Goal: Task Accomplishment & Management: Use online tool/utility

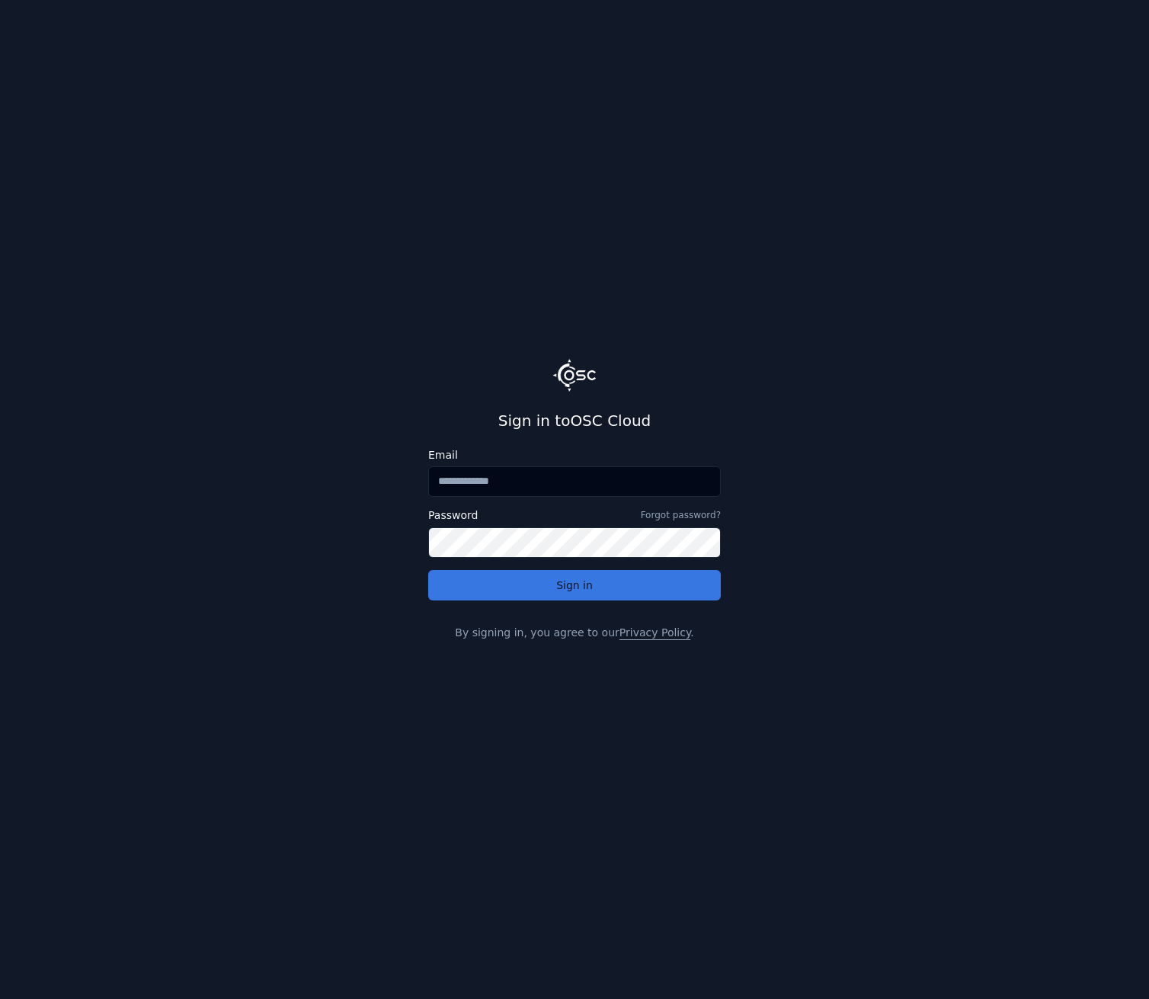
type input "**********"
click at [585, 590] on button "Sign in" at bounding box center [574, 585] width 293 height 30
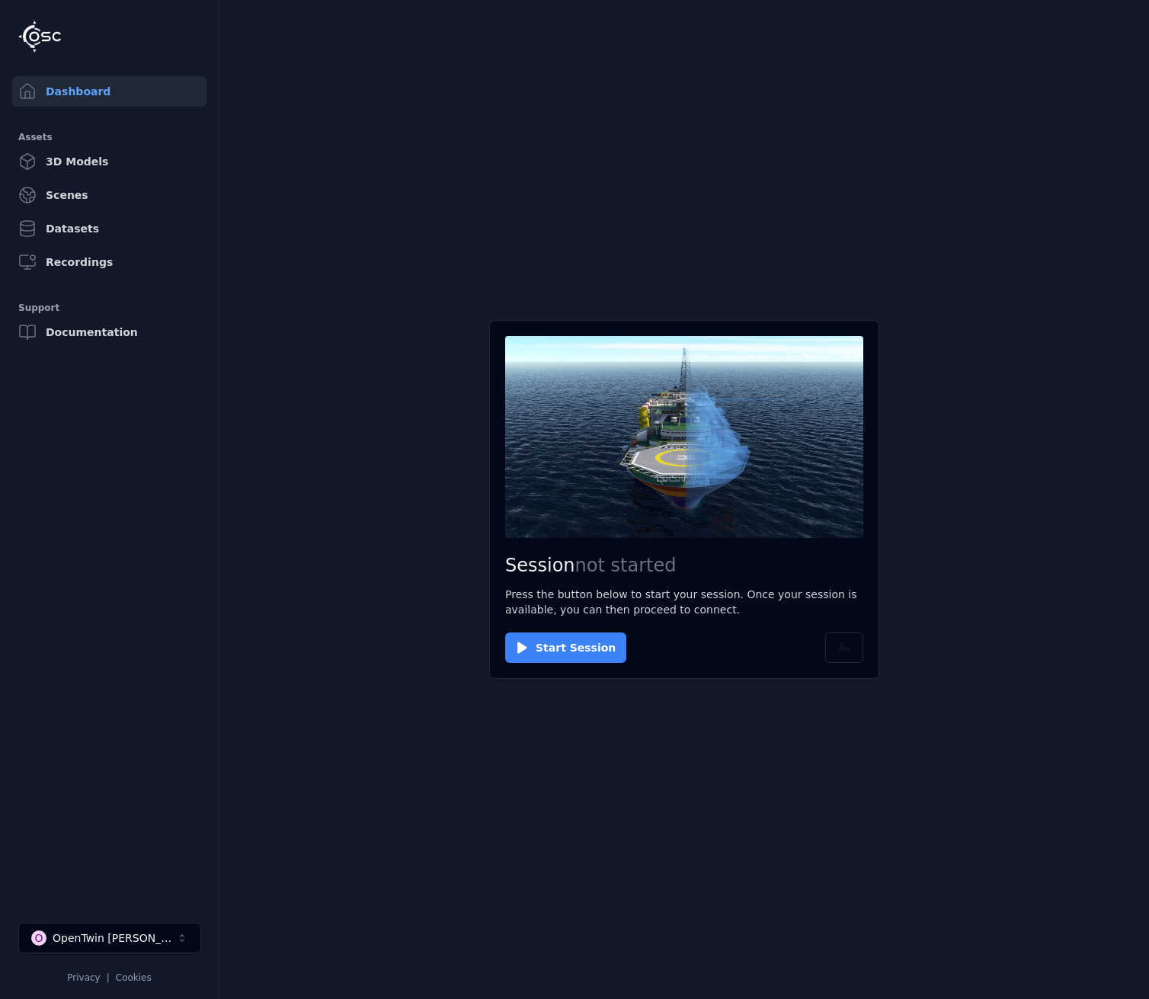
click at [556, 658] on button "Start Session" at bounding box center [565, 648] width 121 height 30
click at [818, 287] on main "Session ready for connection Your cloud session is ready. Please click the butt…" at bounding box center [684, 499] width 930 height 999
click at [528, 649] on button "Connect" at bounding box center [540, 648] width 70 height 30
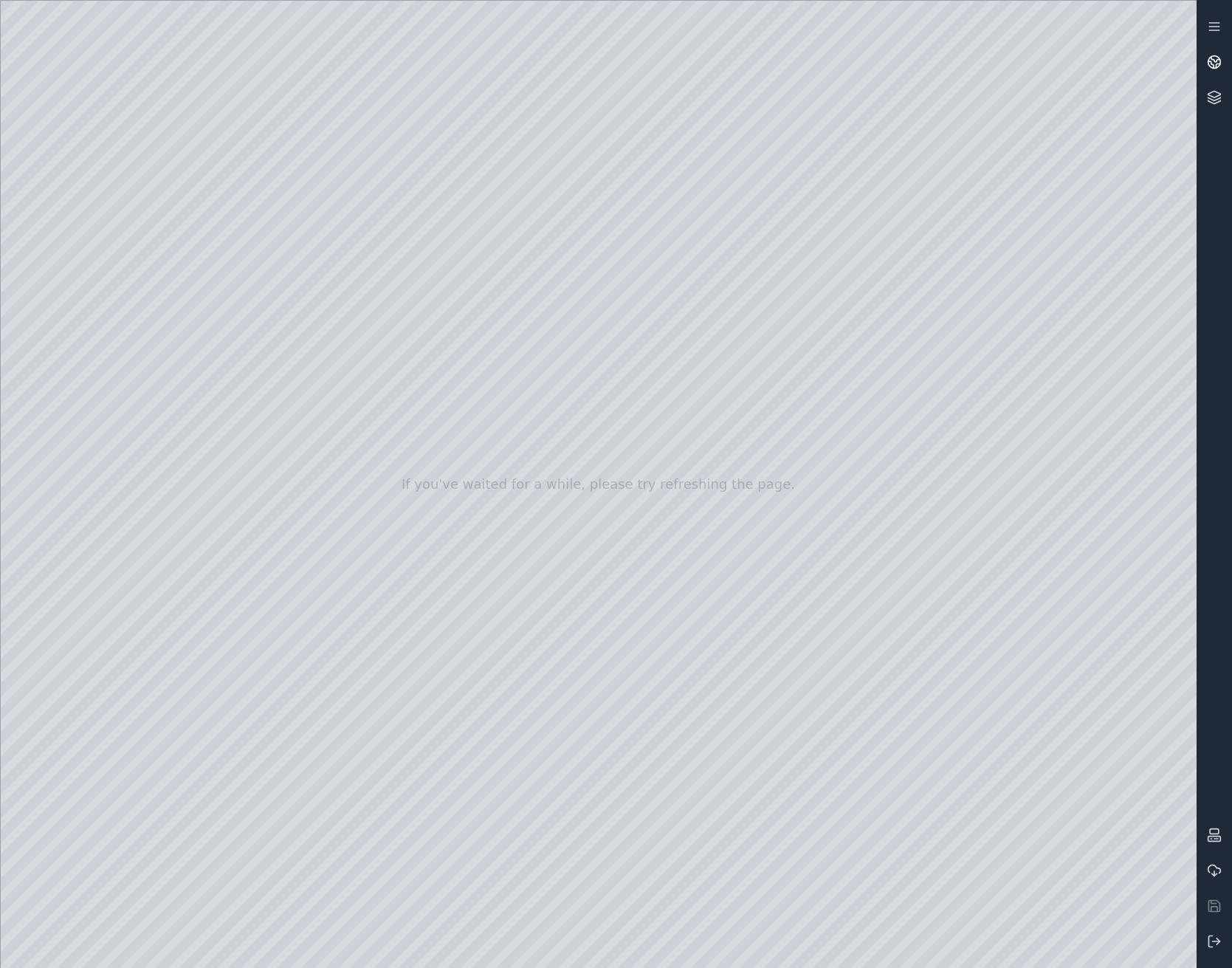
click at [1113, 64] on icon at bounding box center [1214, 61] width 15 height 15
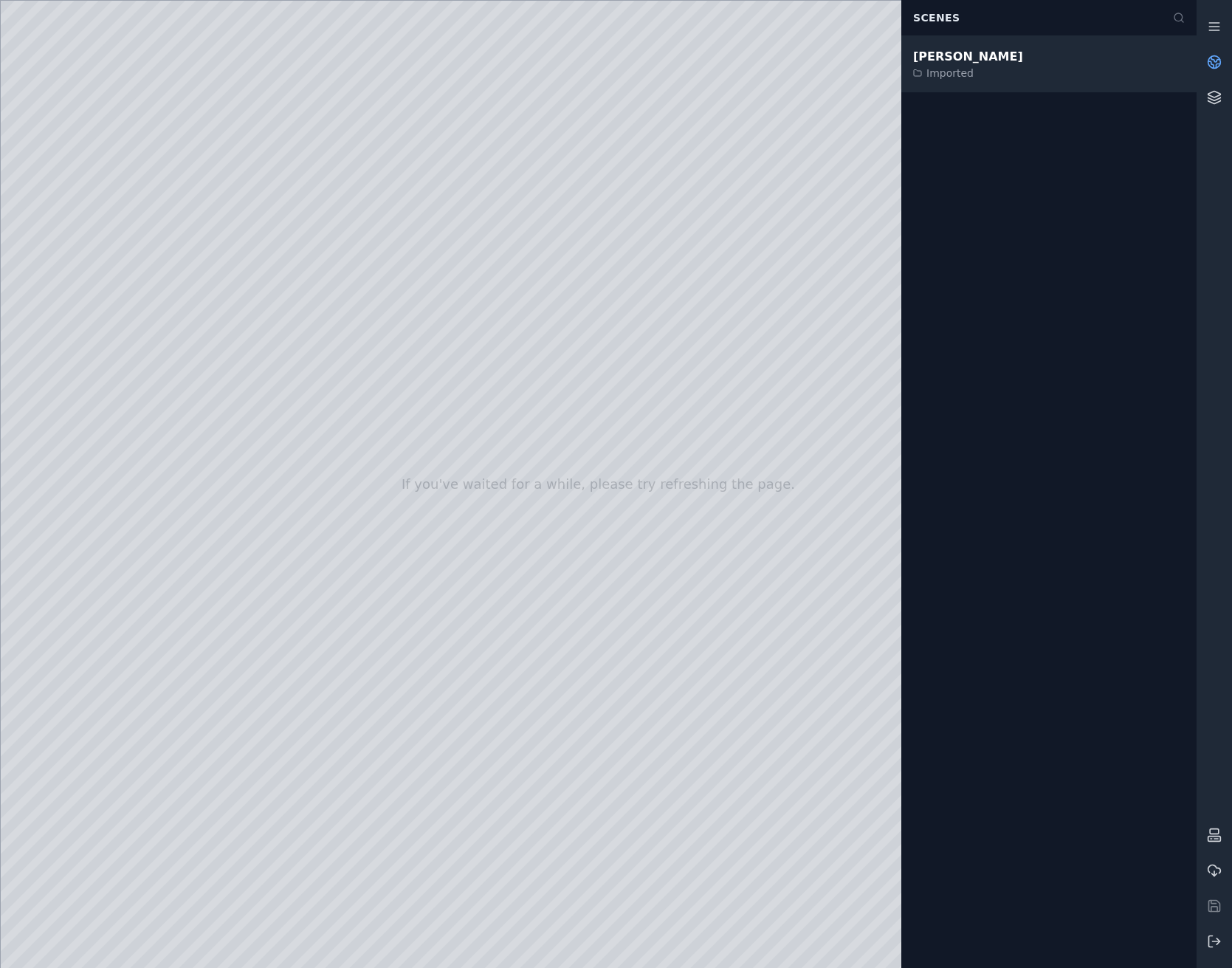
click at [1041, 50] on div "Santiago Imported" at bounding box center [1049, 64] width 295 height 56
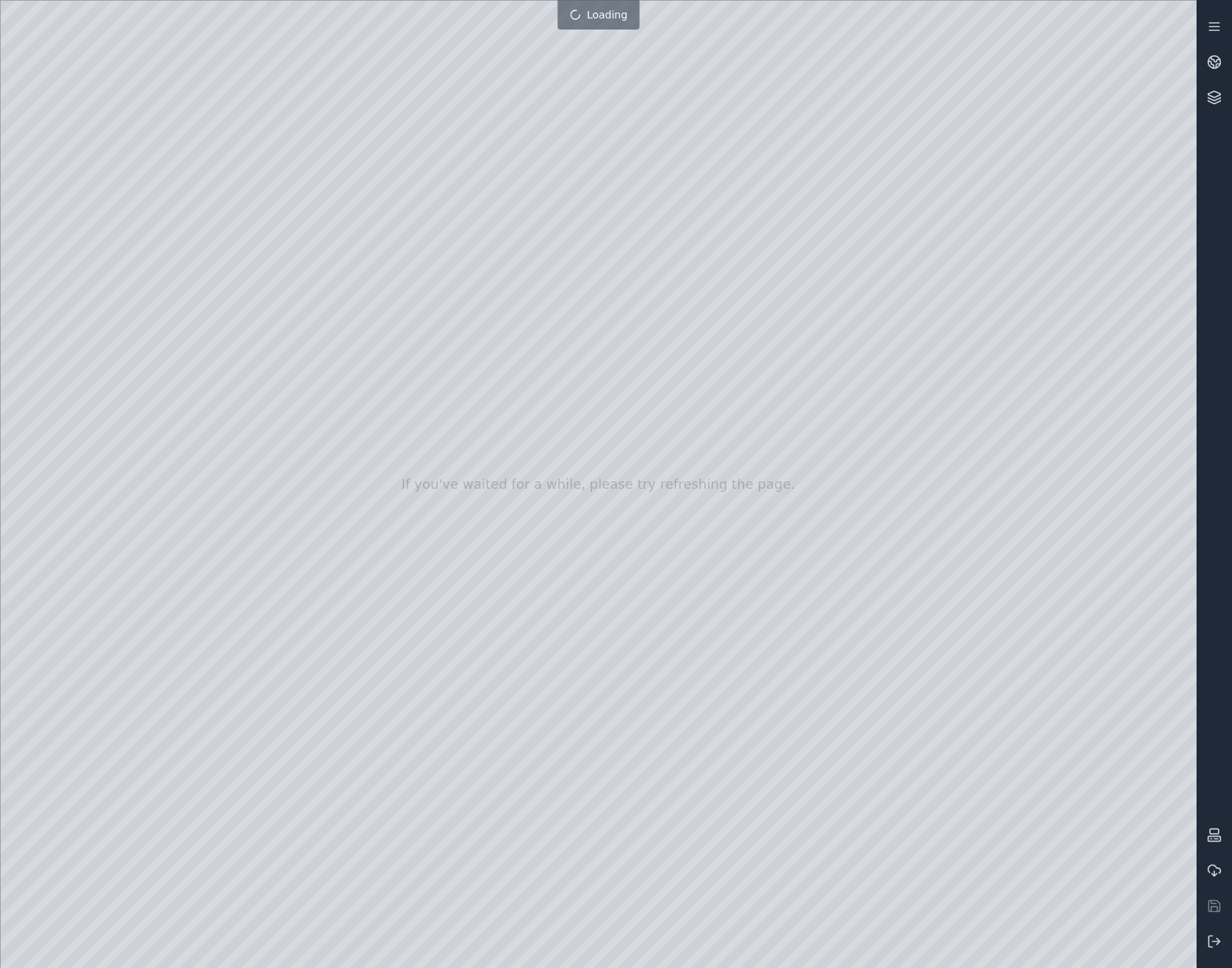
click at [101, 240] on div at bounding box center [599, 484] width 1196 height 967
click at [108, 203] on div at bounding box center [599, 484] width 1196 height 967
click at [109, 249] on div at bounding box center [599, 484] width 1196 height 967
click at [88, 388] on div at bounding box center [599, 484] width 1196 height 967
click at [84, 212] on div at bounding box center [599, 484] width 1196 height 967
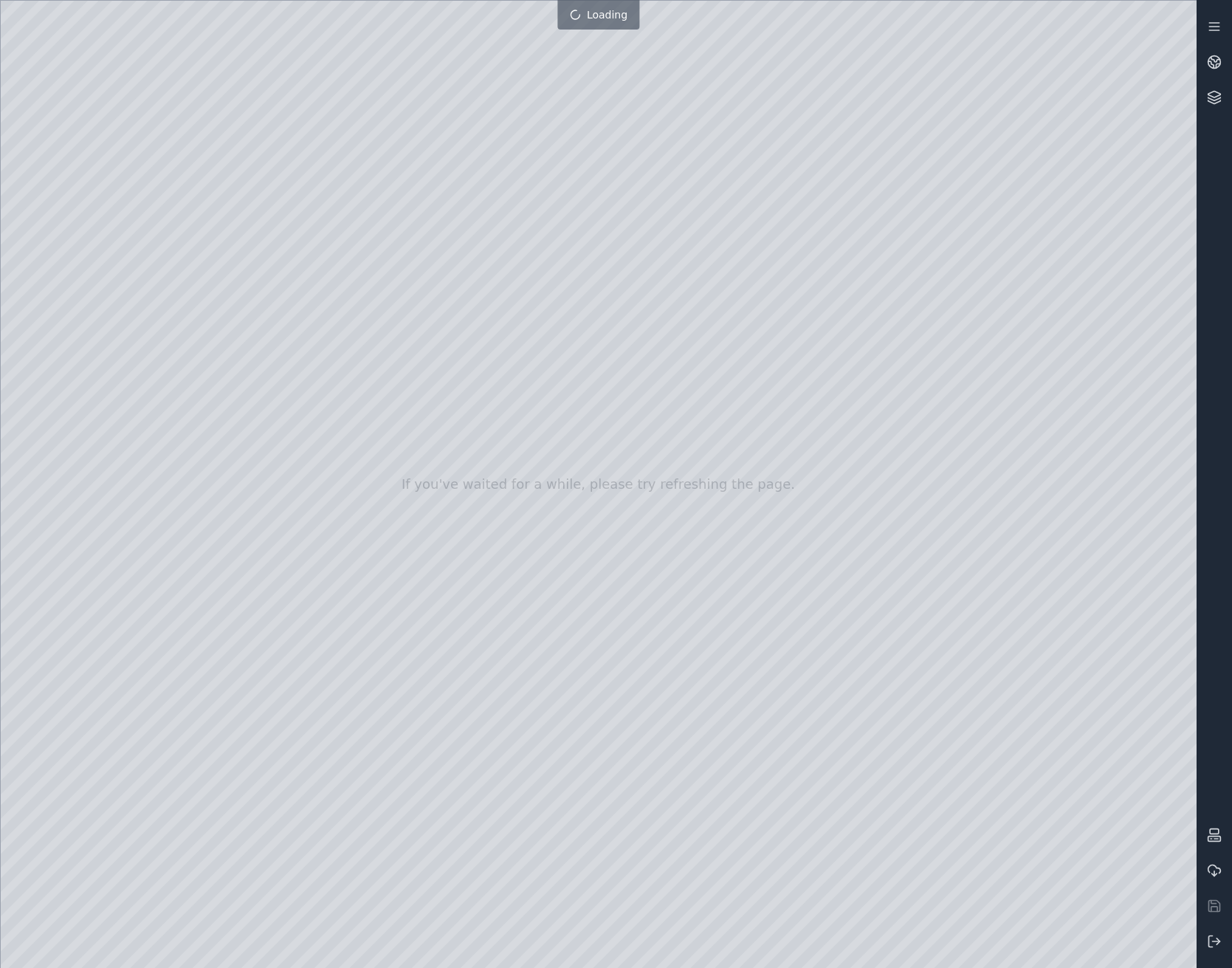
click at [409, 114] on div at bounding box center [599, 484] width 1196 height 967
click at [190, 67] on div at bounding box center [599, 484] width 1196 height 967
click at [123, 244] on div at bounding box center [599, 484] width 1196 height 967
click at [105, 273] on div at bounding box center [599, 484] width 1196 height 967
click at [311, 164] on div at bounding box center [599, 484] width 1196 height 967
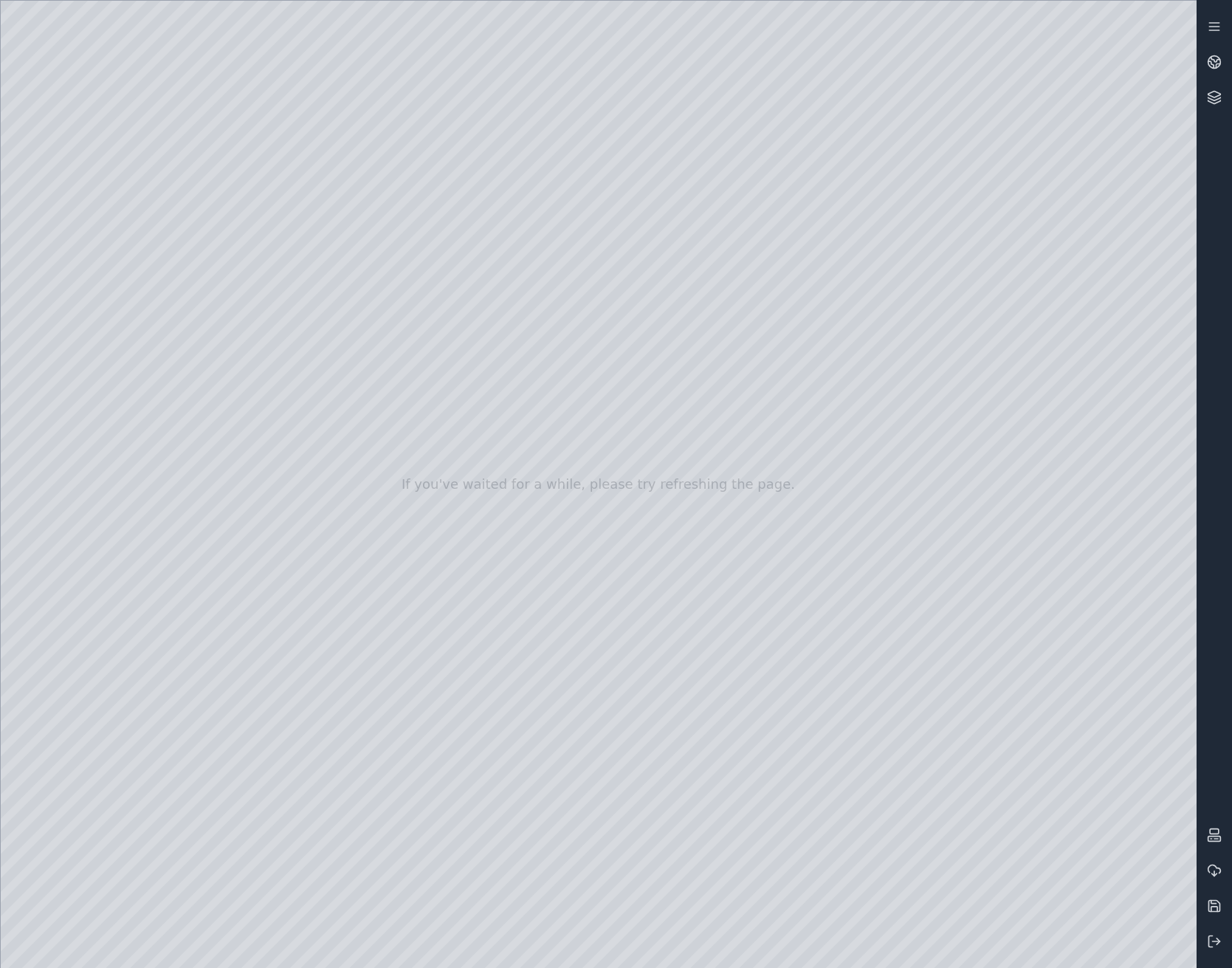
click at [188, 64] on div at bounding box center [599, 484] width 1196 height 967
click at [182, 67] on div at bounding box center [599, 484] width 1196 height 967
click at [188, 65] on div at bounding box center [599, 484] width 1196 height 967
click at [102, 306] on div at bounding box center [599, 484] width 1196 height 967
click at [101, 315] on div at bounding box center [599, 484] width 1196 height 967
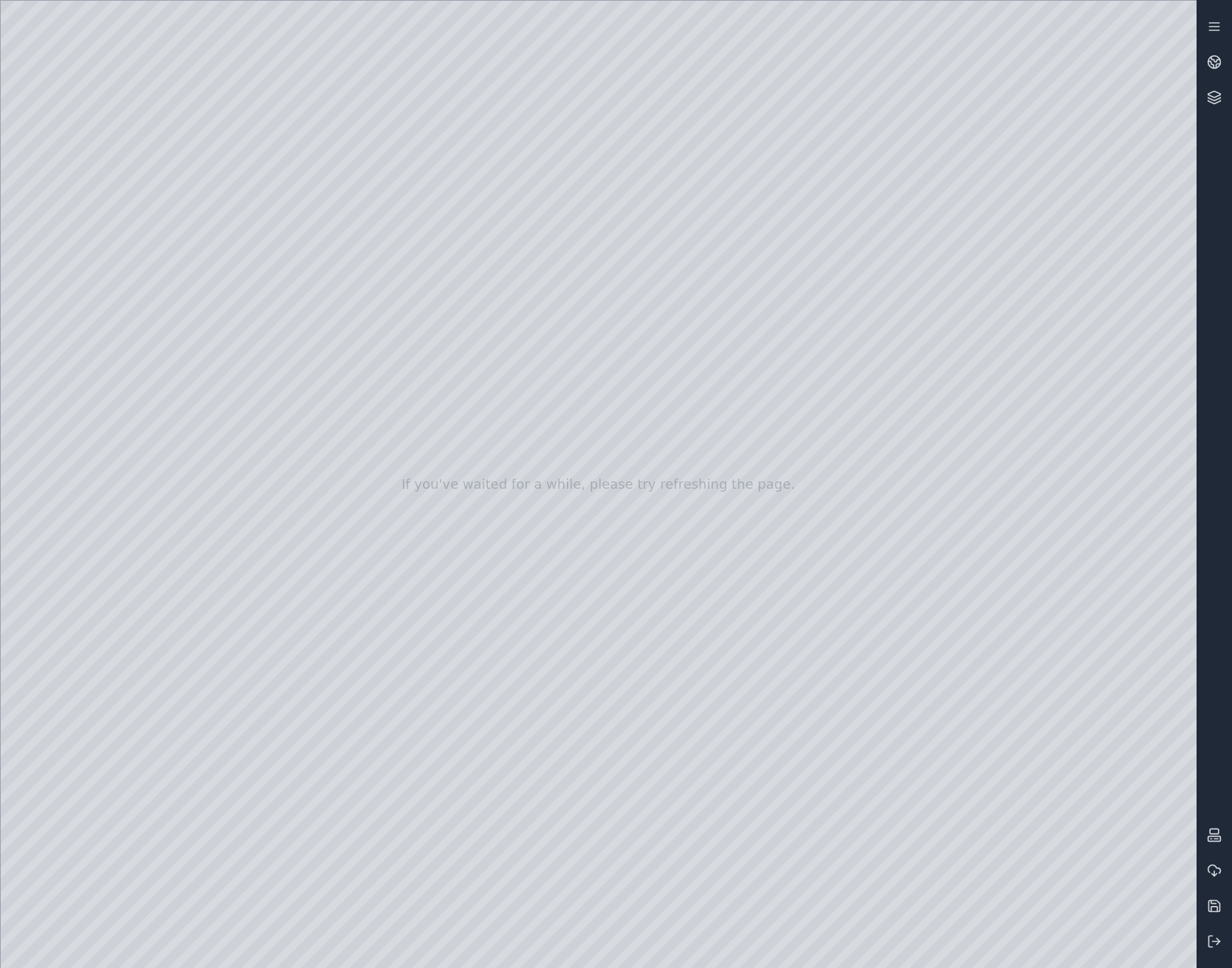
click at [114, 244] on div at bounding box center [599, 484] width 1196 height 967
click at [246, 446] on div at bounding box center [599, 484] width 1196 height 967
click at [187, 62] on div at bounding box center [599, 484] width 1196 height 967
click at [108, 319] on div at bounding box center [599, 484] width 1196 height 967
click at [101, 275] on div at bounding box center [599, 484] width 1196 height 967
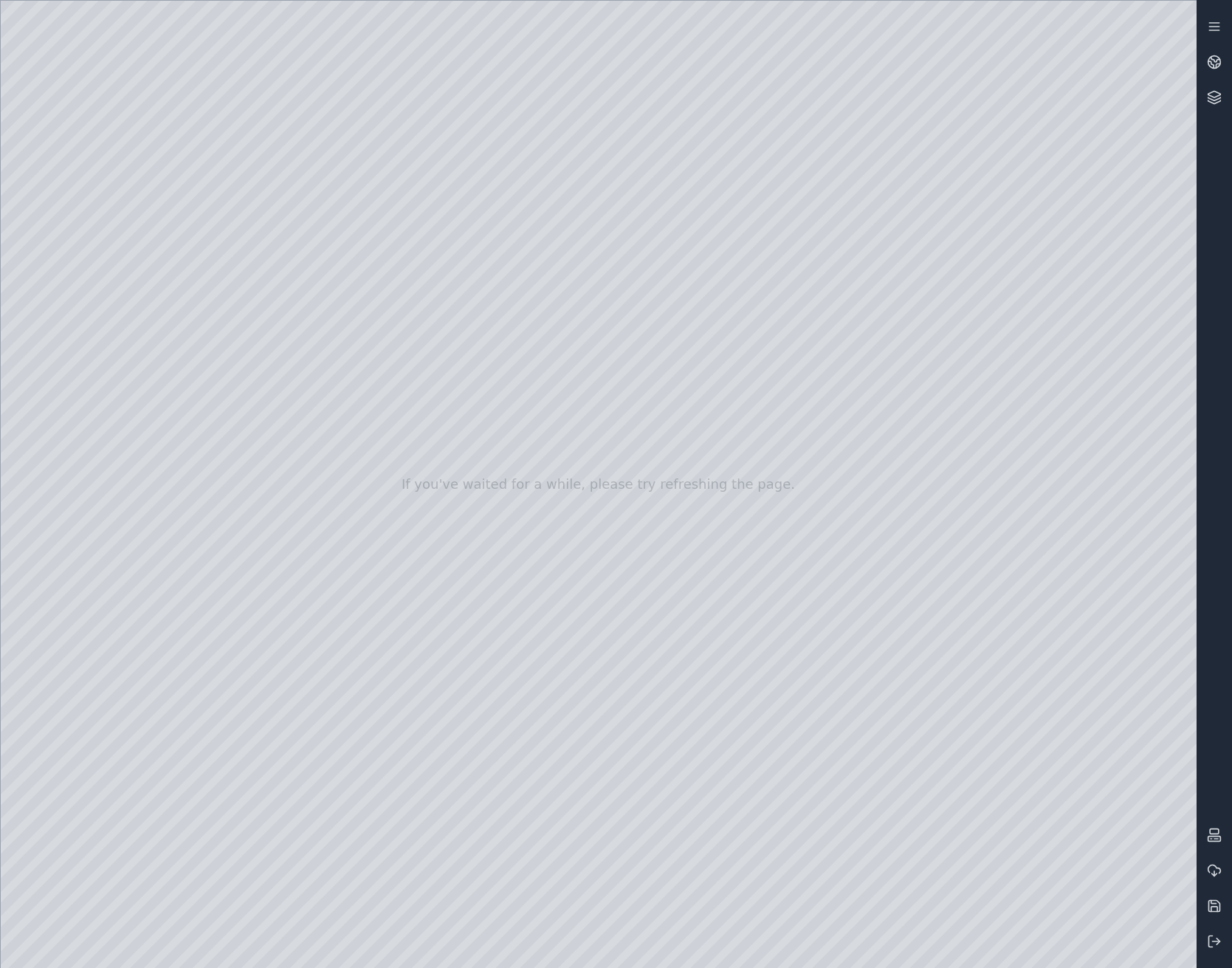
click at [93, 313] on div at bounding box center [599, 484] width 1196 height 967
click at [310, 235] on div at bounding box center [599, 484] width 1196 height 967
click at [238, 163] on div at bounding box center [599, 484] width 1196 height 967
click at [251, 200] on div at bounding box center [599, 484] width 1196 height 967
click at [101, 279] on div at bounding box center [599, 484] width 1196 height 967
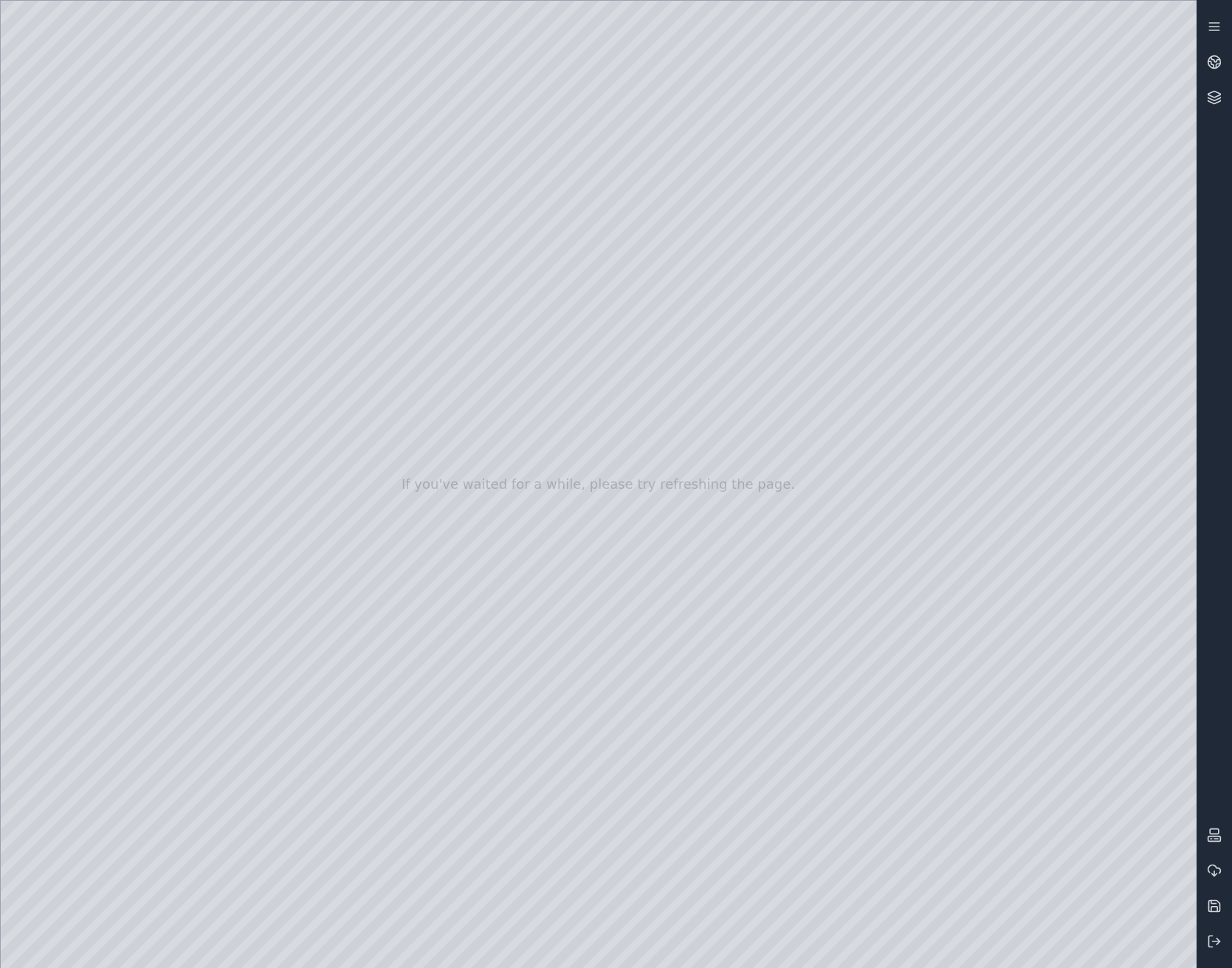
click at [395, 452] on div at bounding box center [599, 484] width 1196 height 967
click at [331, 483] on div at bounding box center [599, 484] width 1196 height 967
click at [606, 454] on div at bounding box center [599, 484] width 1196 height 967
drag, startPoint x: 703, startPoint y: 342, endPoint x: 677, endPoint y: 348, distance: 26.7
click at [677, 348] on div at bounding box center [599, 484] width 1196 height 967
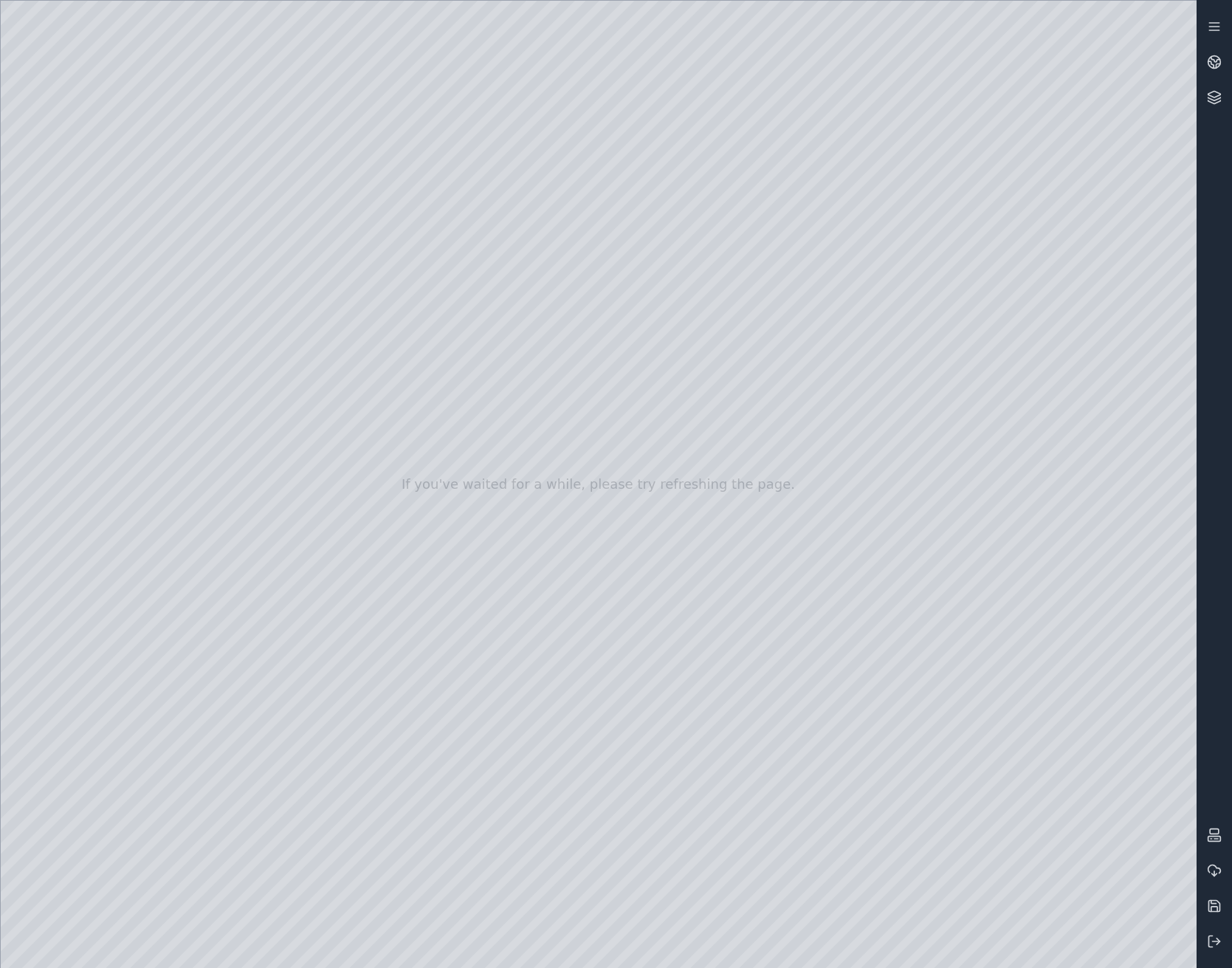
click at [664, 325] on div at bounding box center [599, 484] width 1196 height 967
drag, startPoint x: 678, startPoint y: 348, endPoint x: 703, endPoint y: 342, distance: 25.7
click at [704, 340] on div at bounding box center [599, 484] width 1196 height 967
click at [607, 480] on div at bounding box center [599, 484] width 1196 height 967
drag, startPoint x: 714, startPoint y: 340, endPoint x: 657, endPoint y: 333, distance: 57.4
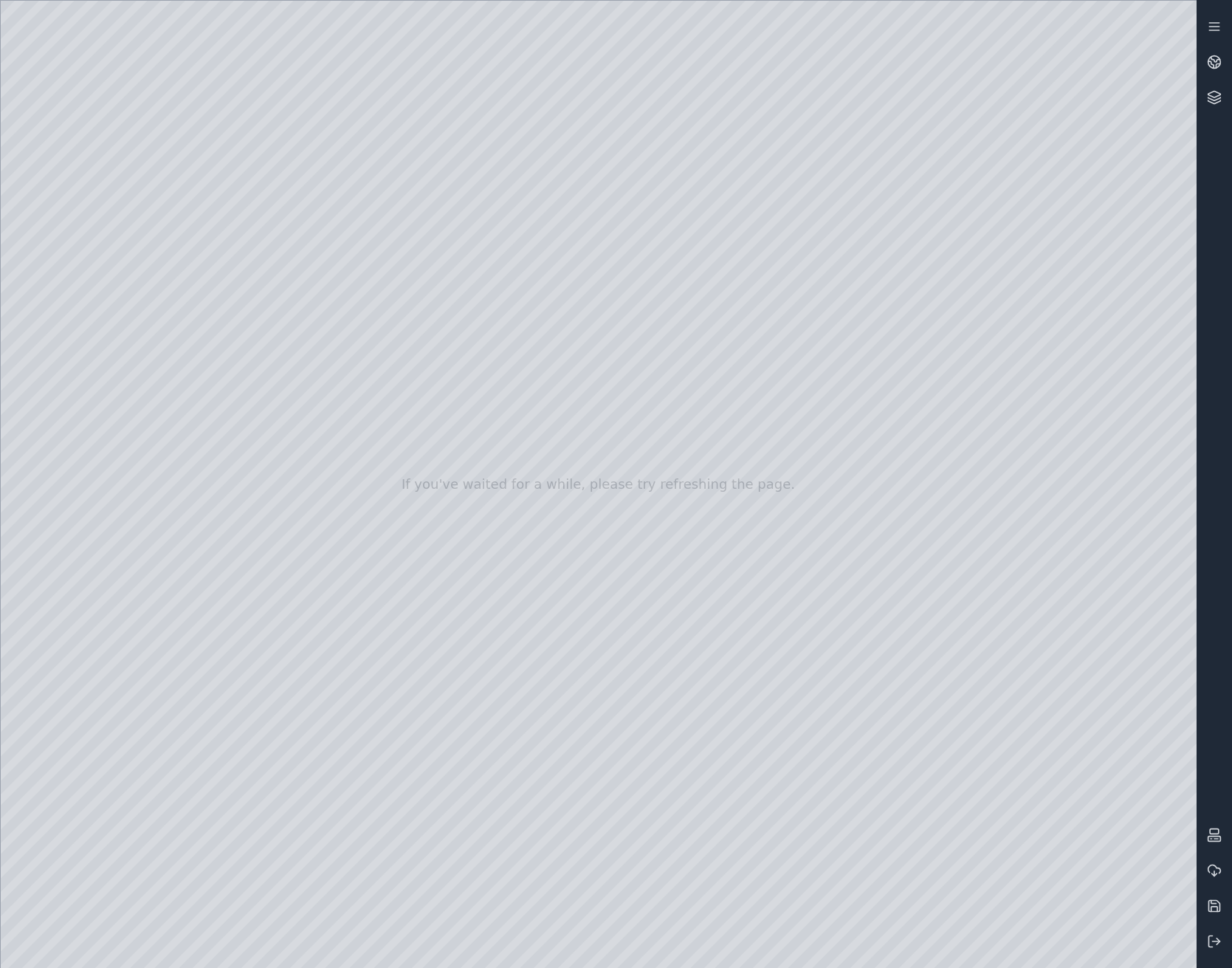
click at [657, 333] on div at bounding box center [599, 484] width 1196 height 967
click at [107, 315] on div at bounding box center [599, 484] width 1196 height 967
click at [267, 163] on div at bounding box center [599, 484] width 1196 height 967
click at [371, 150] on div at bounding box center [599, 484] width 1196 height 967
click at [231, 158] on div at bounding box center [599, 484] width 1196 height 967
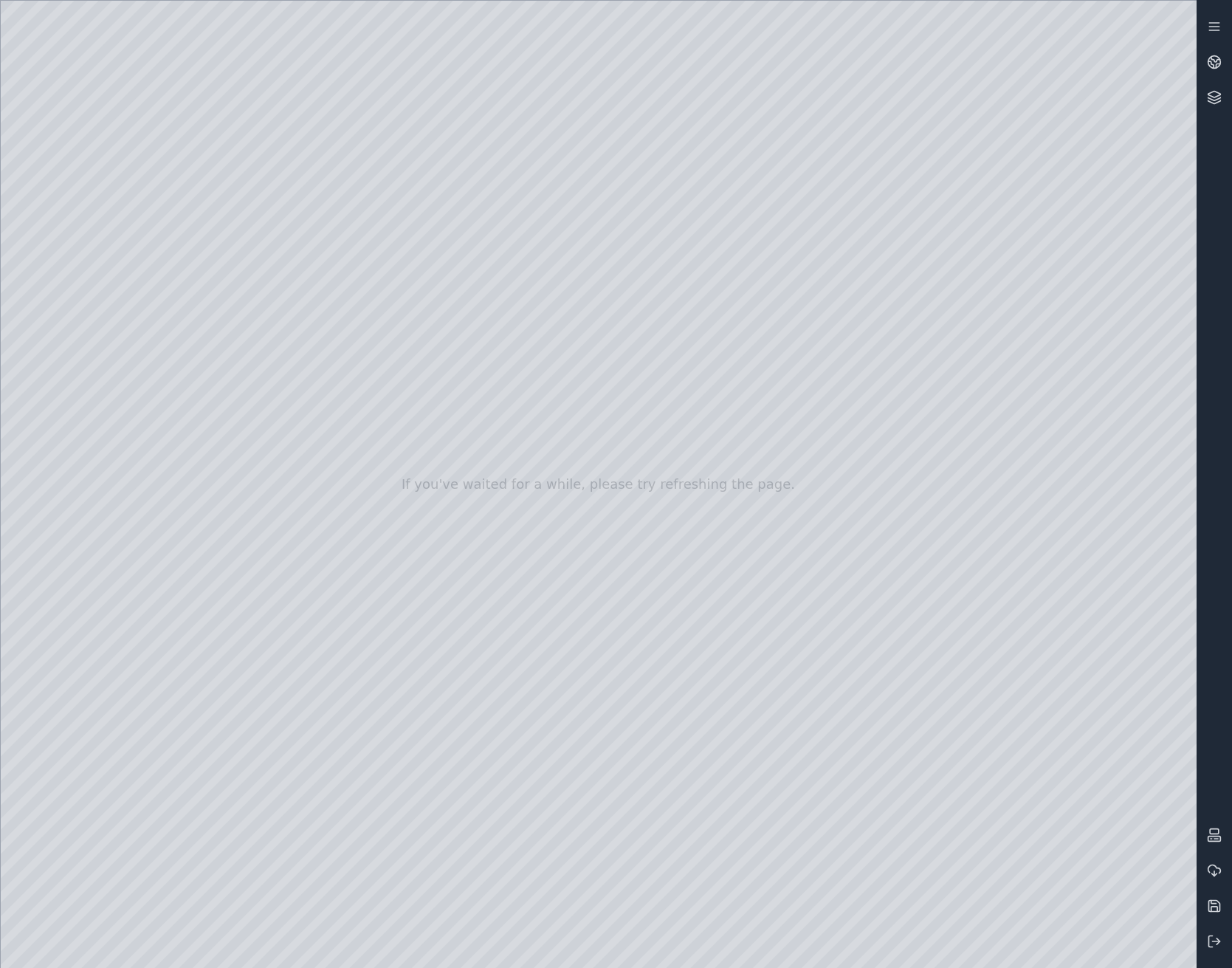
click at [419, 207] on div at bounding box center [599, 484] width 1196 height 967
click at [110, 275] on div at bounding box center [599, 484] width 1196 height 967
click at [397, 705] on div at bounding box center [599, 484] width 1196 height 967
click at [333, 740] on div at bounding box center [599, 484] width 1196 height 967
drag, startPoint x: 640, startPoint y: 360, endPoint x: 733, endPoint y: 352, distance: 93.3
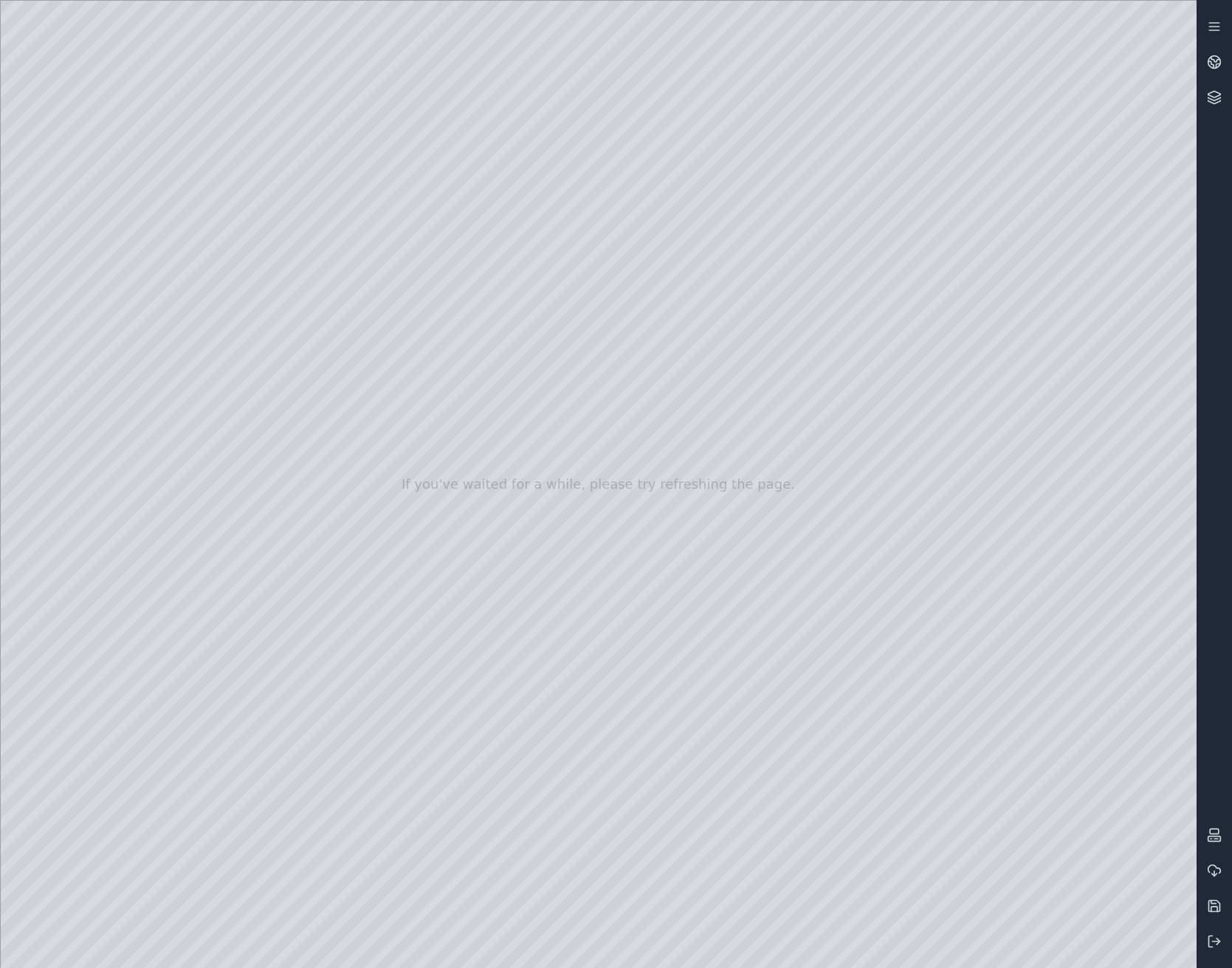
click at [733, 352] on div at bounding box center [599, 484] width 1196 height 967
click at [106, 322] on div at bounding box center [599, 484] width 1196 height 967
click at [234, 162] on div at bounding box center [599, 484] width 1196 height 967
click at [321, 197] on div at bounding box center [599, 484] width 1196 height 967
click at [230, 159] on div at bounding box center [599, 484] width 1196 height 967
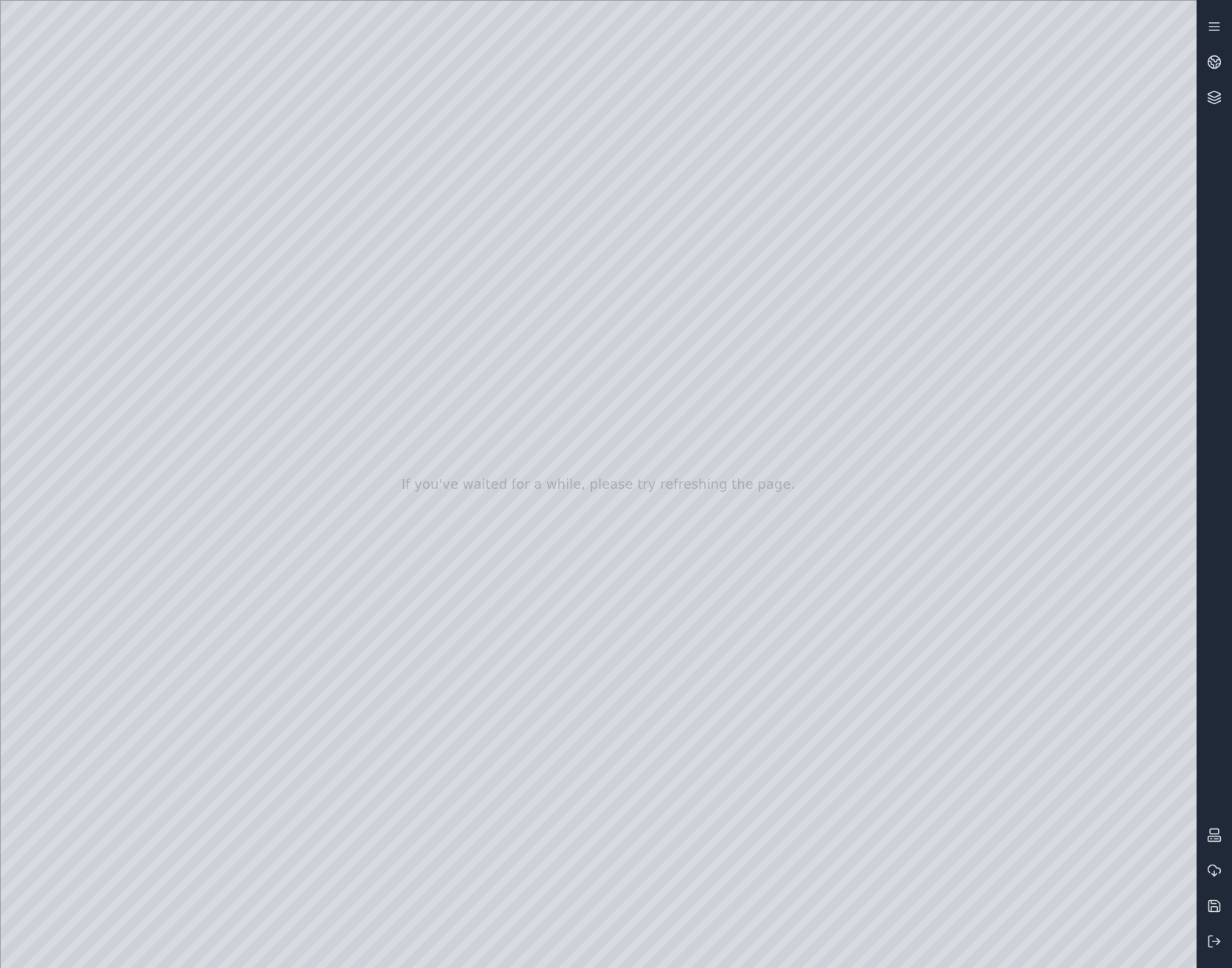
click at [415, 203] on div at bounding box center [599, 484] width 1196 height 967
click at [116, 277] on div at bounding box center [599, 484] width 1196 height 967
click at [98, 321] on div at bounding box center [599, 484] width 1196 height 967
click at [279, 157] on div at bounding box center [599, 484] width 1196 height 967
click at [306, 189] on div at bounding box center [599, 484] width 1196 height 967
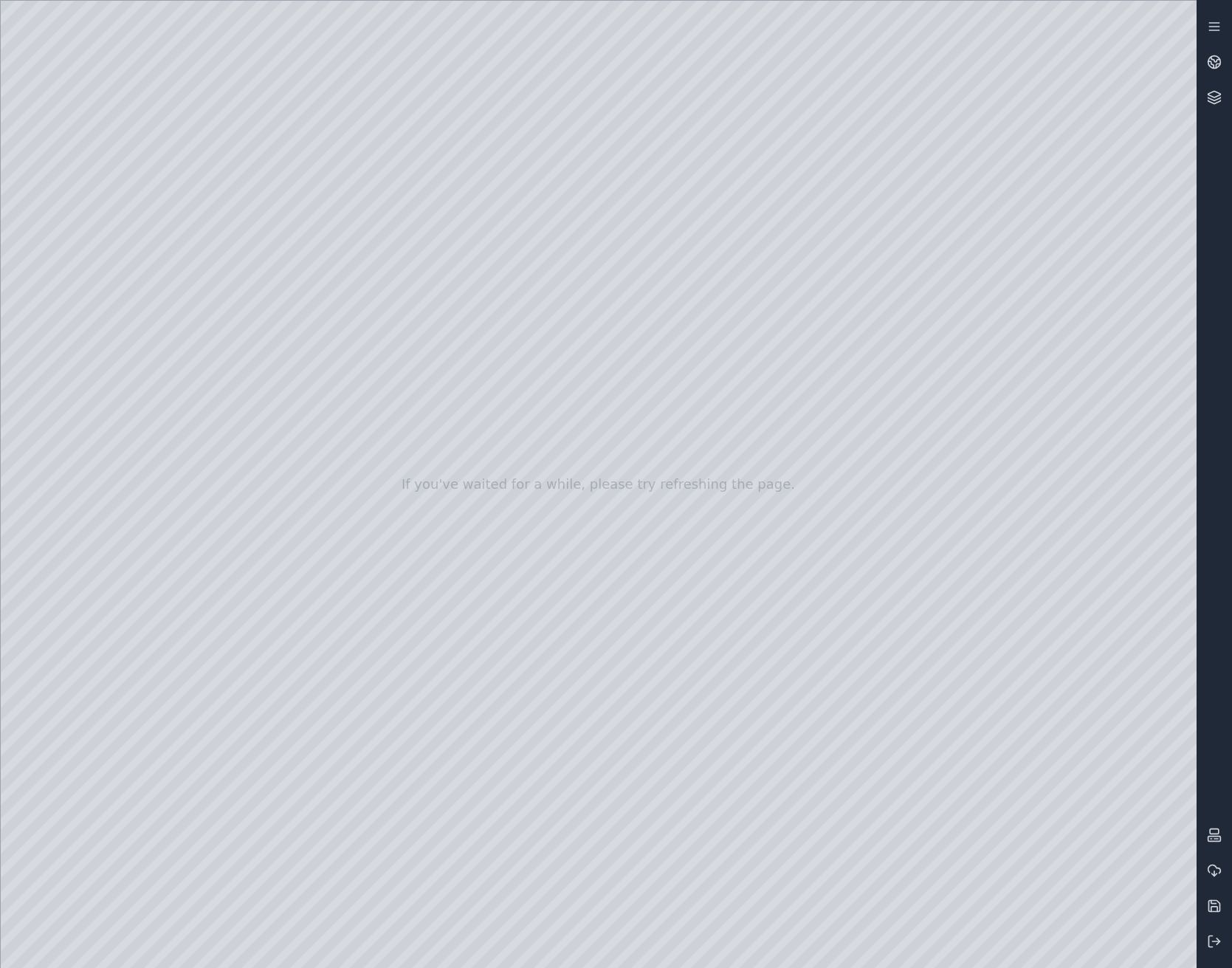
click at [250, 166] on div at bounding box center [599, 484] width 1196 height 967
click at [404, 198] on div at bounding box center [599, 484] width 1196 height 967
click at [108, 277] on div at bounding box center [599, 484] width 1196 height 967
click at [85, 312] on div at bounding box center [599, 484] width 1196 height 967
click at [260, 162] on div at bounding box center [599, 484] width 1196 height 967
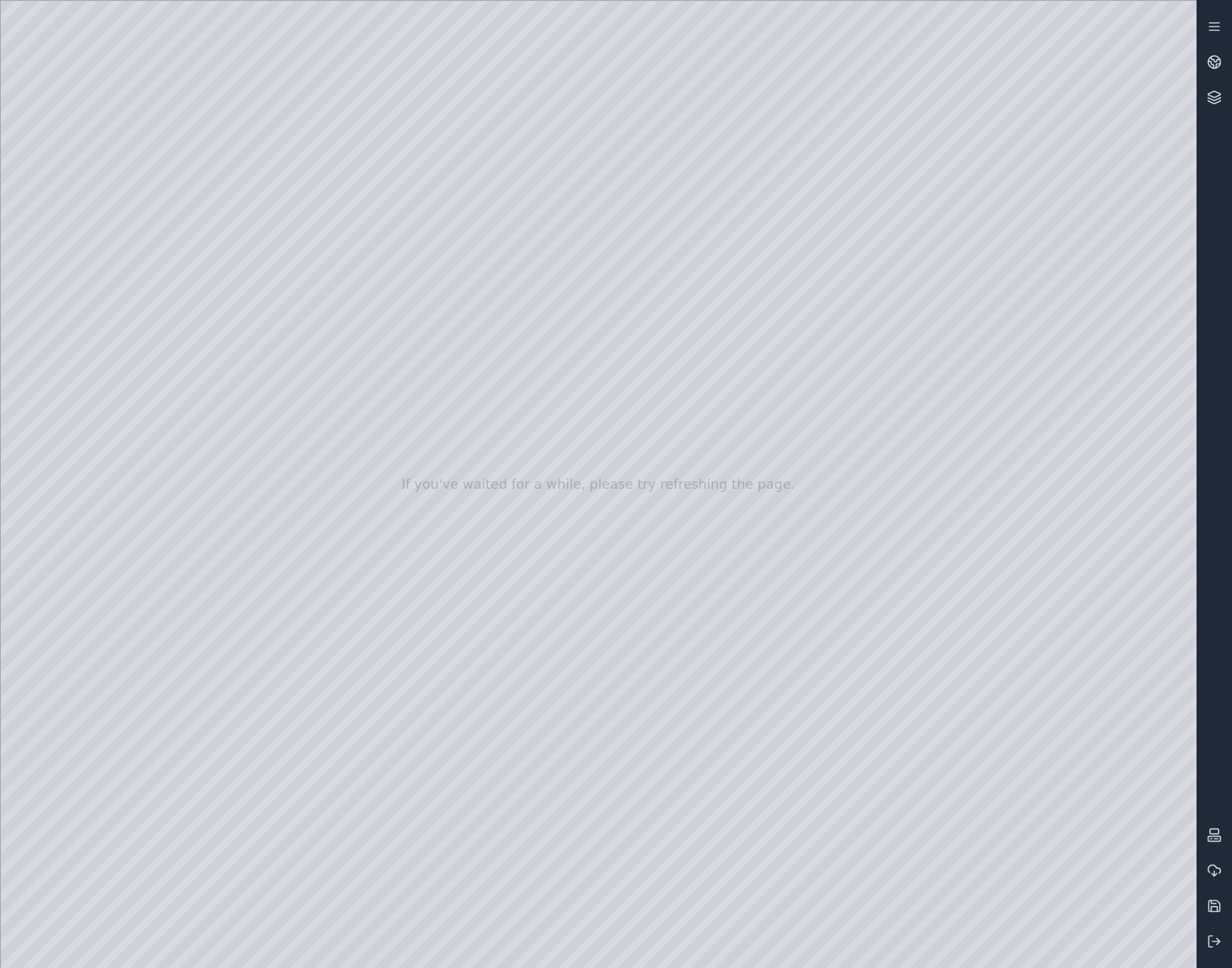
click at [293, 199] on div at bounding box center [599, 484] width 1196 height 967
click at [213, 155] on div at bounding box center [599, 484] width 1196 height 967
click at [423, 191] on div at bounding box center [599, 484] width 1196 height 967
click at [221, 177] on div at bounding box center [599, 484] width 1196 height 967
click at [427, 183] on div at bounding box center [599, 484] width 1196 height 967
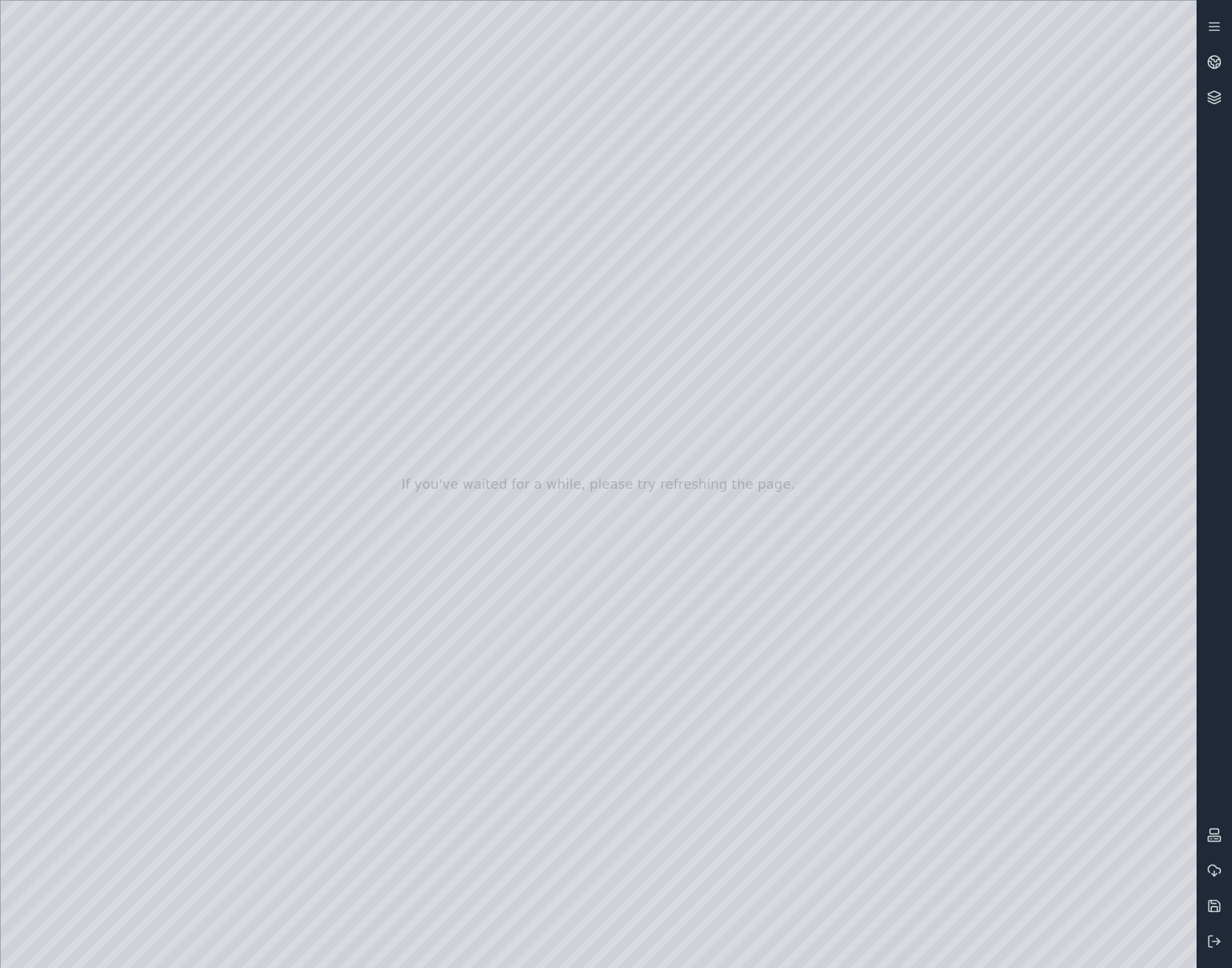
click at [410, 123] on div at bounding box center [599, 484] width 1196 height 967
click at [189, 70] on div at bounding box center [599, 484] width 1196 height 967
click at [255, 159] on div at bounding box center [599, 484] width 1196 height 967
click at [402, 197] on div at bounding box center [599, 484] width 1196 height 967
click at [192, 70] on div at bounding box center [599, 484] width 1196 height 967
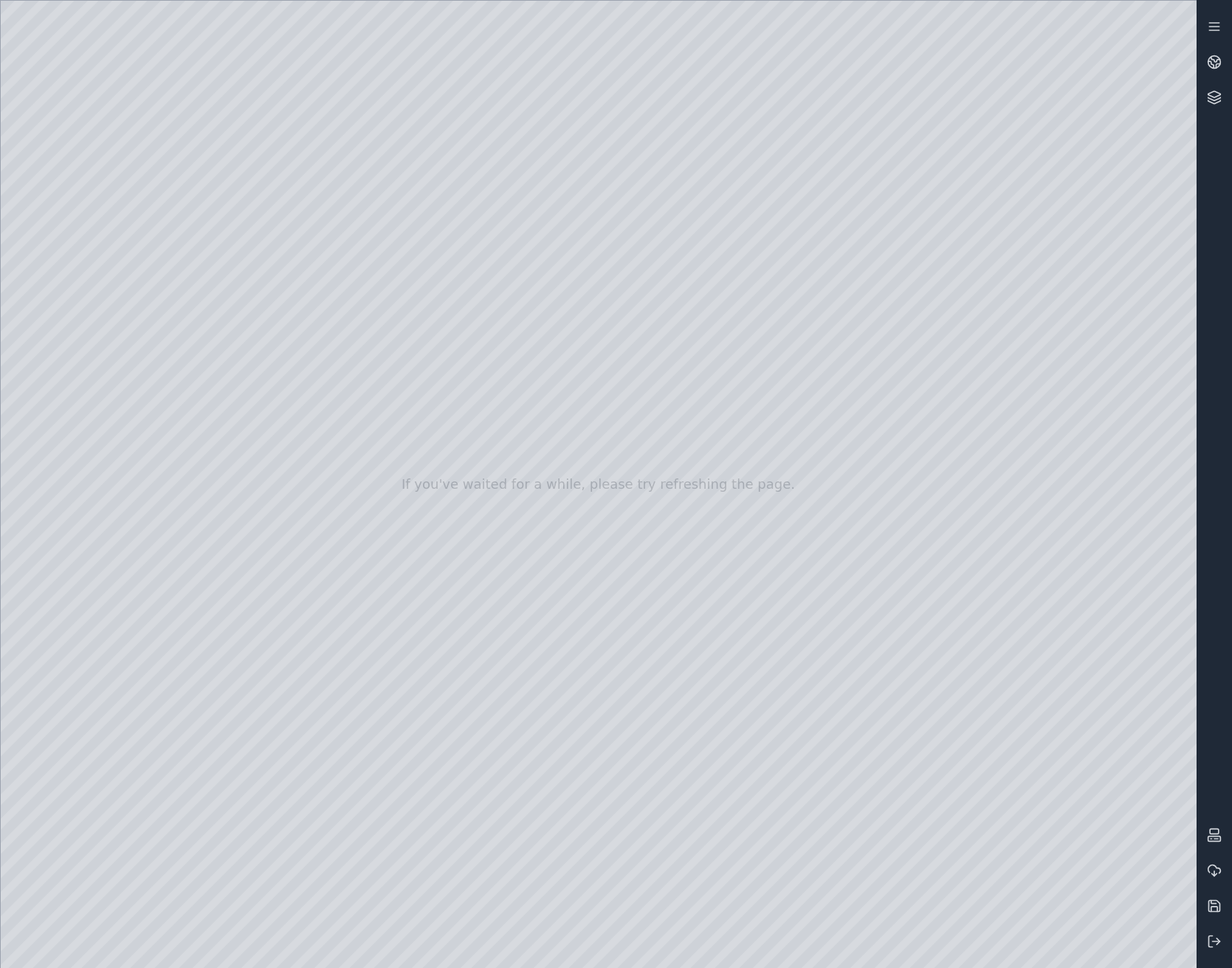
click at [192, 70] on div at bounding box center [599, 484] width 1196 height 967
click at [239, 264] on div at bounding box center [599, 484] width 1196 height 967
click at [254, 158] on div at bounding box center [599, 484] width 1196 height 967
click at [231, 198] on div at bounding box center [599, 484] width 1196 height 967
click at [108, 281] on div at bounding box center [599, 484] width 1196 height 967
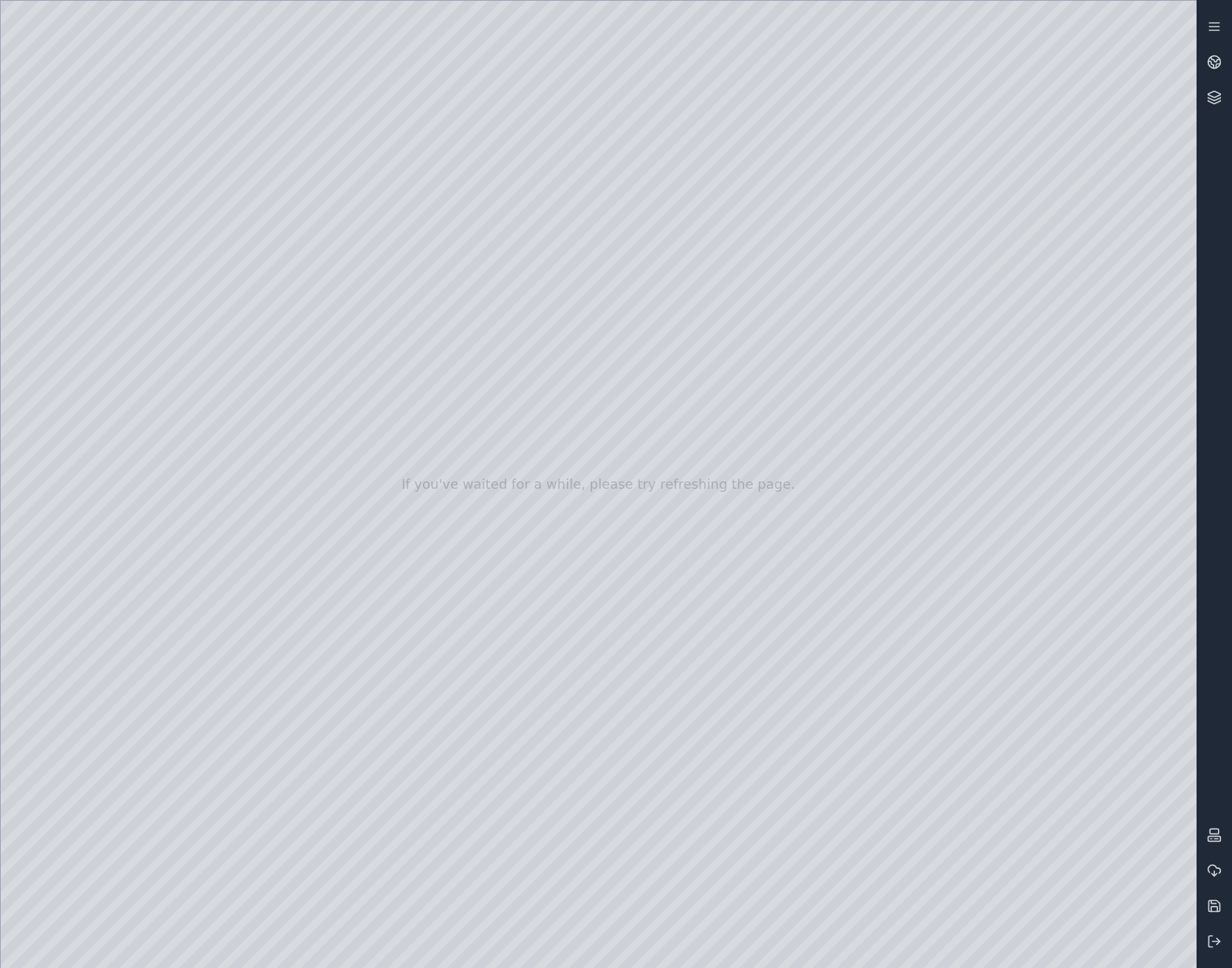
click at [443, 562] on div at bounding box center [599, 484] width 1196 height 967
click at [428, 563] on div at bounding box center [599, 484] width 1196 height 967
click at [442, 521] on div at bounding box center [599, 484] width 1196 height 967
click at [1113, 58] on icon at bounding box center [1216, 59] width 9 height 5
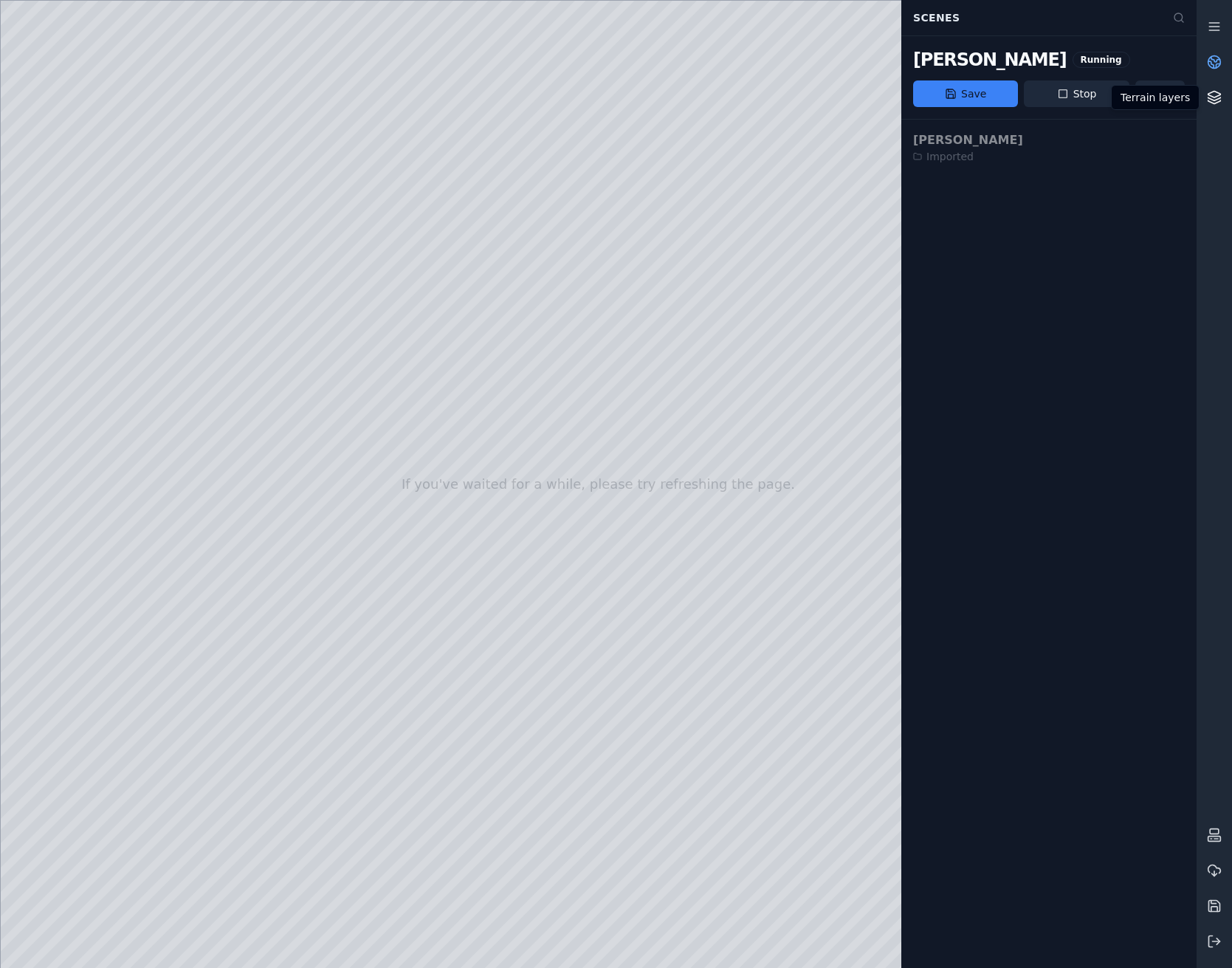
click at [1113, 98] on icon at bounding box center [1214, 97] width 15 height 15
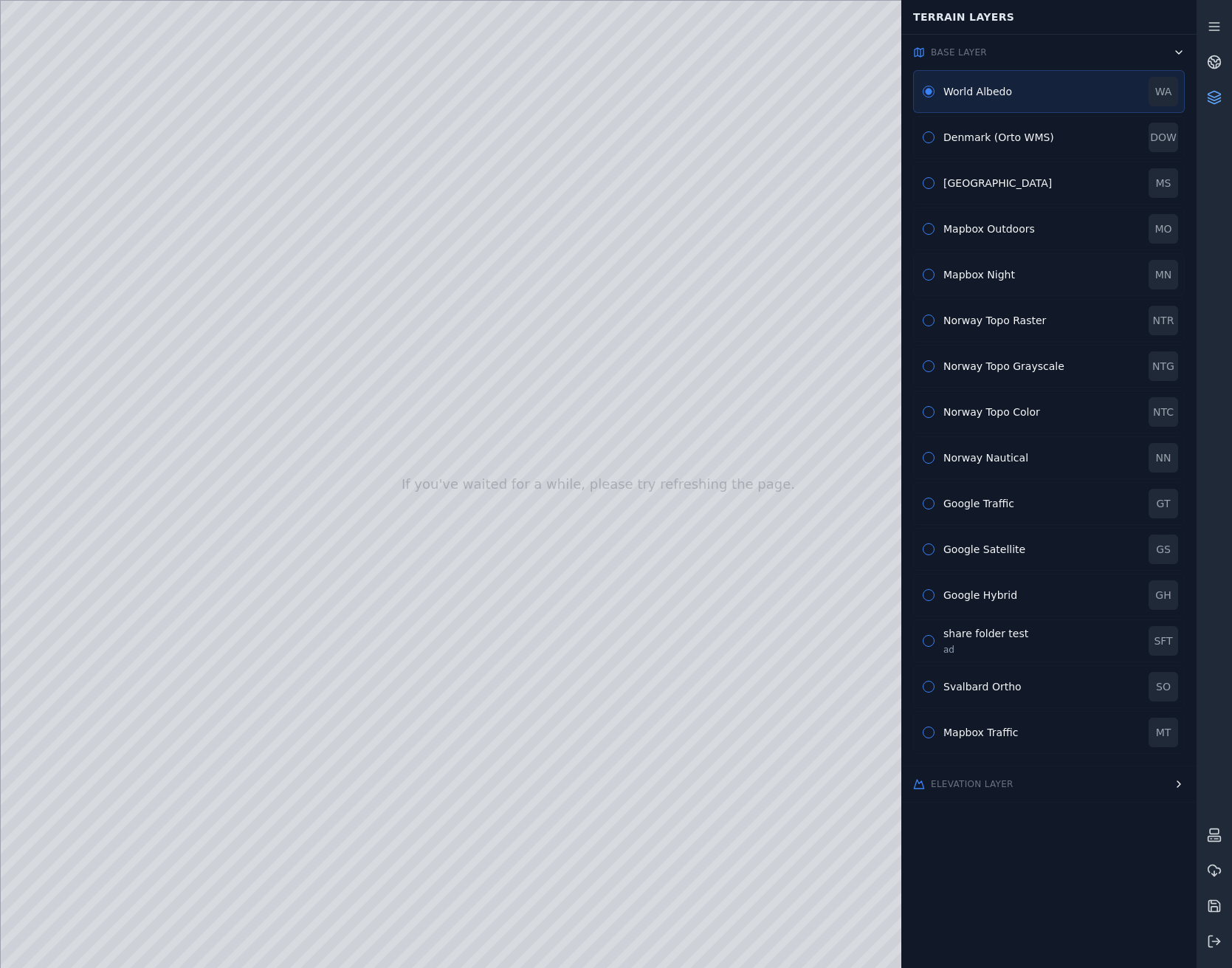
click at [930, 273] on button "button" at bounding box center [929, 274] width 12 height 12
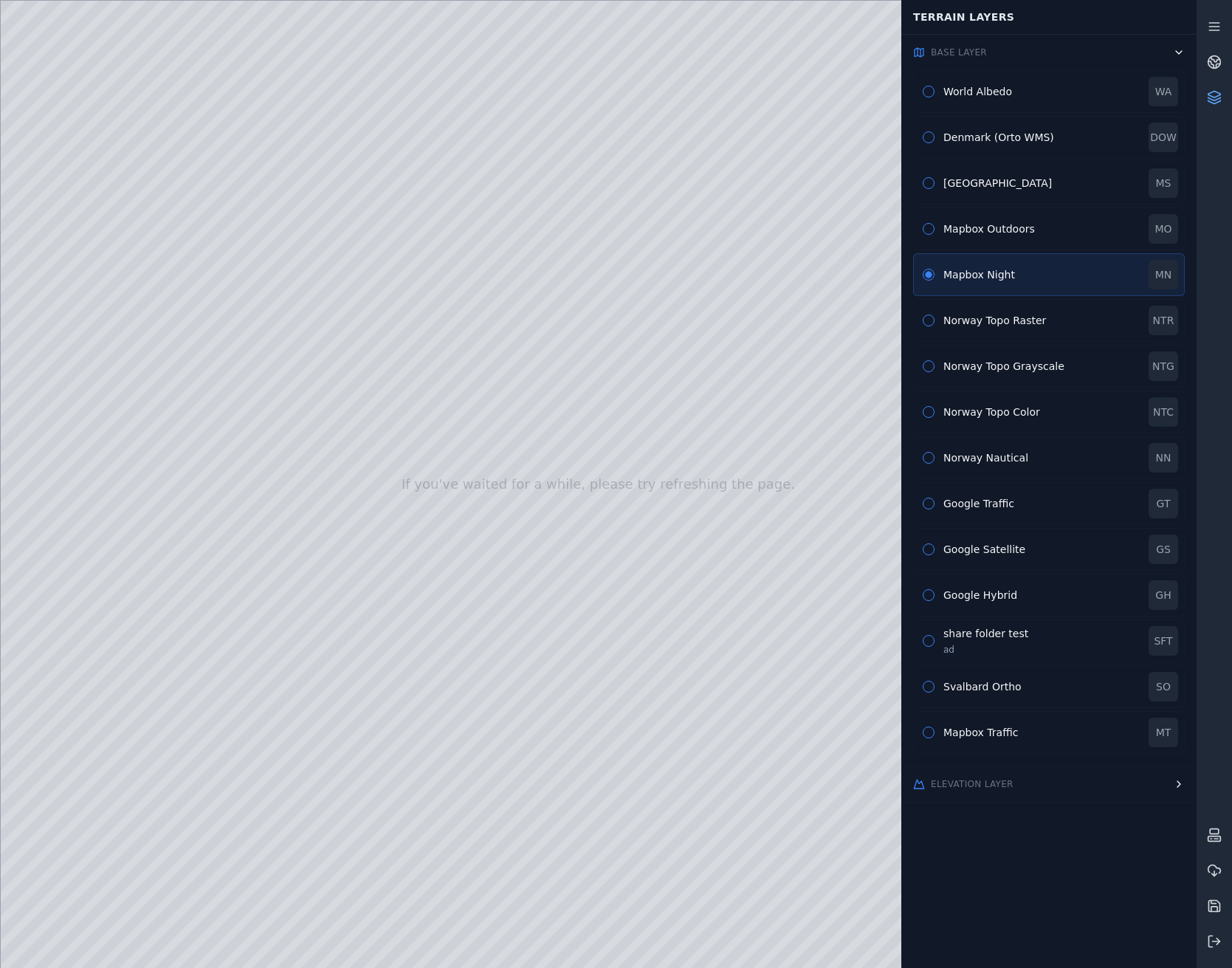
click at [1113, 92] on icon at bounding box center [1215, 95] width 13 height 6
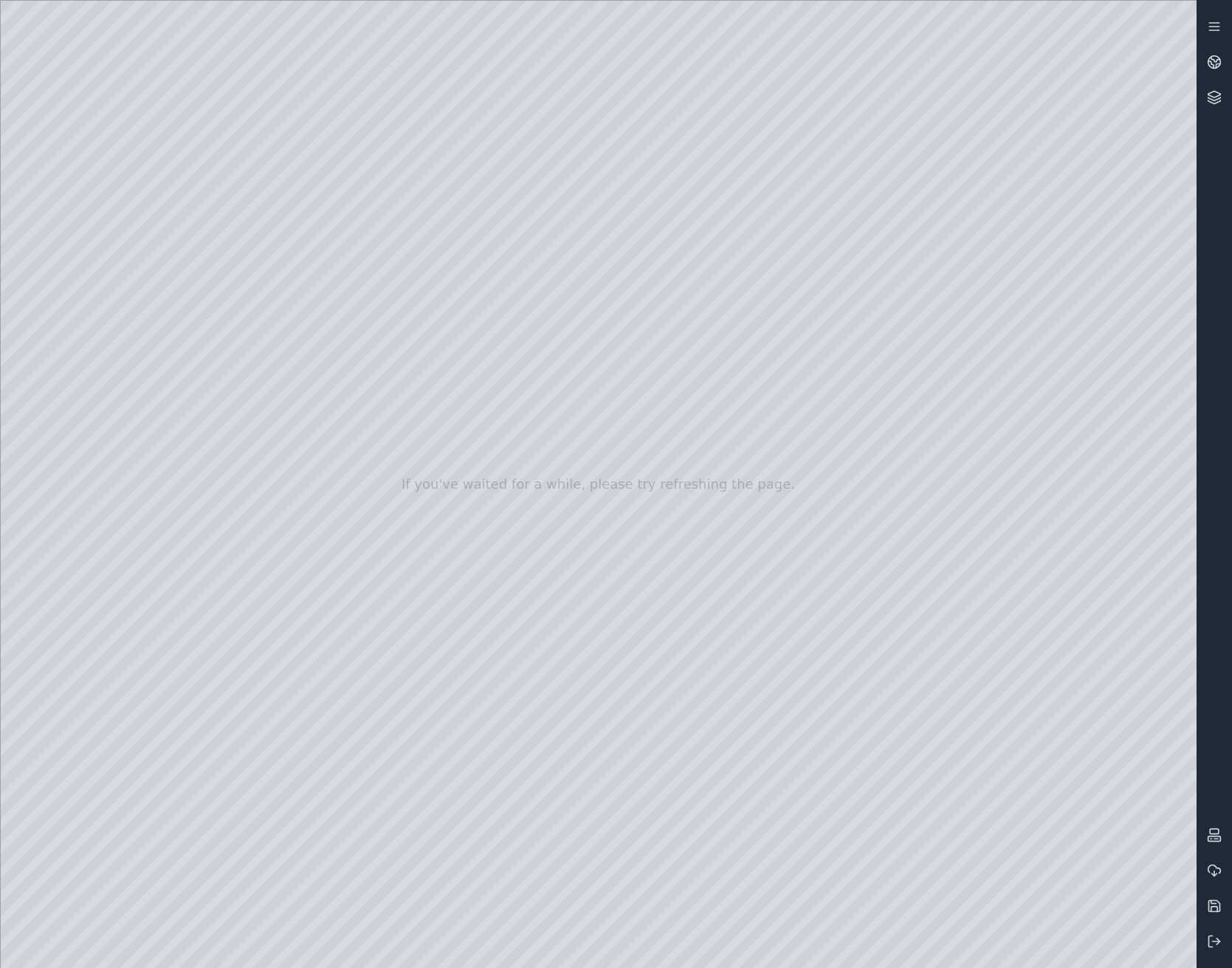
click at [431, 520] on div at bounding box center [599, 484] width 1196 height 967
click at [440, 630] on div at bounding box center [599, 484] width 1196 height 967
click at [115, 318] on div at bounding box center [599, 484] width 1196 height 967
click at [269, 160] on div at bounding box center [599, 484] width 1196 height 967
click at [354, 412] on div at bounding box center [599, 484] width 1196 height 967
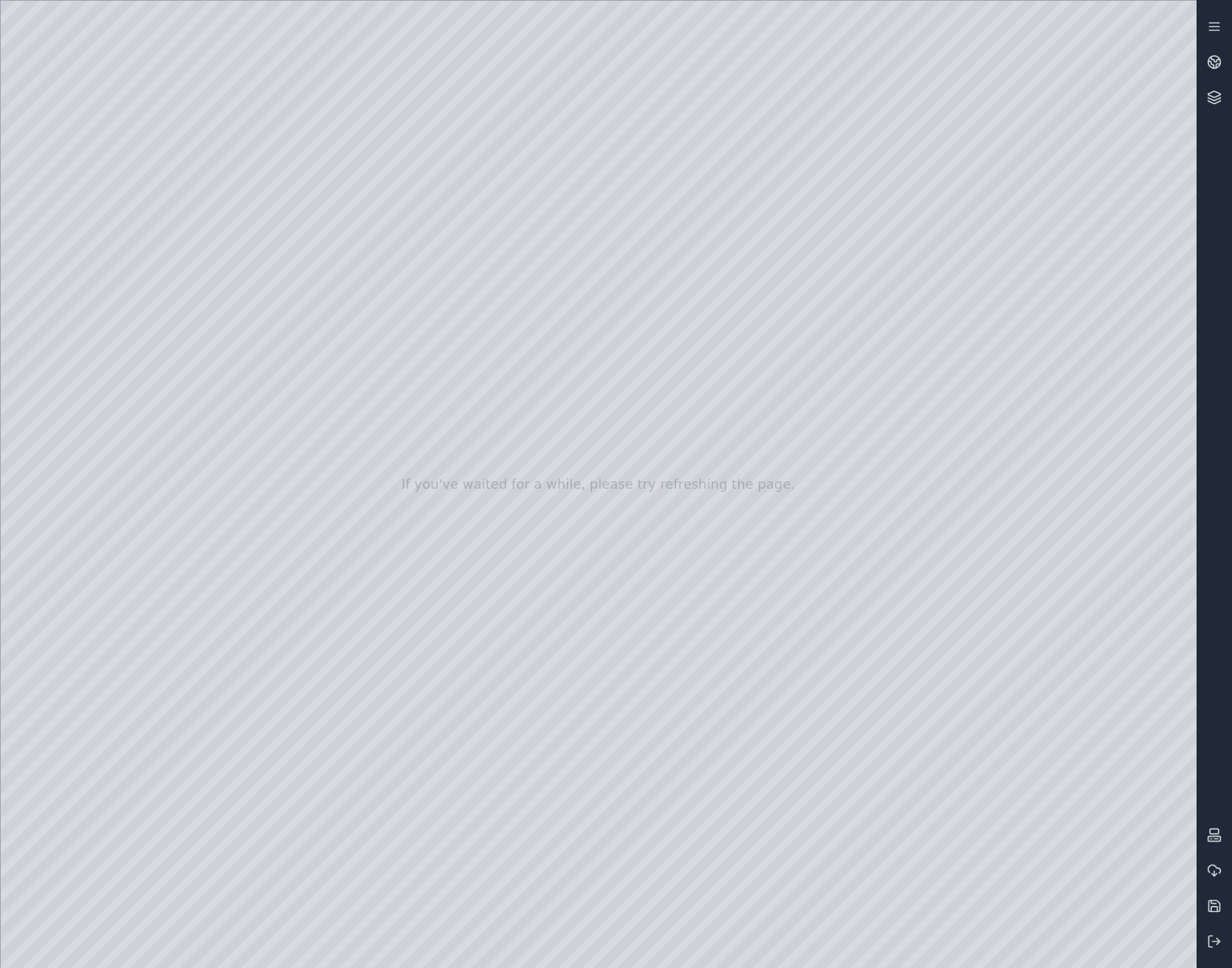
click at [253, 163] on div at bounding box center [599, 484] width 1196 height 967
click at [318, 204] on div at bounding box center [599, 484] width 1196 height 967
click at [312, 191] on div at bounding box center [599, 484] width 1196 height 967
click at [188, 71] on div at bounding box center [599, 484] width 1196 height 967
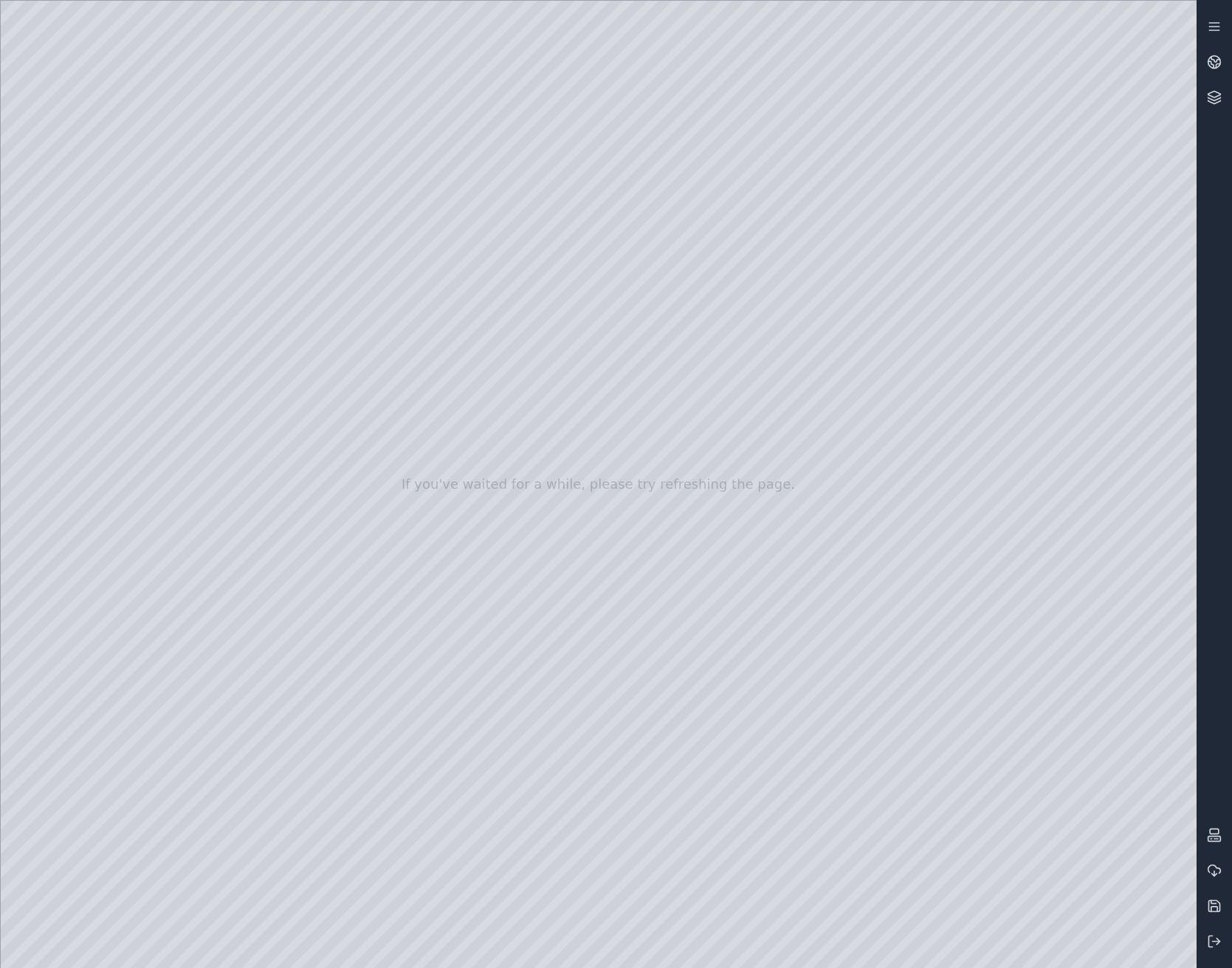
click at [302, 368] on div at bounding box center [599, 484] width 1196 height 967
click at [267, 167] on div at bounding box center [599, 484] width 1196 height 967
click at [344, 203] on div at bounding box center [599, 484] width 1196 height 967
click at [188, 63] on div at bounding box center [599, 484] width 1196 height 967
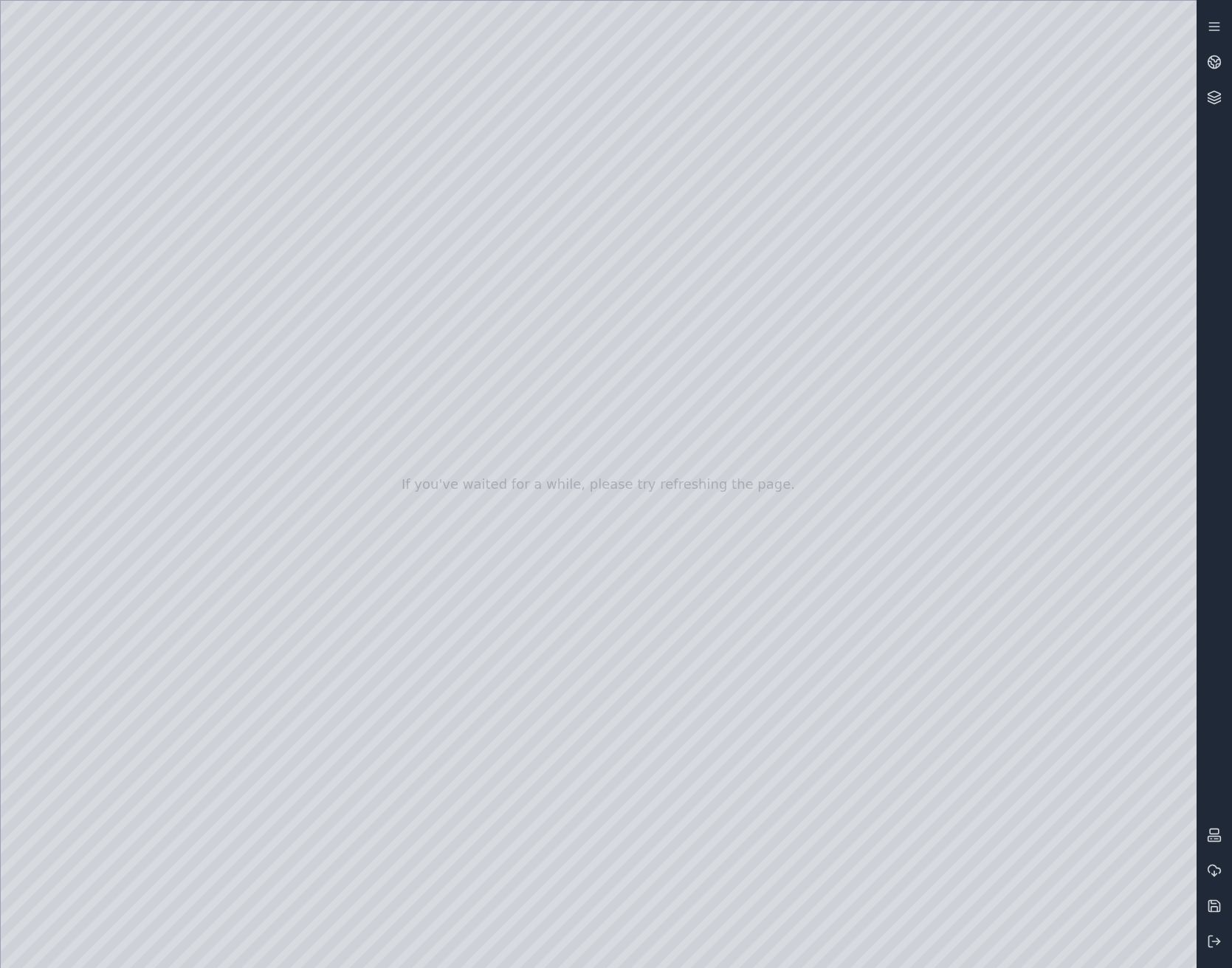
click at [264, 231] on div at bounding box center [599, 484] width 1196 height 967
click at [253, 154] on div at bounding box center [599, 484] width 1196 height 967
click at [337, 209] on div at bounding box center [599, 484] width 1196 height 967
click at [190, 67] on div at bounding box center [599, 484] width 1196 height 967
click at [87, 279] on div at bounding box center [599, 484] width 1196 height 967
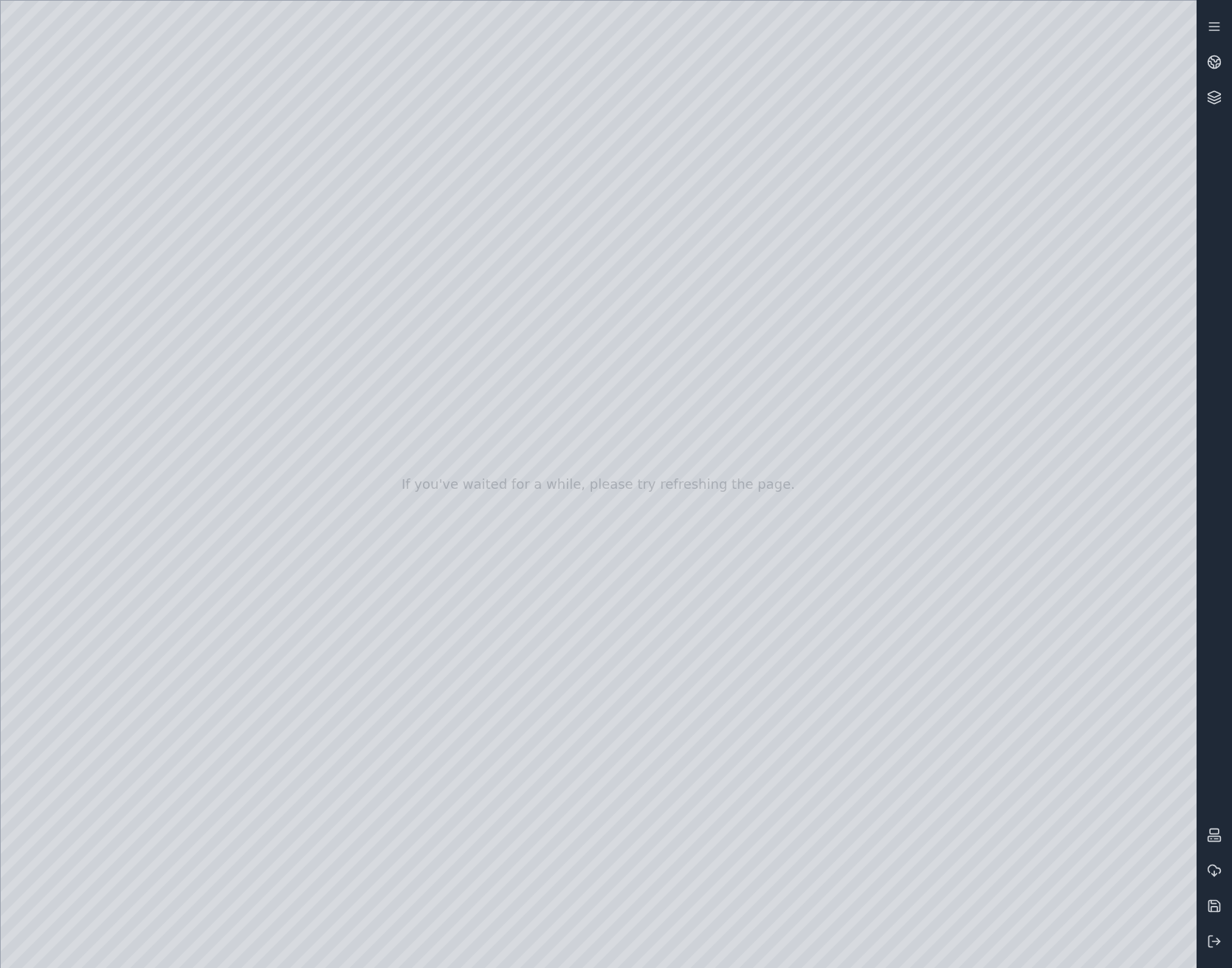
click at [443, 453] on div at bounding box center [599, 484] width 1196 height 967
click at [398, 454] on div at bounding box center [599, 484] width 1196 height 967
click at [326, 480] on div at bounding box center [599, 484] width 1196 height 967
drag, startPoint x: 723, startPoint y: 622, endPoint x: 647, endPoint y: 592, distance: 81.7
click at [647, 592] on div at bounding box center [599, 484] width 1196 height 967
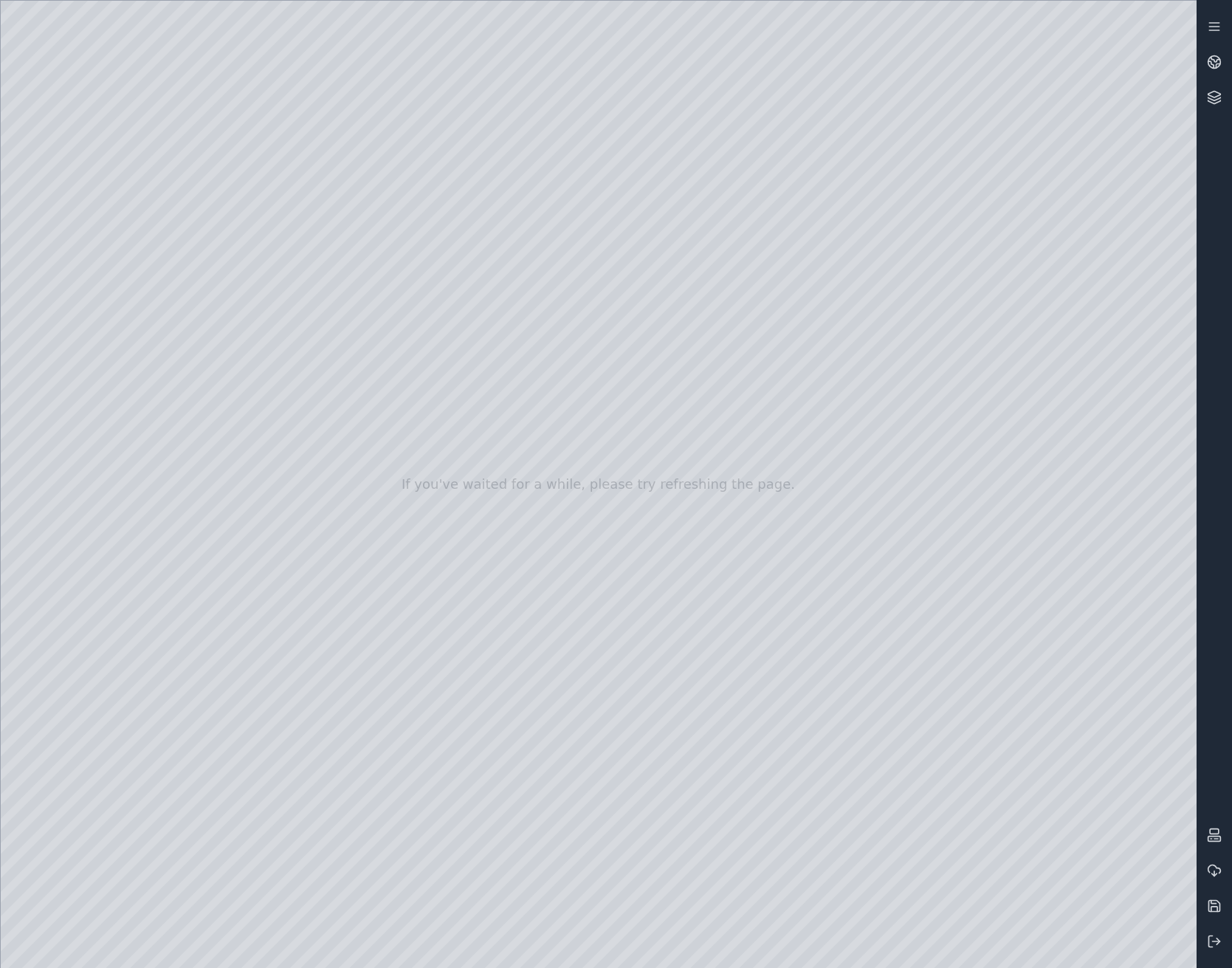
click at [792, 238] on div at bounding box center [599, 484] width 1196 height 967
click at [85, 314] on div at bounding box center [599, 484] width 1196 height 967
click at [272, 162] on div at bounding box center [599, 484] width 1196 height 967
click at [294, 191] on div at bounding box center [599, 484] width 1196 height 967
click at [247, 160] on div at bounding box center [599, 484] width 1196 height 967
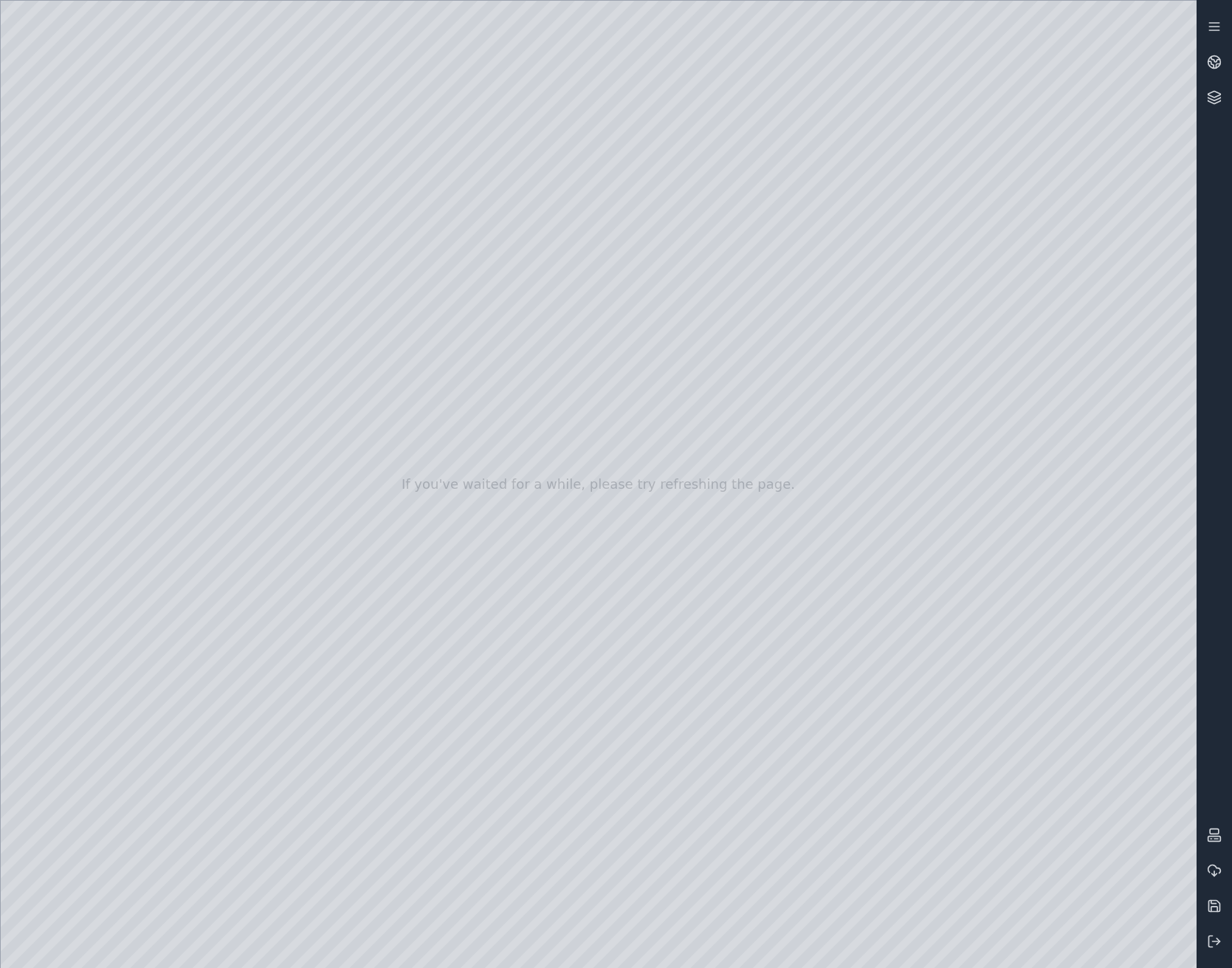
click at [415, 195] on div at bounding box center [599, 484] width 1196 height 967
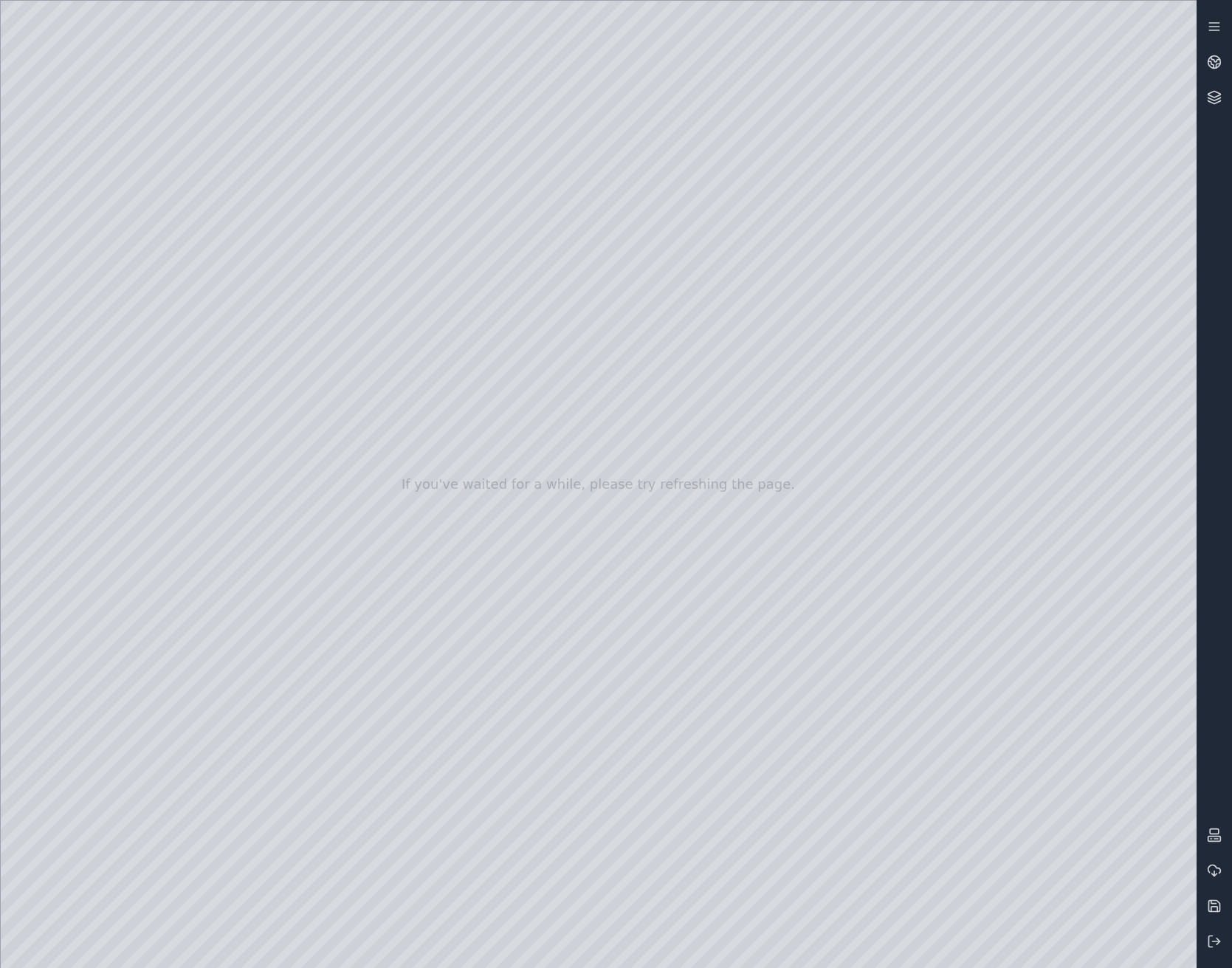
click at [415, 195] on div at bounding box center [599, 484] width 1196 height 967
click at [102, 282] on div at bounding box center [599, 484] width 1196 height 967
click at [399, 455] on div at bounding box center [599, 484] width 1196 height 967
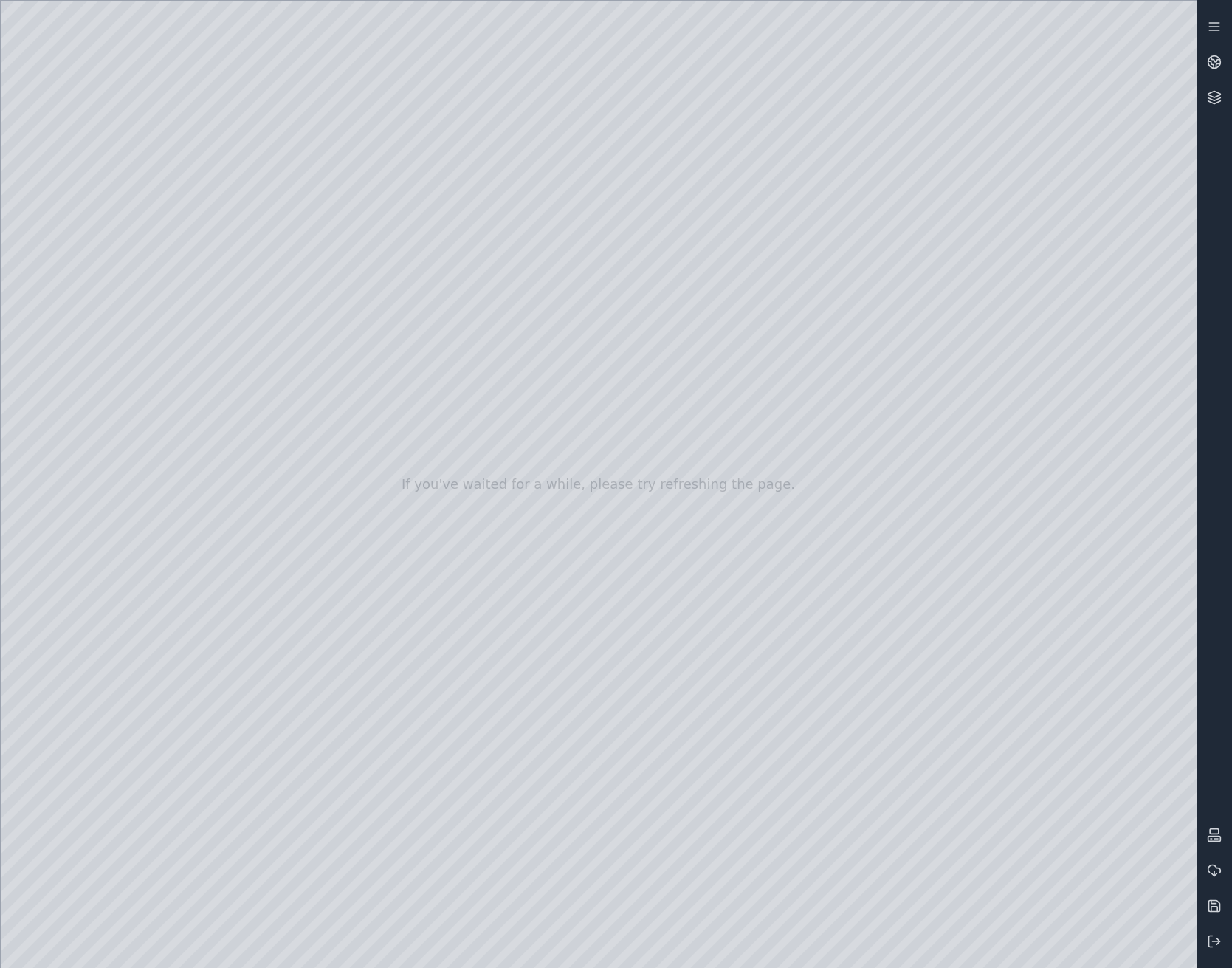
click at [330, 514] on div at bounding box center [599, 484] width 1196 height 967
click at [688, 531] on div at bounding box center [599, 484] width 1196 height 967
click at [443, 527] on div at bounding box center [599, 484] width 1196 height 967
click at [98, 242] on div at bounding box center [599, 484] width 1196 height 967
click at [303, 234] on div at bounding box center [599, 484] width 1196 height 967
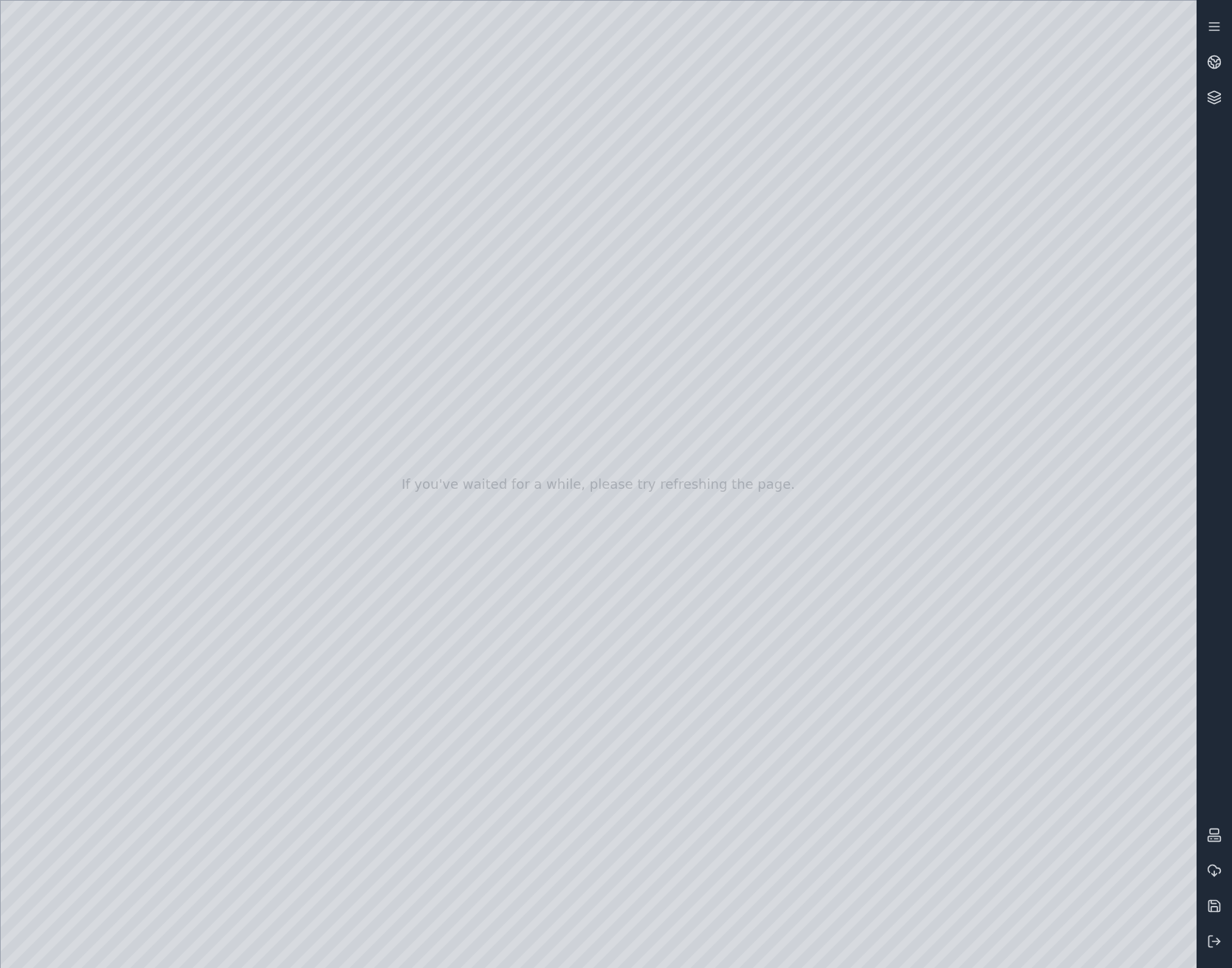
click at [262, 326] on div at bounding box center [599, 484] width 1196 height 967
click at [256, 363] on div at bounding box center [599, 484] width 1196 height 967
click at [250, 402] on div at bounding box center [599, 484] width 1196 height 967
click at [110, 280] on div at bounding box center [599, 484] width 1196 height 967
click at [444, 523] on div at bounding box center [599, 484] width 1196 height 967
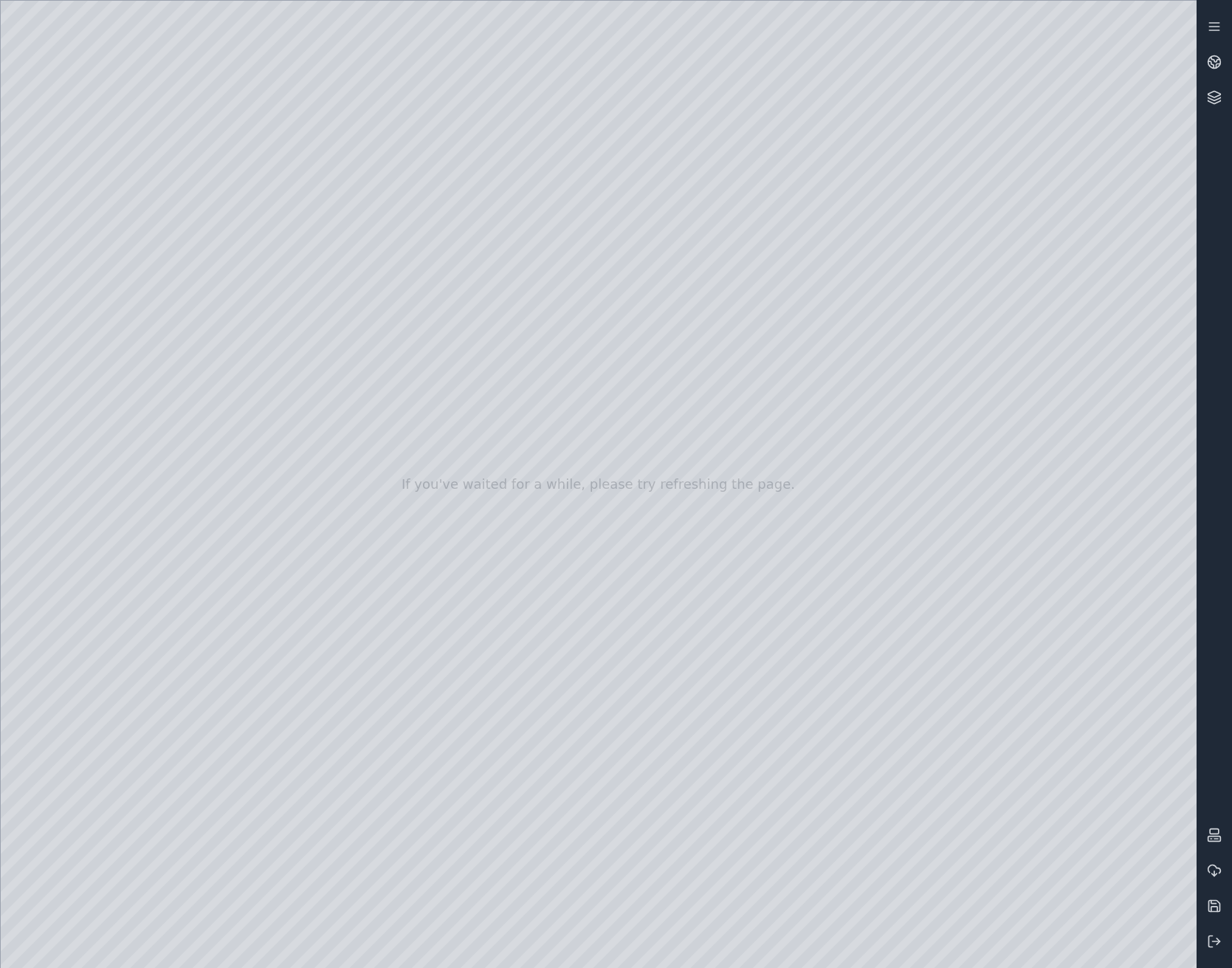
click at [442, 346] on div at bounding box center [599, 484] width 1196 height 967
click at [443, 772] on div at bounding box center [599, 484] width 1196 height 967
click at [444, 843] on div at bounding box center [599, 484] width 1196 height 967
click at [110, 307] on div at bounding box center [599, 484] width 1196 height 967
click at [300, 194] on div at bounding box center [599, 484] width 1196 height 967
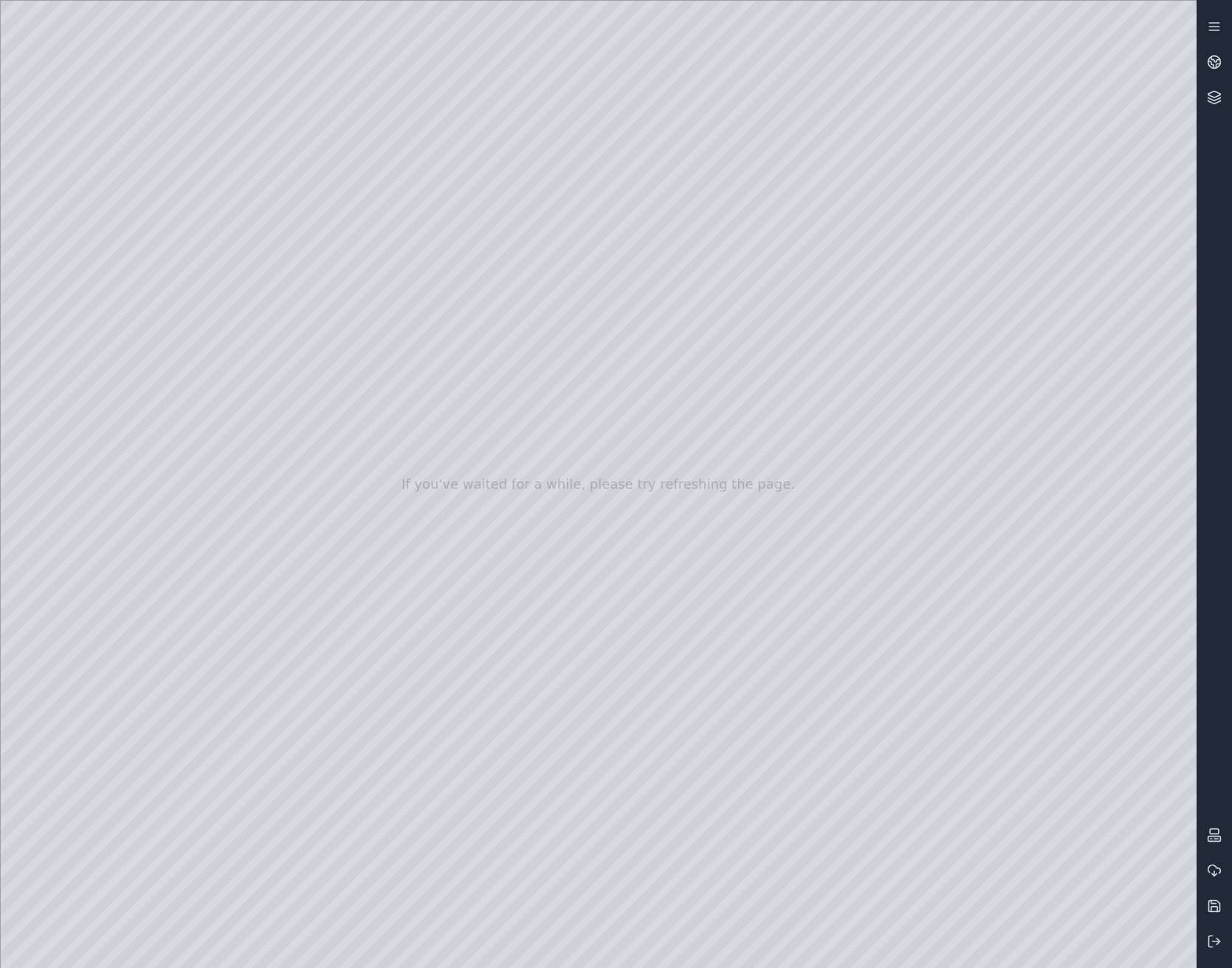
click at [188, 58] on div at bounding box center [599, 484] width 1196 height 967
click at [318, 234] on div at bounding box center [599, 484] width 1196 height 967
click at [239, 162] on div at bounding box center [599, 484] width 1196 height 967
click at [248, 191] on div at bounding box center [599, 484] width 1196 height 967
click at [108, 281] on div at bounding box center [599, 484] width 1196 height 967
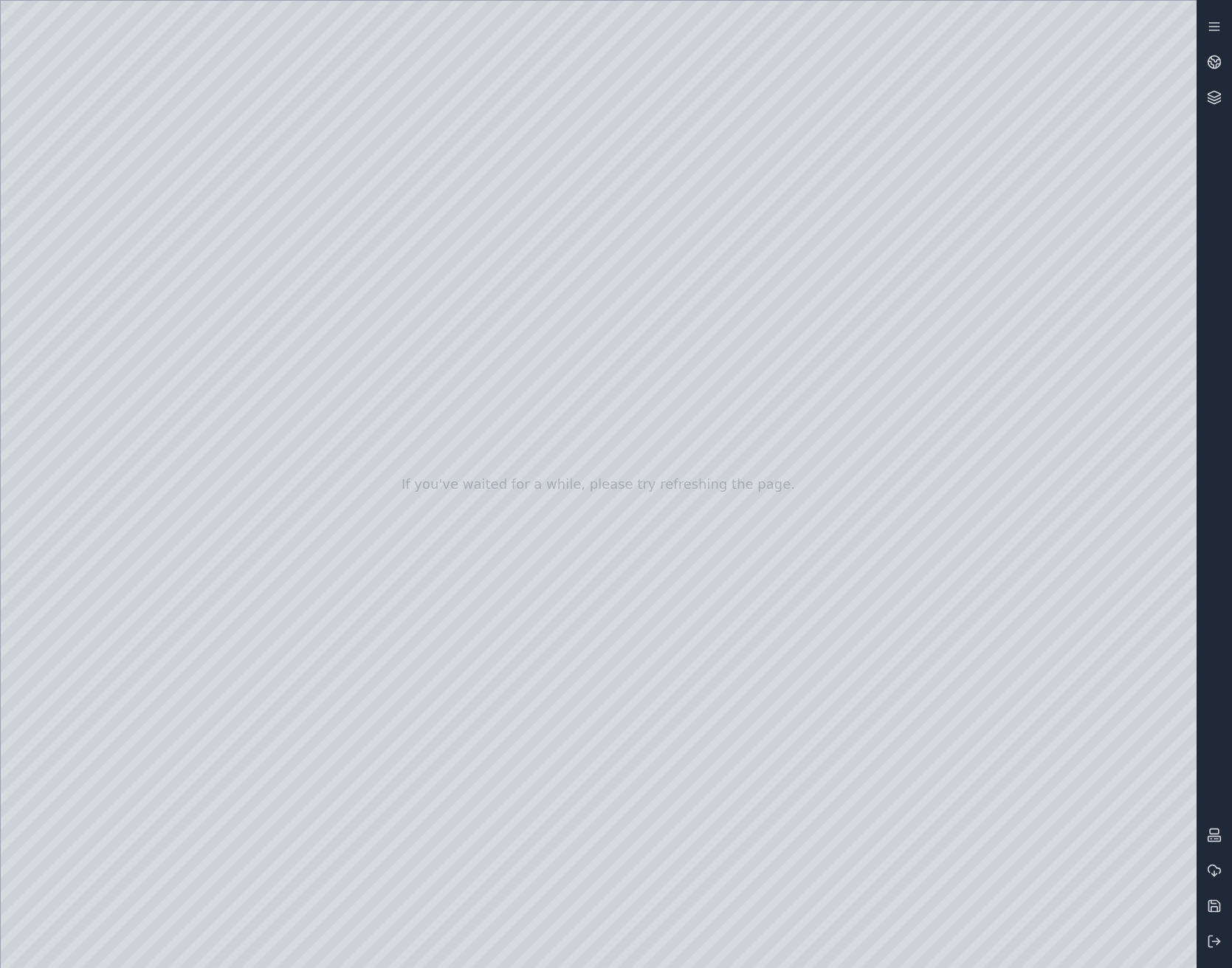
click at [443, 345] on div at bounding box center [599, 484] width 1196 height 967
click at [423, 384] on div at bounding box center [599, 484] width 1196 height 967
click at [428, 380] on div at bounding box center [599, 484] width 1196 height 967
click at [433, 383] on div at bounding box center [599, 484] width 1196 height 967
click at [101, 239] on div at bounding box center [599, 484] width 1196 height 967
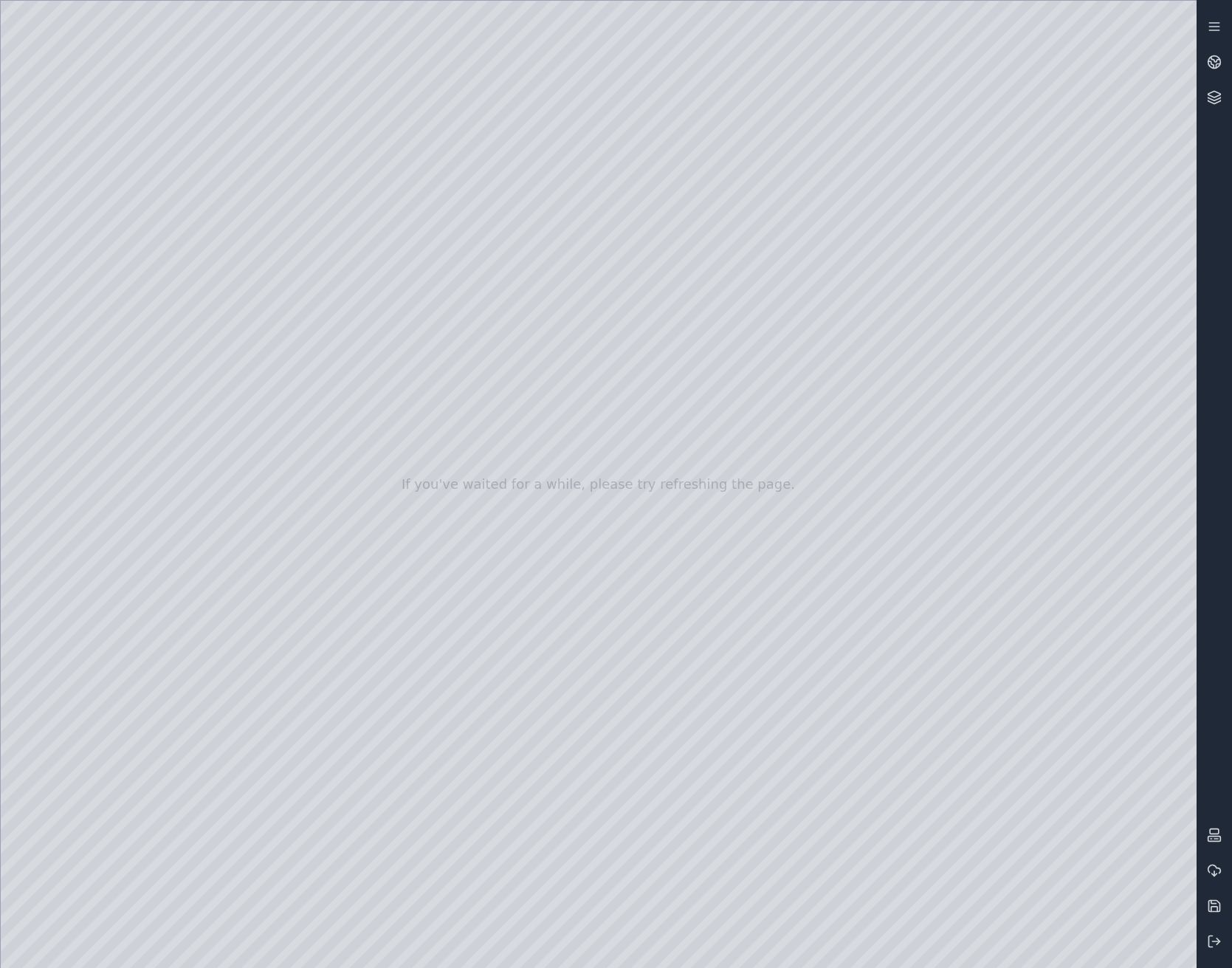
click at [271, 440] on div at bounding box center [599, 484] width 1196 height 967
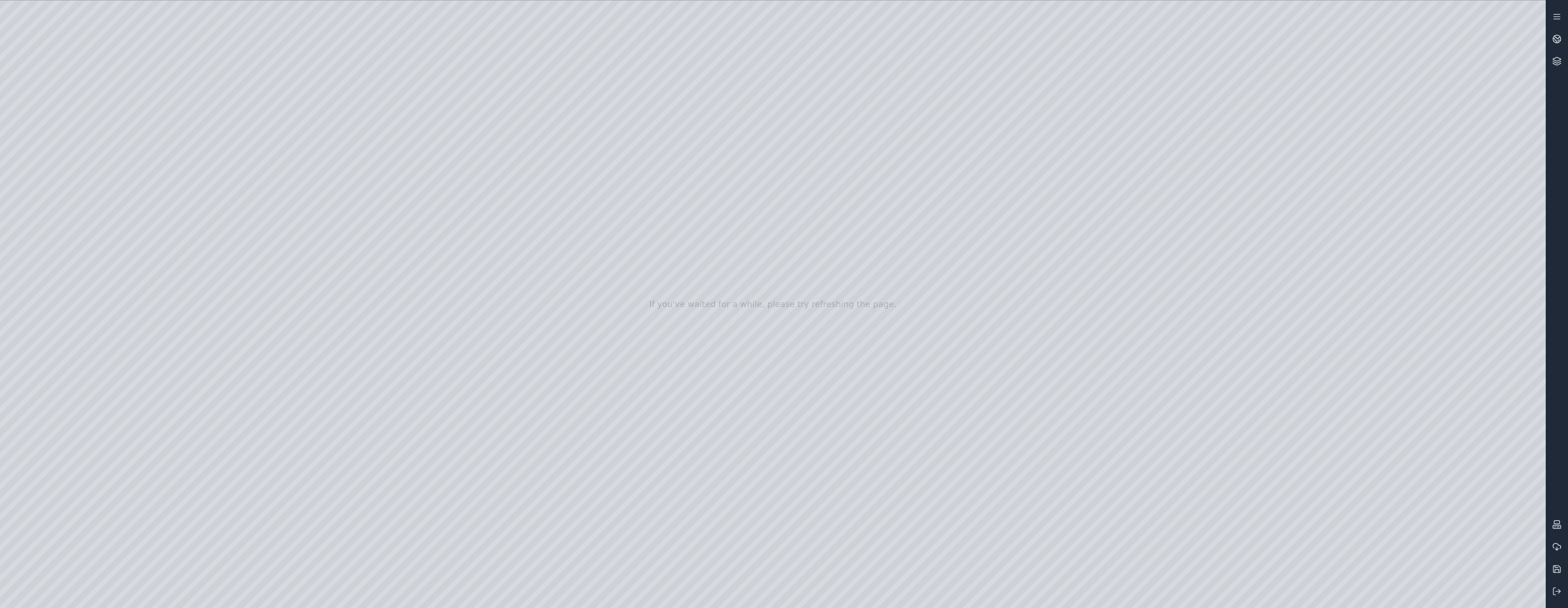
click at [119, 40] on div at bounding box center [772, 304] width 1545 height 607
click at [117, 40] on div at bounding box center [772, 304] width 1545 height 607
click at [699, 592] on div at bounding box center [772, 304] width 1545 height 607
click at [699, 591] on div at bounding box center [772, 304] width 1545 height 607
click at [699, 592] on div at bounding box center [772, 304] width 1545 height 607
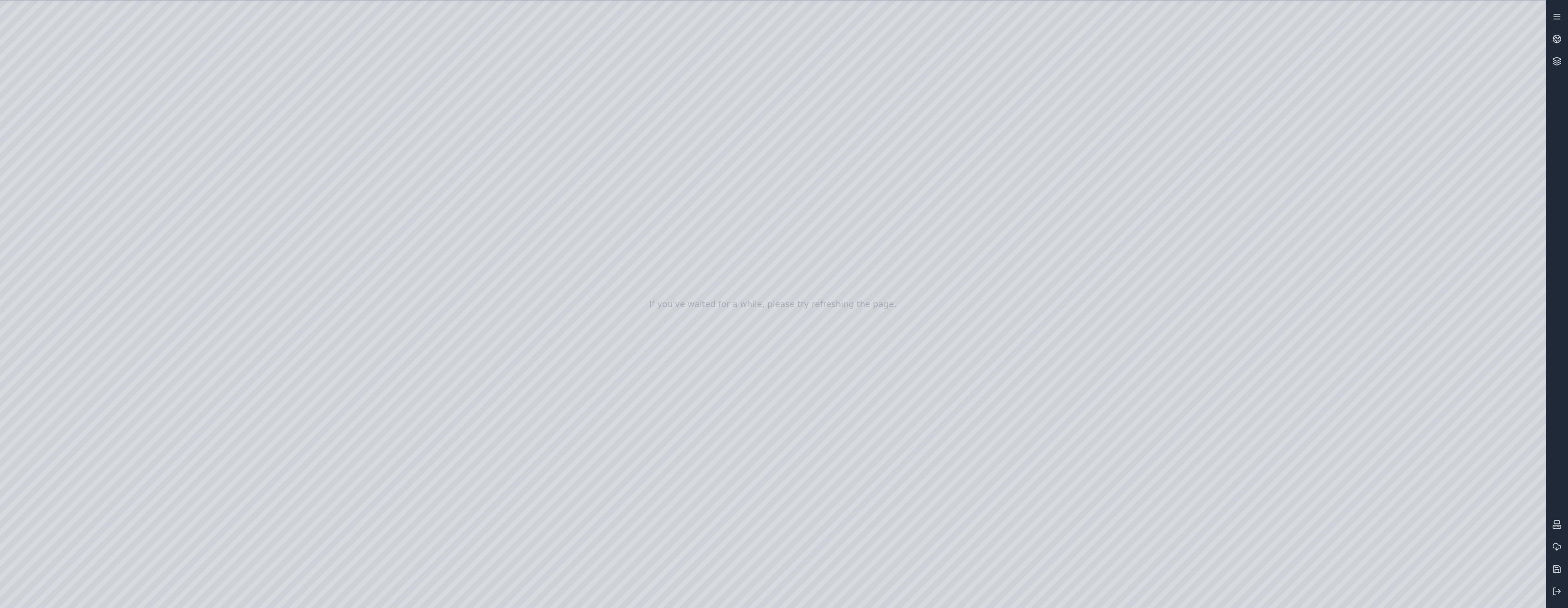
drag, startPoint x: 763, startPoint y: 320, endPoint x: 761, endPoint y: 334, distance: 14.1
drag, startPoint x: 771, startPoint y: 334, endPoint x: 772, endPoint y: 278, distance: 56.0
click at [699, 319] on div at bounding box center [772, 304] width 1545 height 607
click at [699, 303] on div at bounding box center [772, 304] width 1545 height 607
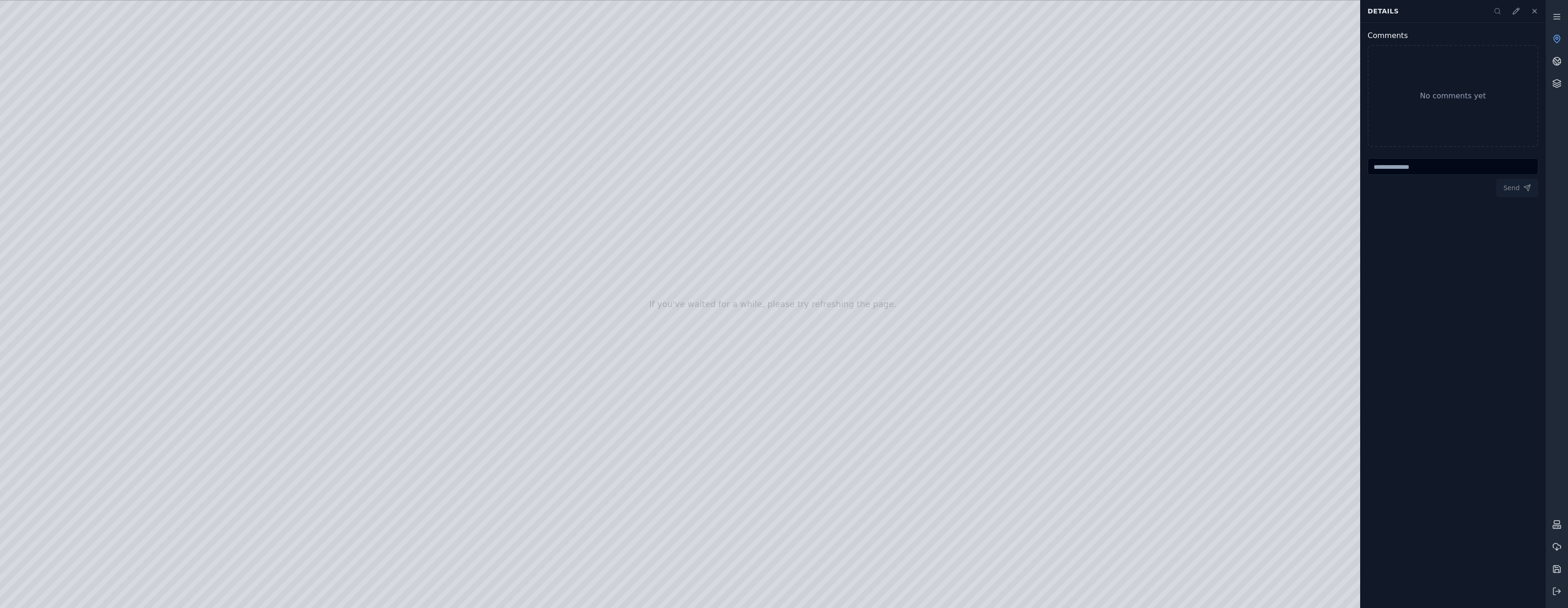
click at [699, 309] on div at bounding box center [772, 304] width 1545 height 607
click at [699, 41] on icon at bounding box center [1556, 38] width 9 height 9
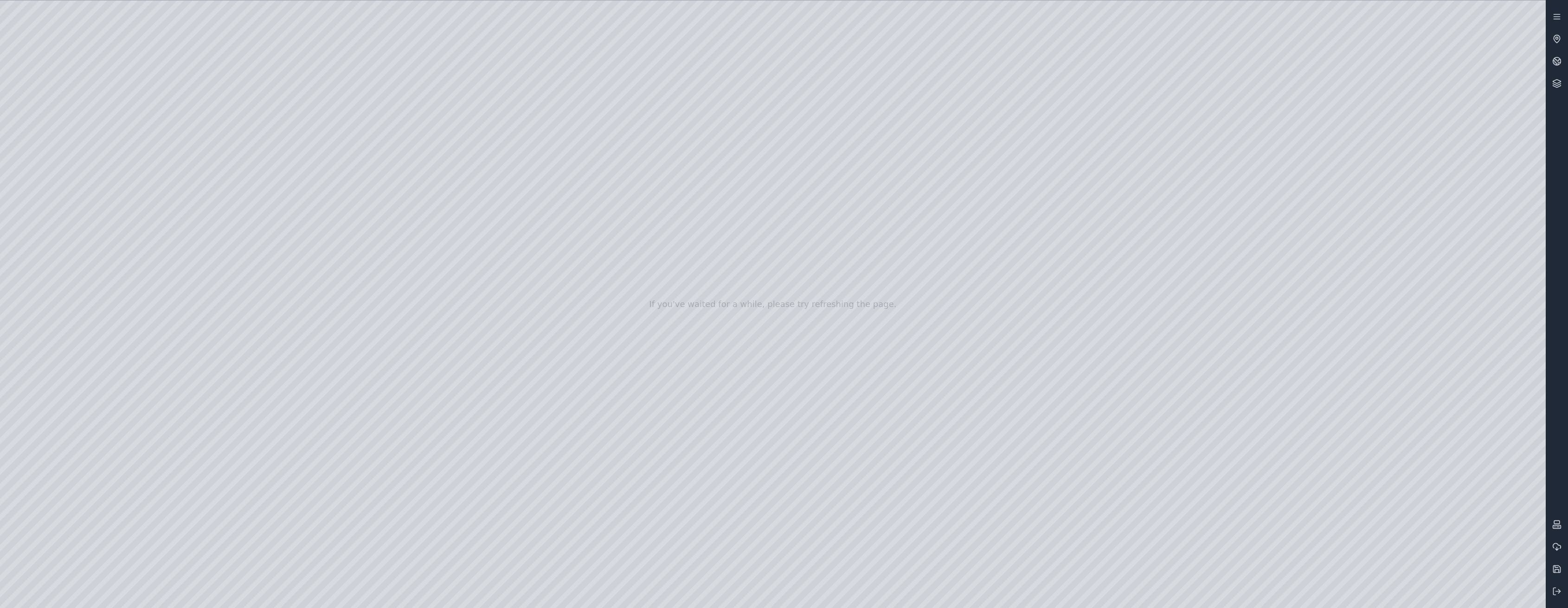
click at [699, 592] on div at bounding box center [772, 304] width 1545 height 607
click at [699, 595] on div at bounding box center [772, 304] width 1545 height 607
click at [699, 594] on div at bounding box center [772, 304] width 1545 height 607
click at [699, 593] on div at bounding box center [772, 304] width 1545 height 607
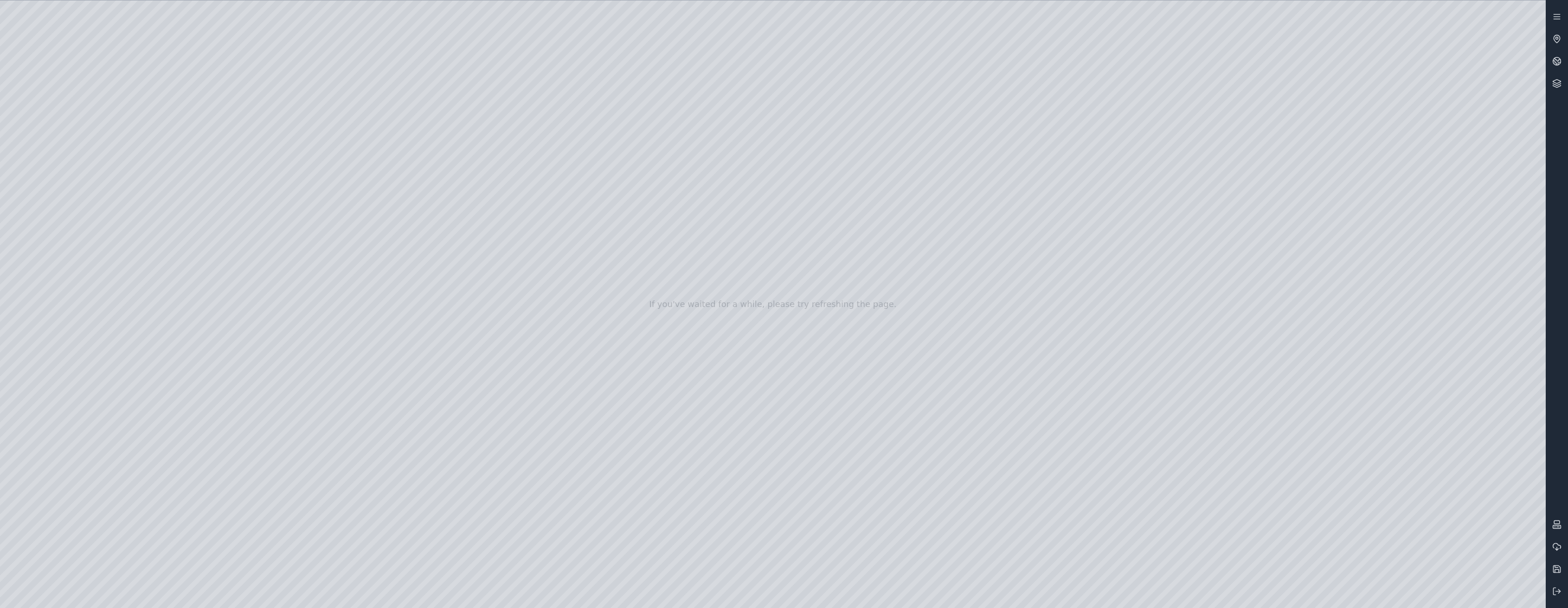
click at [699, 479] on div at bounding box center [772, 304] width 1545 height 607
click at [699, 482] on div at bounding box center [772, 304] width 1545 height 607
click at [699, 398] on div at bounding box center [772, 304] width 1545 height 607
click at [699, 399] on div at bounding box center [772, 304] width 1545 height 607
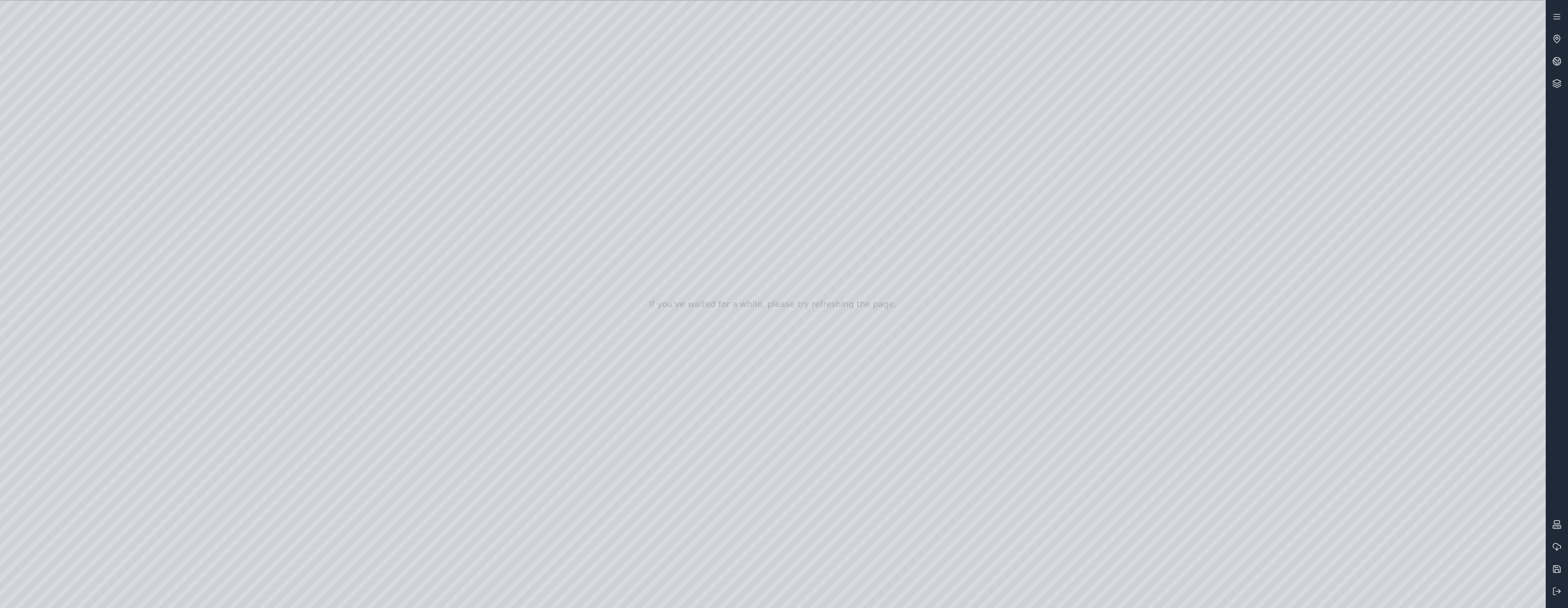
click at [699, 399] on div at bounding box center [772, 304] width 1545 height 607
click at [699, 398] on div at bounding box center [772, 304] width 1545 height 607
click at [699, 402] on div at bounding box center [772, 304] width 1545 height 607
click at [699, 402] on div at bounding box center [772, 304] width 1545 height 607
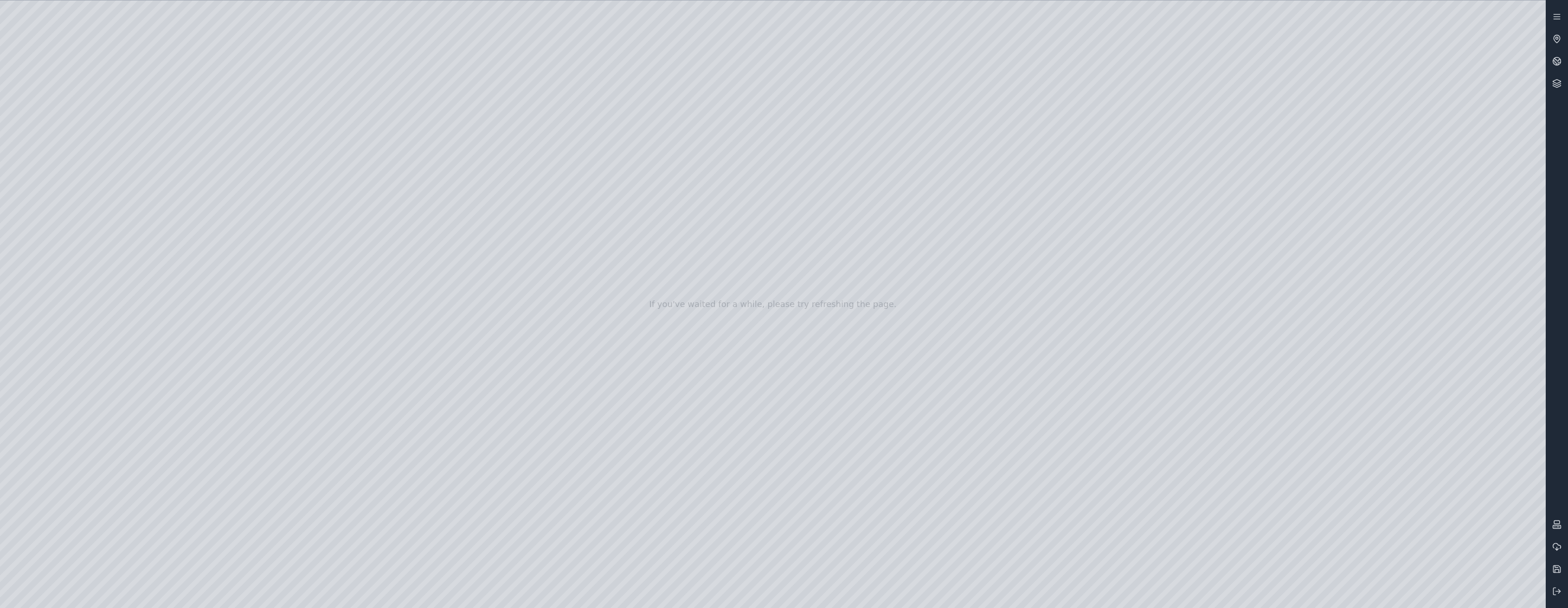
click at [699, 403] on div at bounding box center [772, 304] width 1545 height 607
click at [699, 404] on div at bounding box center [772, 304] width 1545 height 607
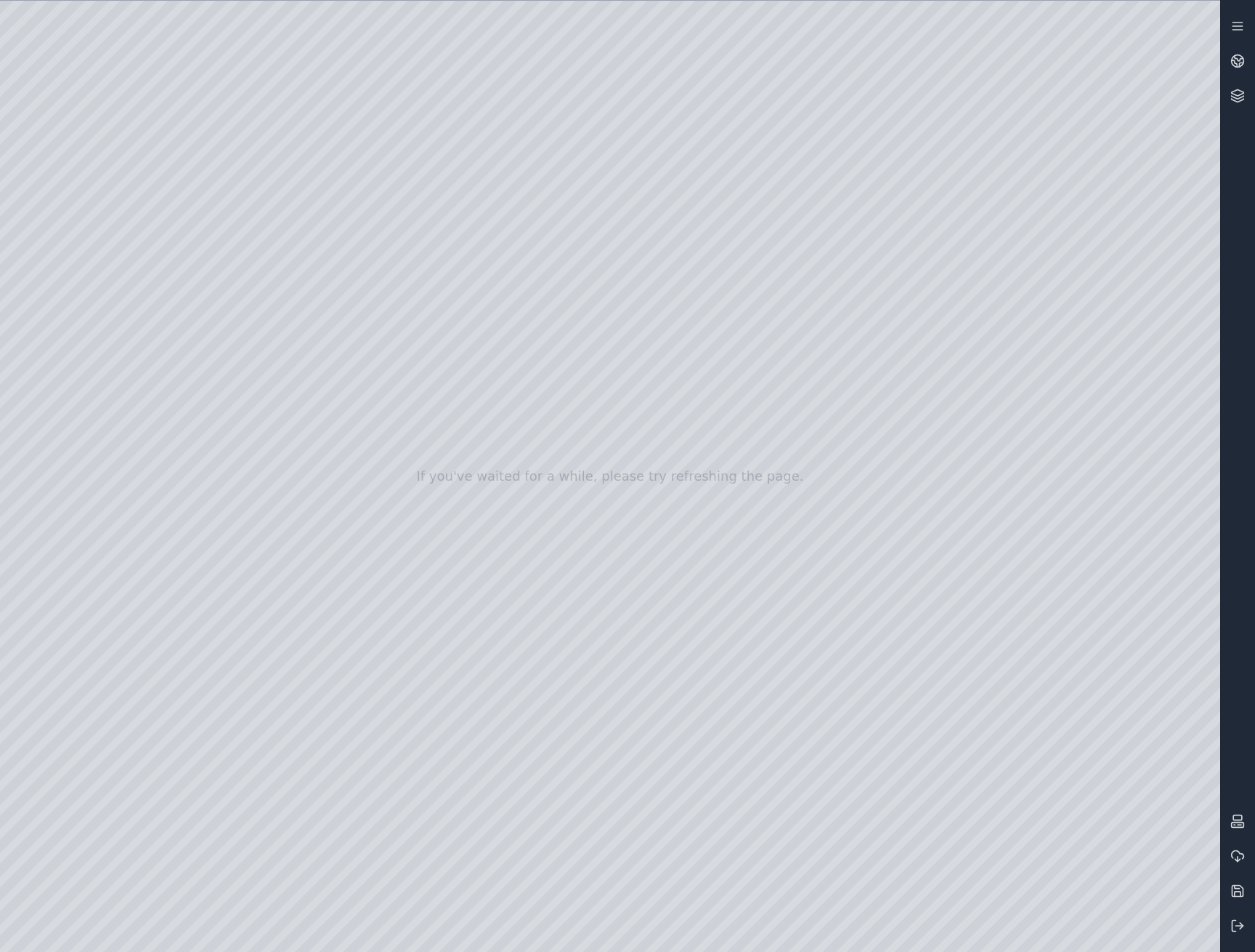
click at [921, 633] on div at bounding box center [610, 476] width 1220 height 951
click at [87, 236] on div at bounding box center [610, 476] width 1220 height 951
click at [249, 386] on div at bounding box center [610, 476] width 1220 height 951
click at [255, 361] on div at bounding box center [610, 476] width 1220 height 951
click at [257, 358] on div at bounding box center [610, 476] width 1220 height 951
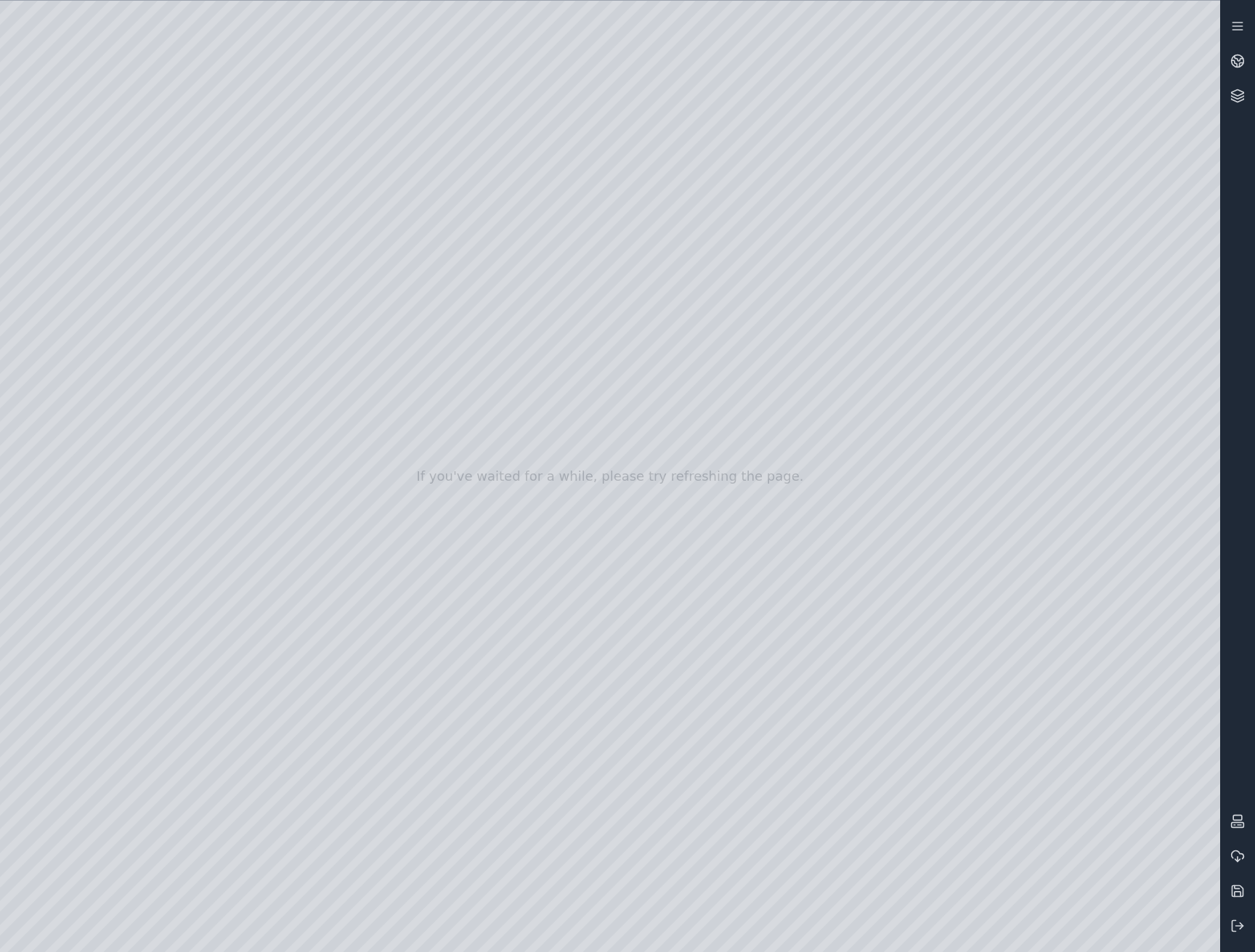
click at [256, 357] on div at bounding box center [610, 476] width 1220 height 951
click at [256, 358] on div at bounding box center [610, 476] width 1220 height 951
click at [271, 358] on div at bounding box center [610, 476] width 1220 height 951
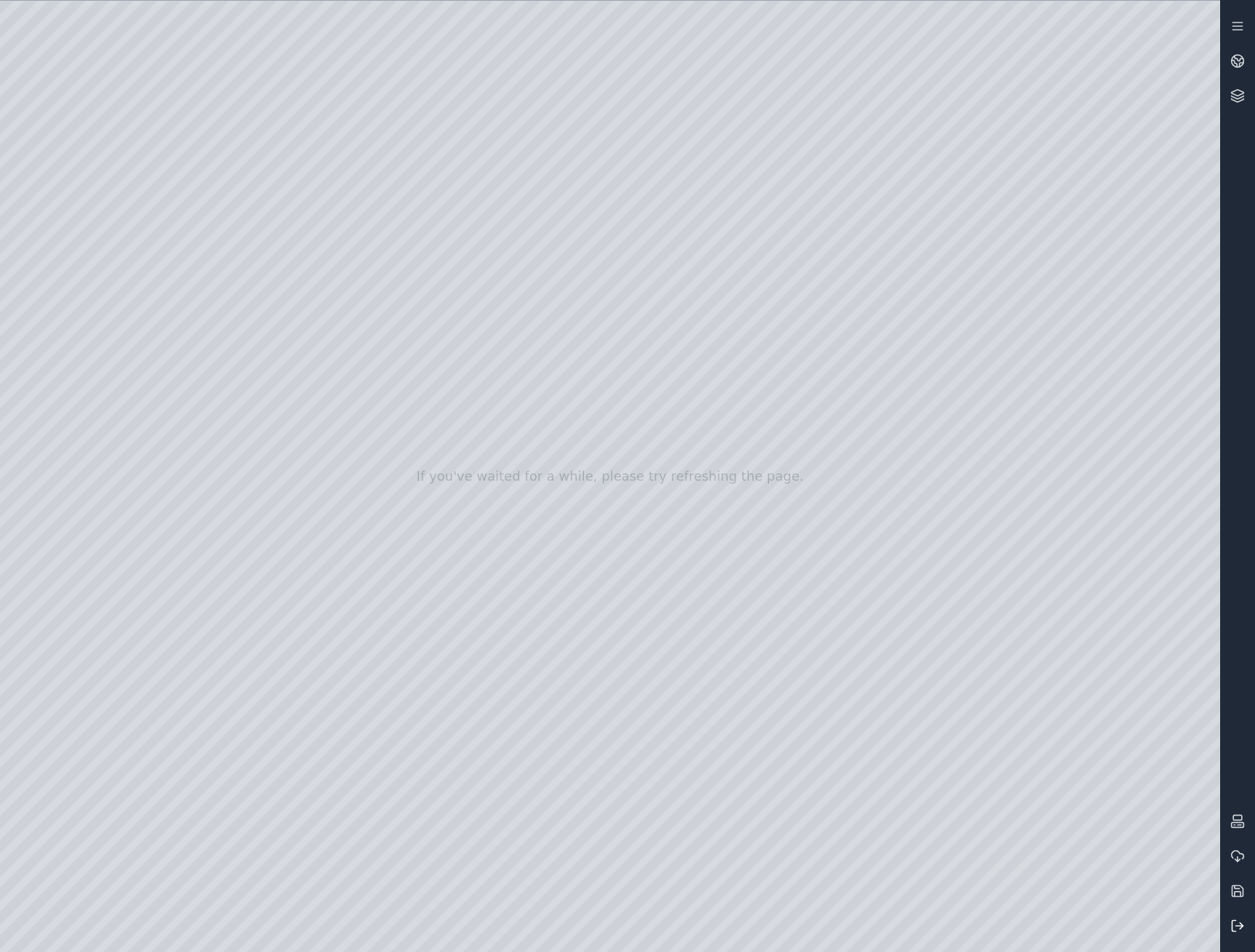
click at [1241, 929] on icon at bounding box center [1237, 925] width 14 height 14
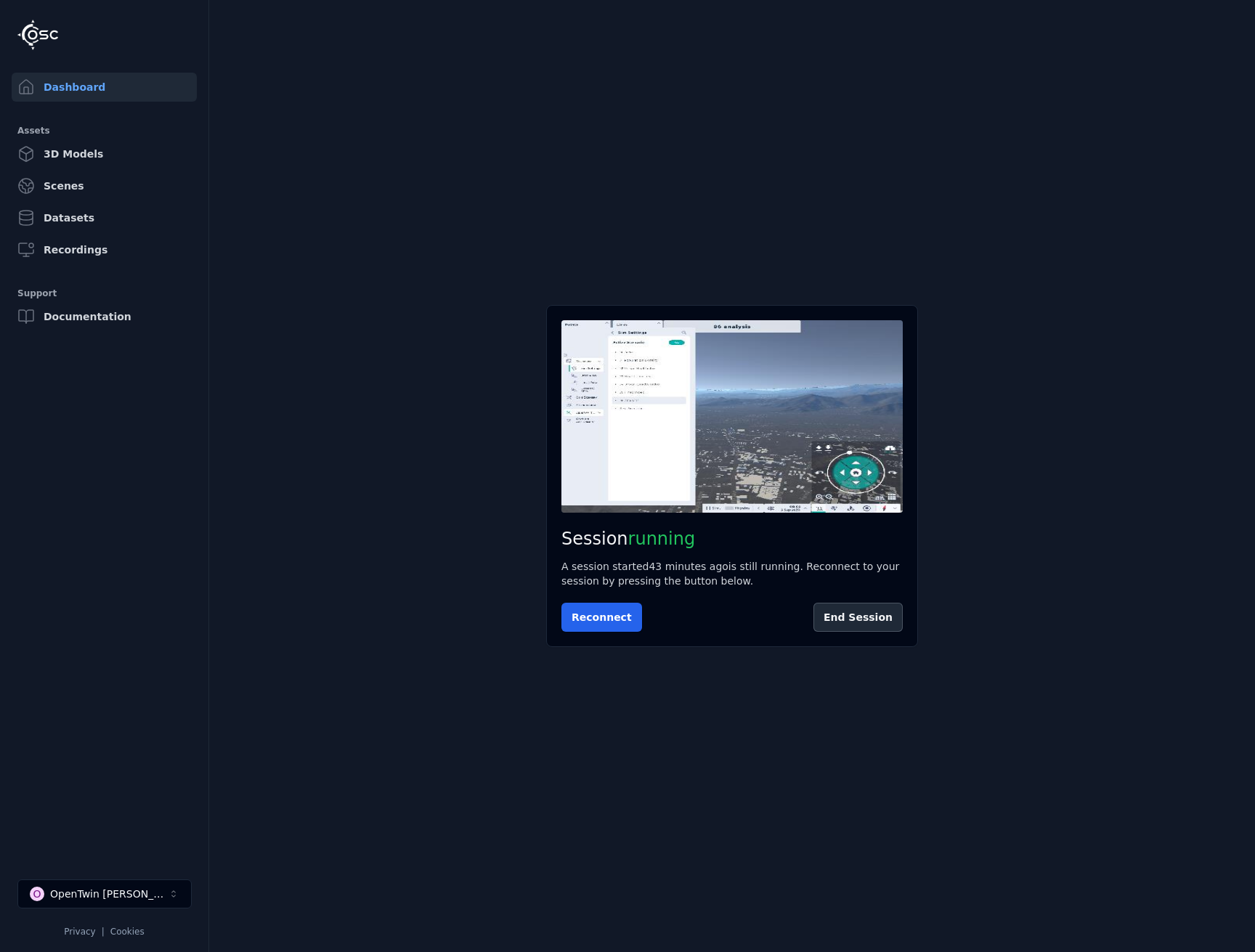
click at [591, 632] on div "Session running A session started 43 minutes ago is still running. Reconnect to…" at bounding box center [732, 476] width 372 height 341
click at [611, 618] on button "Reconnect" at bounding box center [601, 618] width 81 height 29
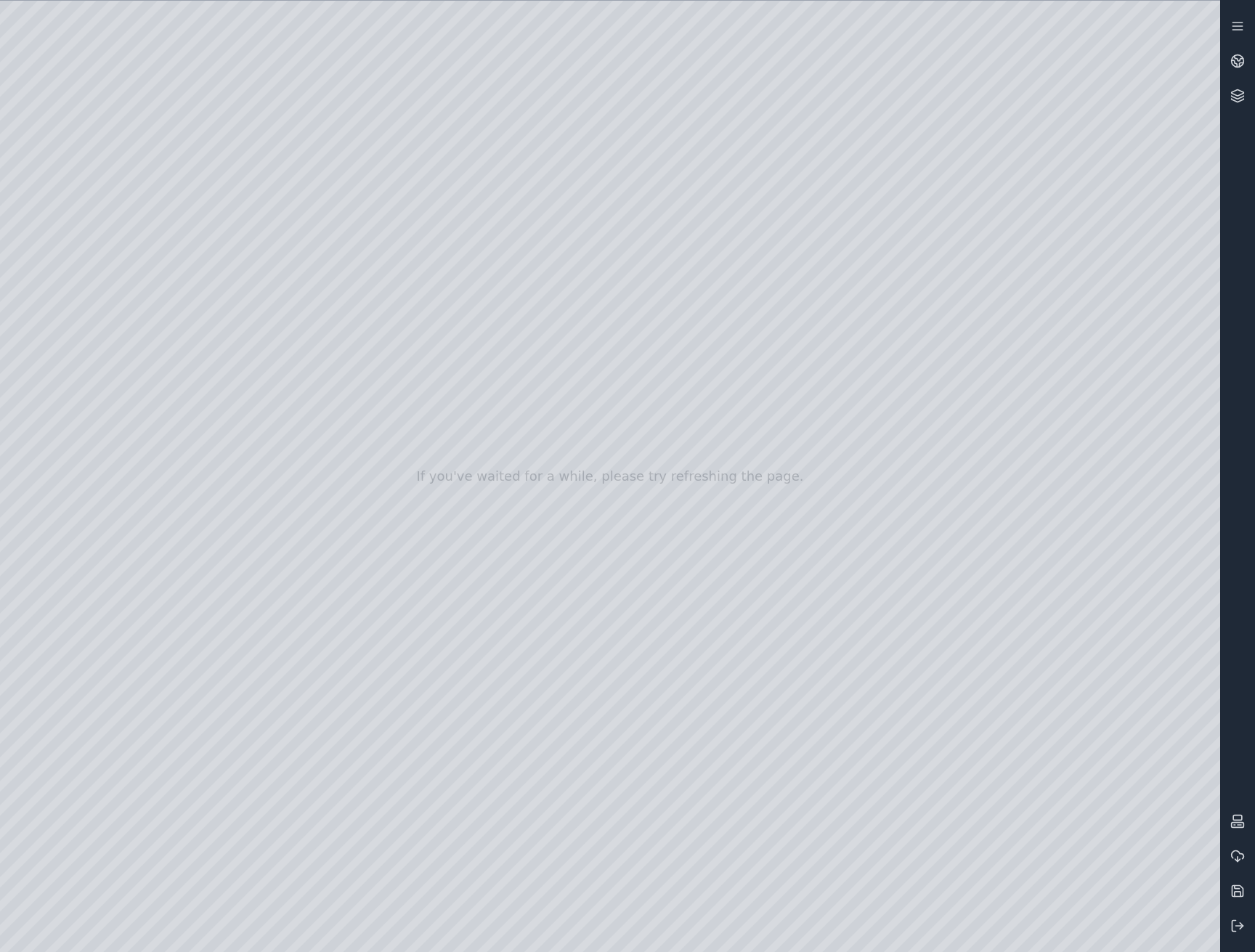
click at [1052, 704] on div at bounding box center [610, 476] width 1220 height 951
click at [921, 624] on div at bounding box center [610, 476] width 1220 height 951
click at [920, 628] on div at bounding box center [610, 476] width 1220 height 951
click at [699, 526] on div at bounding box center [610, 476] width 1220 height 951
click at [1131, 878] on div at bounding box center [610, 476] width 1220 height 951
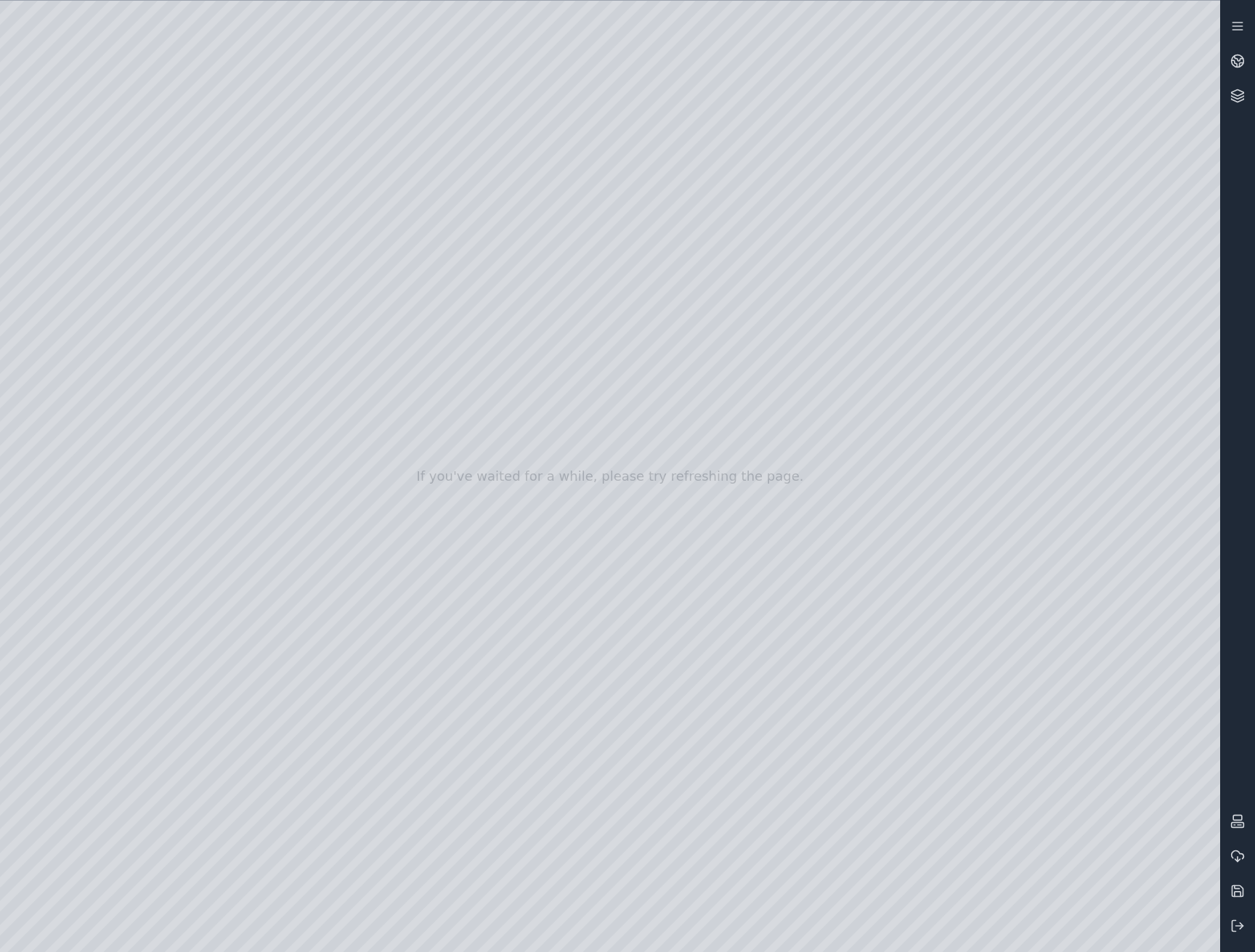
click at [1140, 877] on div at bounding box center [610, 476] width 1220 height 951
click at [858, 475] on div at bounding box center [610, 476] width 1220 height 951
click at [252, 355] on div at bounding box center [610, 476] width 1220 height 951
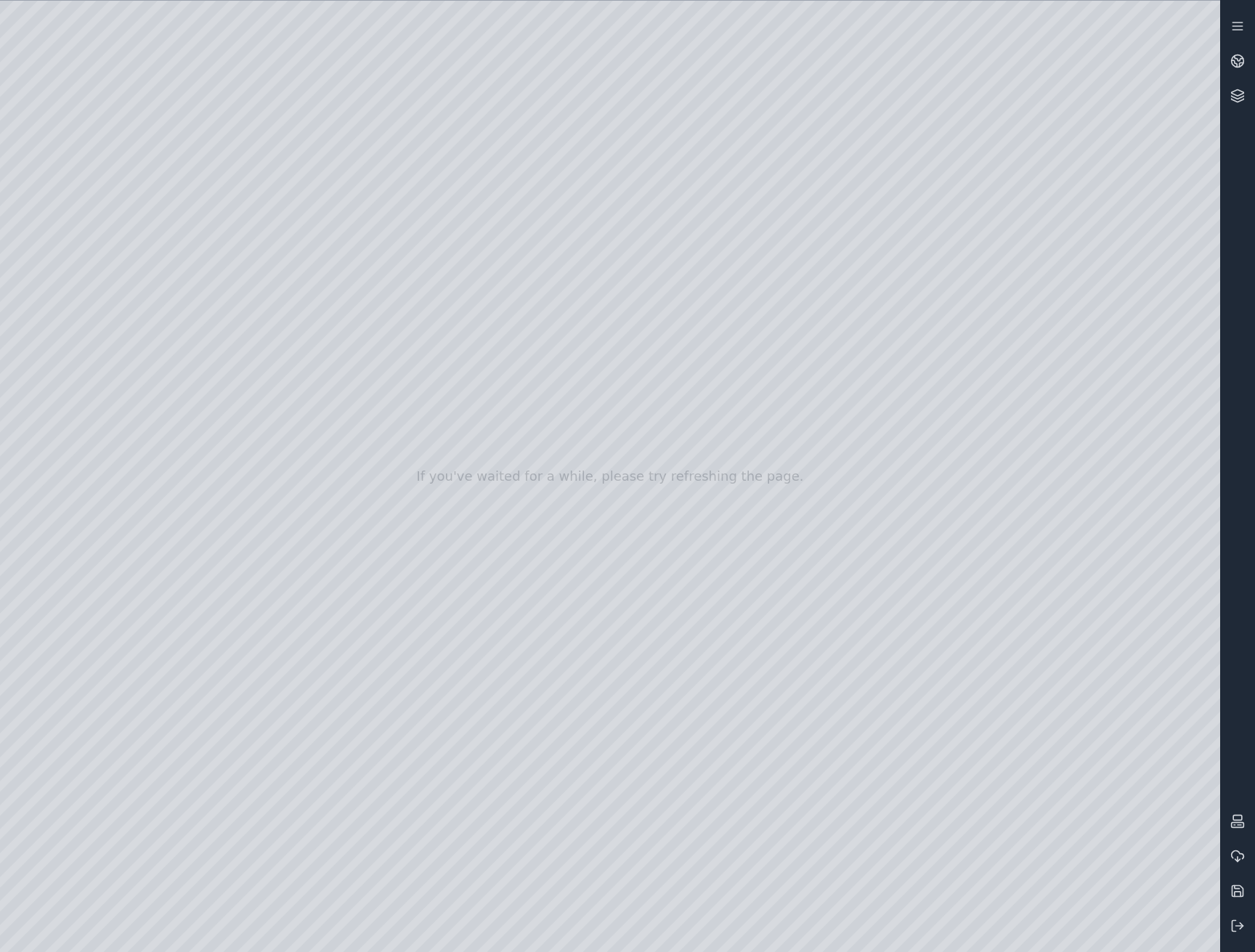
click at [245, 401] on div at bounding box center [610, 476] width 1220 height 951
click at [1234, 922] on icon at bounding box center [1237, 925] width 14 height 14
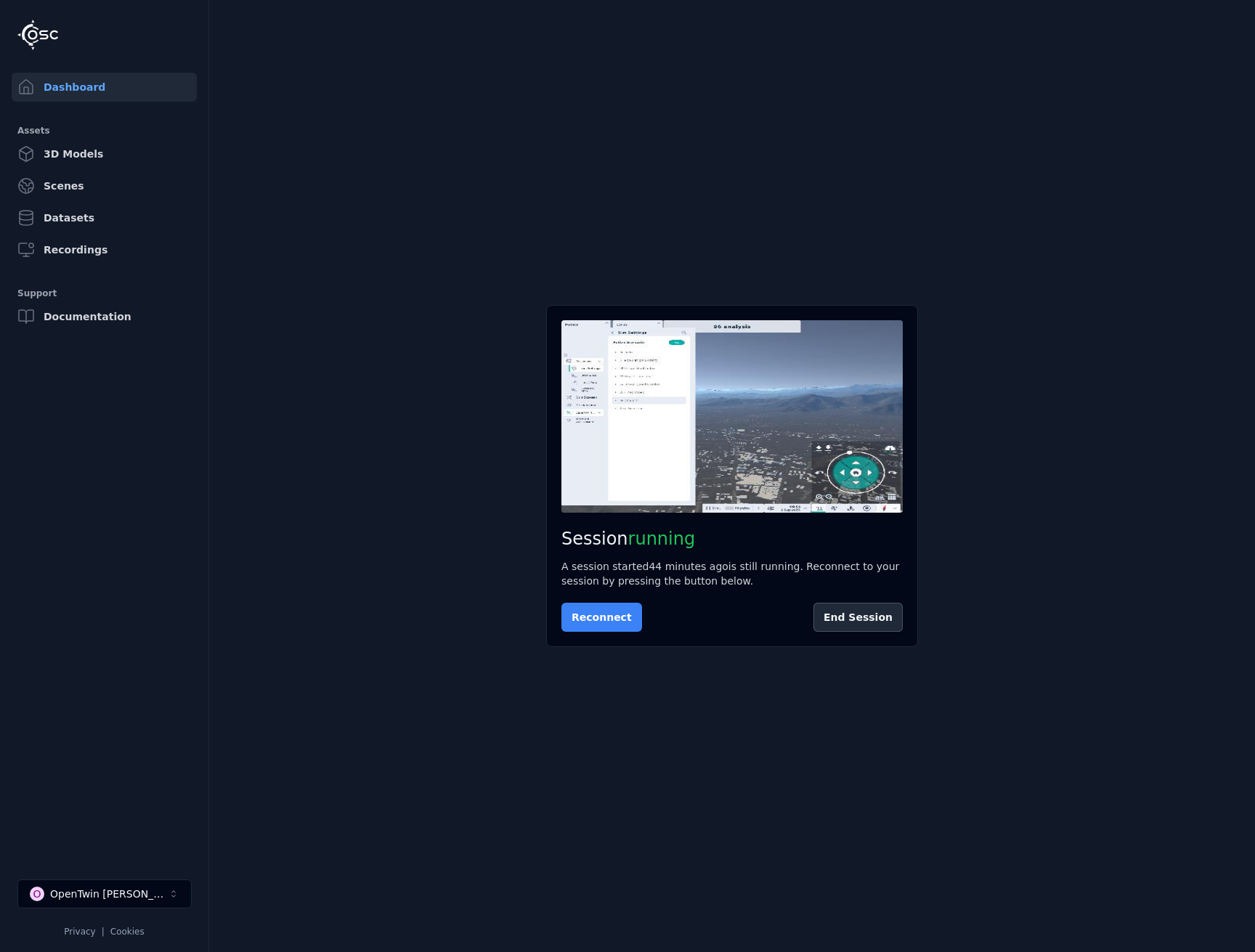
click at [606, 620] on button "Reconnect" at bounding box center [601, 618] width 81 height 29
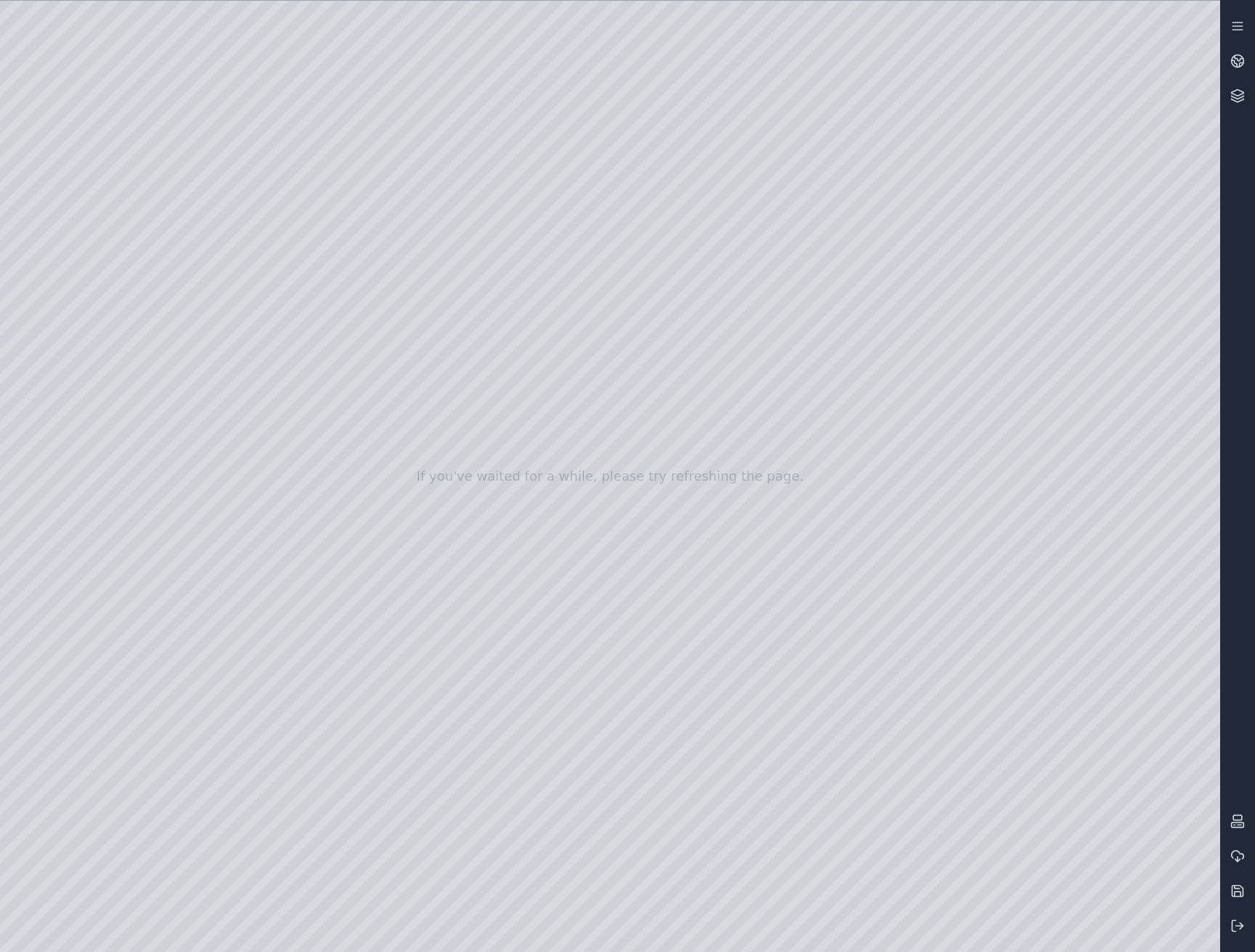
click at [921, 626] on div at bounding box center [610, 476] width 1220 height 951
click at [978, 924] on div at bounding box center [610, 476] width 1220 height 951
click at [922, 929] on div at bounding box center [610, 476] width 1220 height 951
drag, startPoint x: 1032, startPoint y: 656, endPoint x: 1080, endPoint y: 654, distance: 48.0
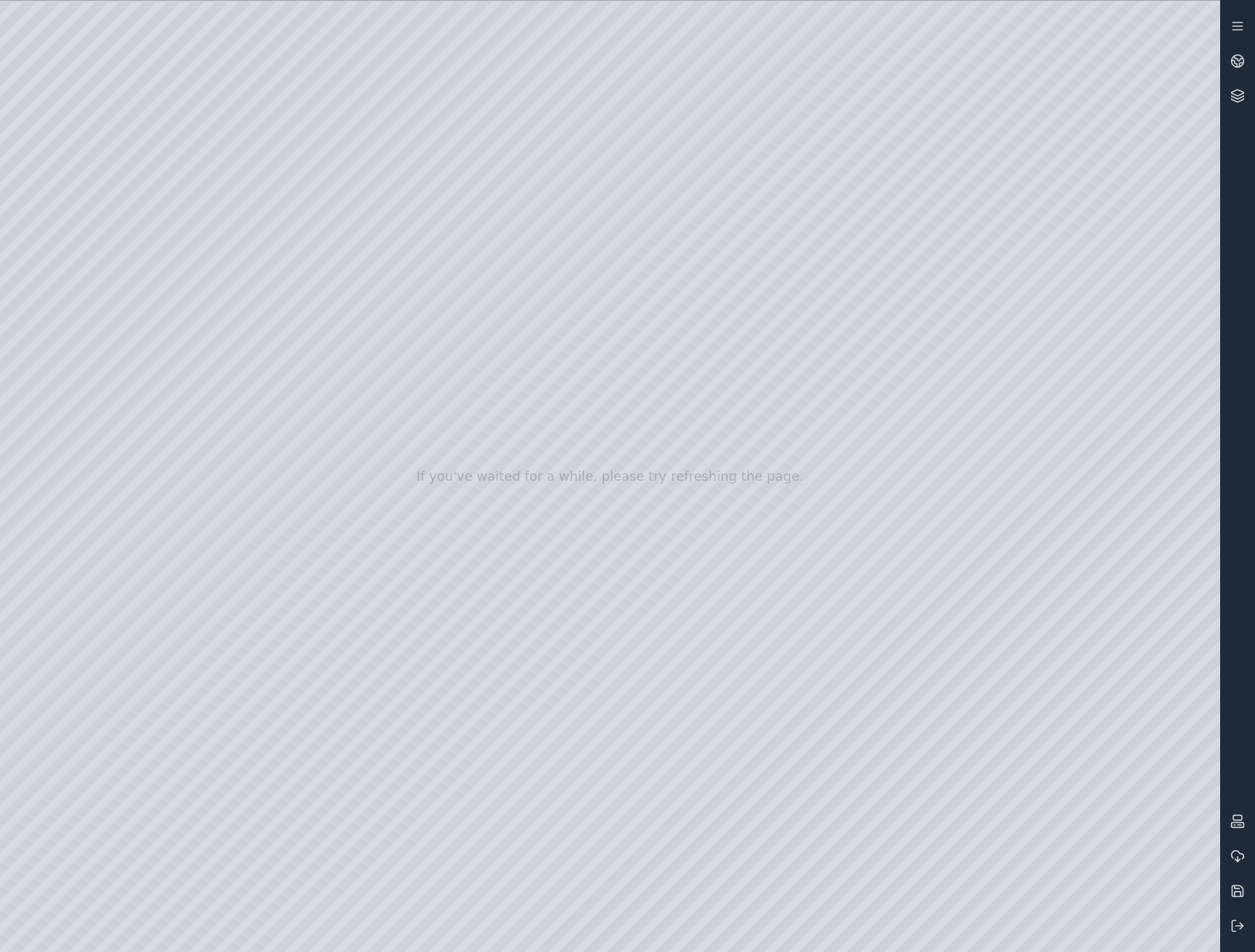
click at [1080, 654] on div at bounding box center [610, 476] width 1220 height 951
drag, startPoint x: 1030, startPoint y: 648, endPoint x: 985, endPoint y: 655, distance: 45.5
click at [985, 655] on div at bounding box center [610, 476] width 1220 height 951
click at [1241, 926] on line at bounding box center [1240, 926] width 8 height 0
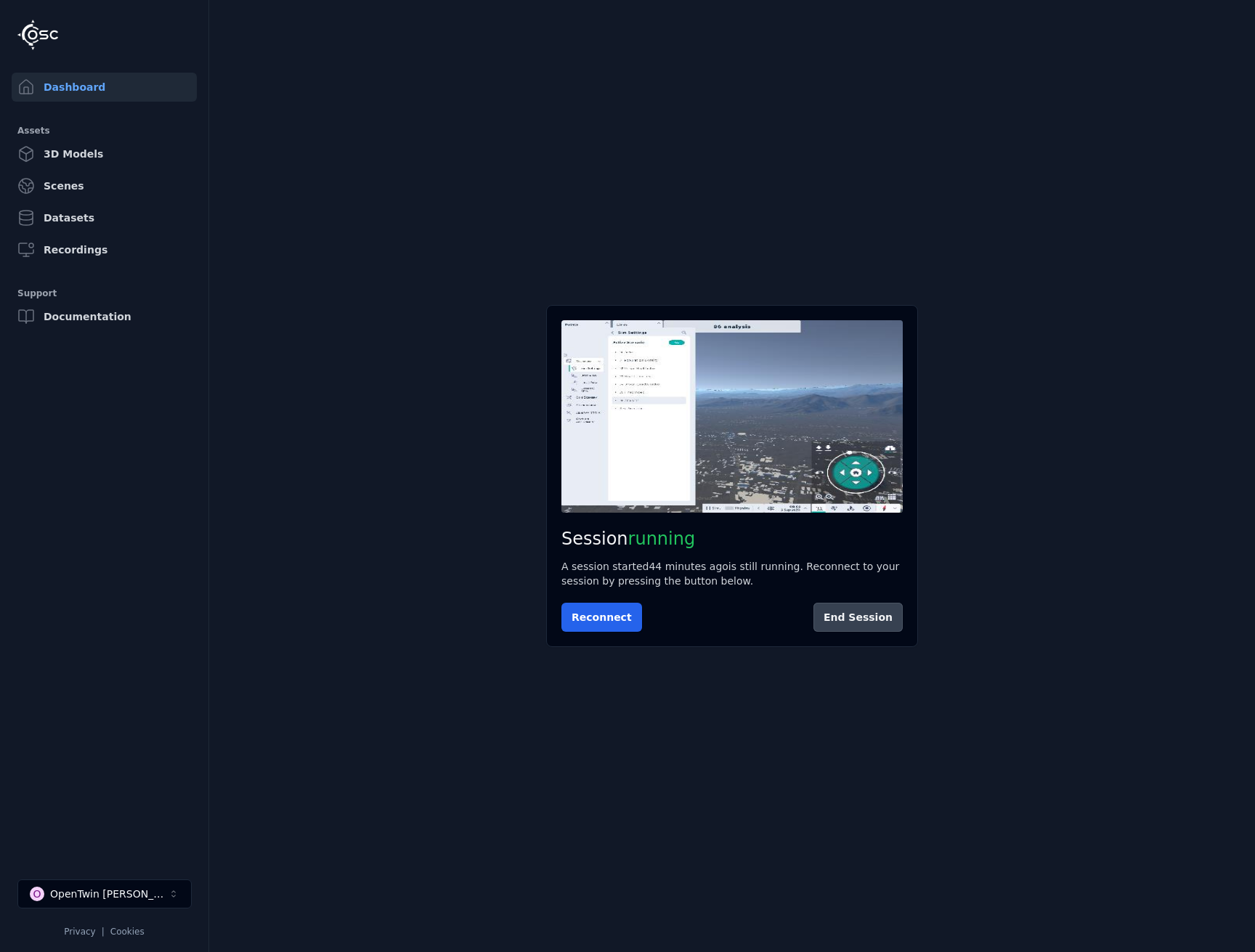
click at [886, 621] on button "End Session" at bounding box center [859, 618] width 90 height 29
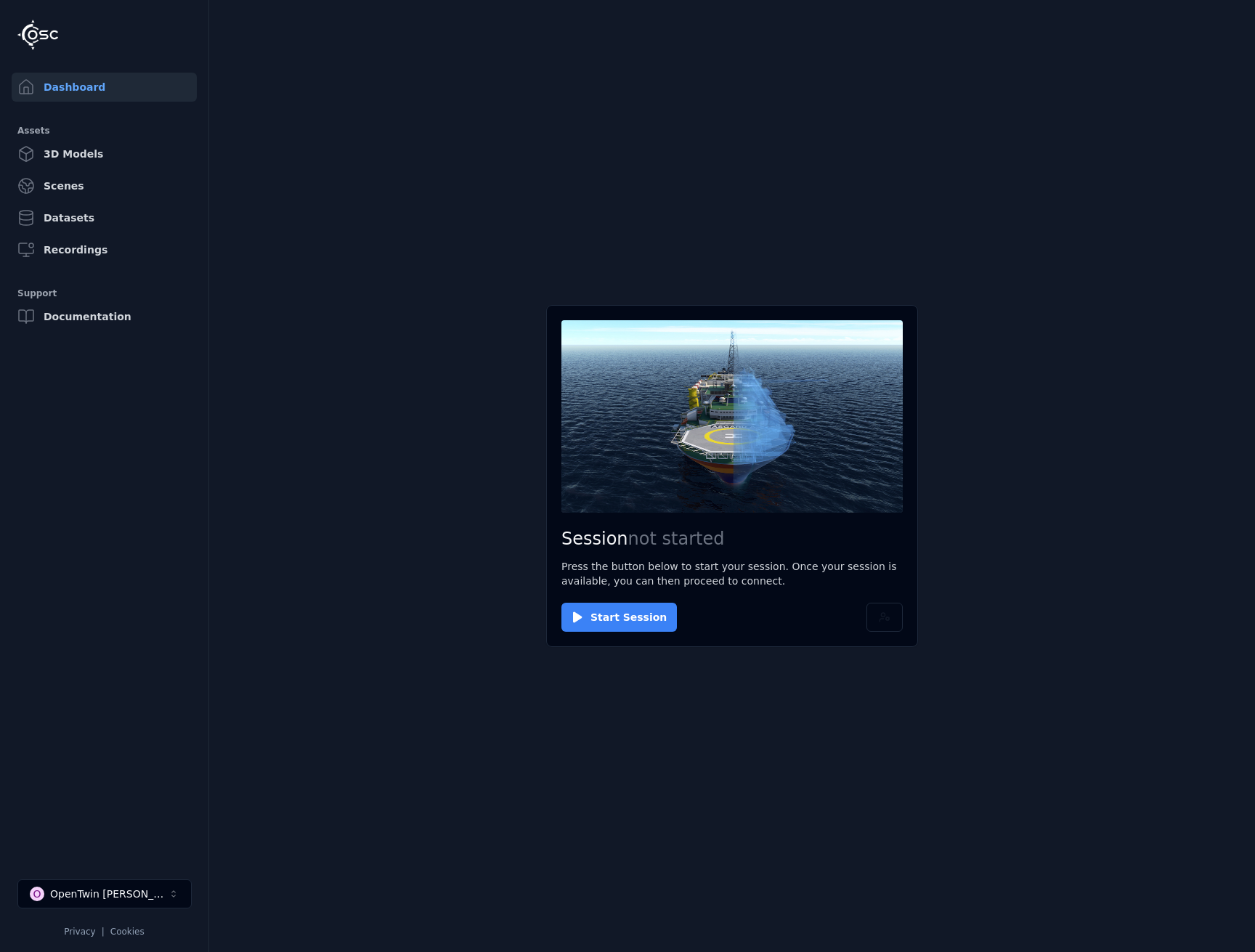
click at [613, 627] on button "Start Session" at bounding box center [618, 618] width 115 height 29
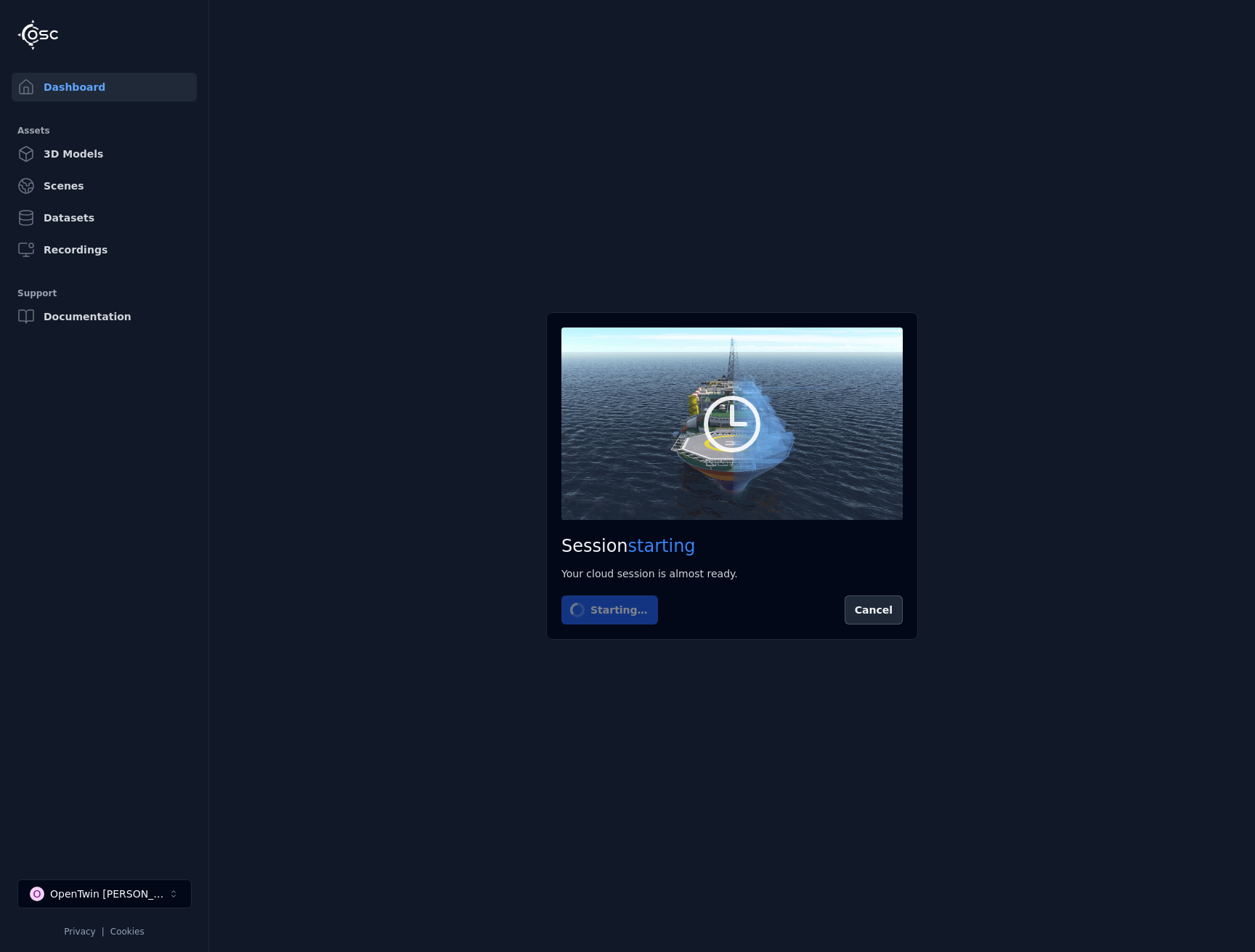
click at [743, 152] on main "Session starting Your cloud session is almost ready. Starting… Cancel" at bounding box center [731, 476] width 1045 height 952
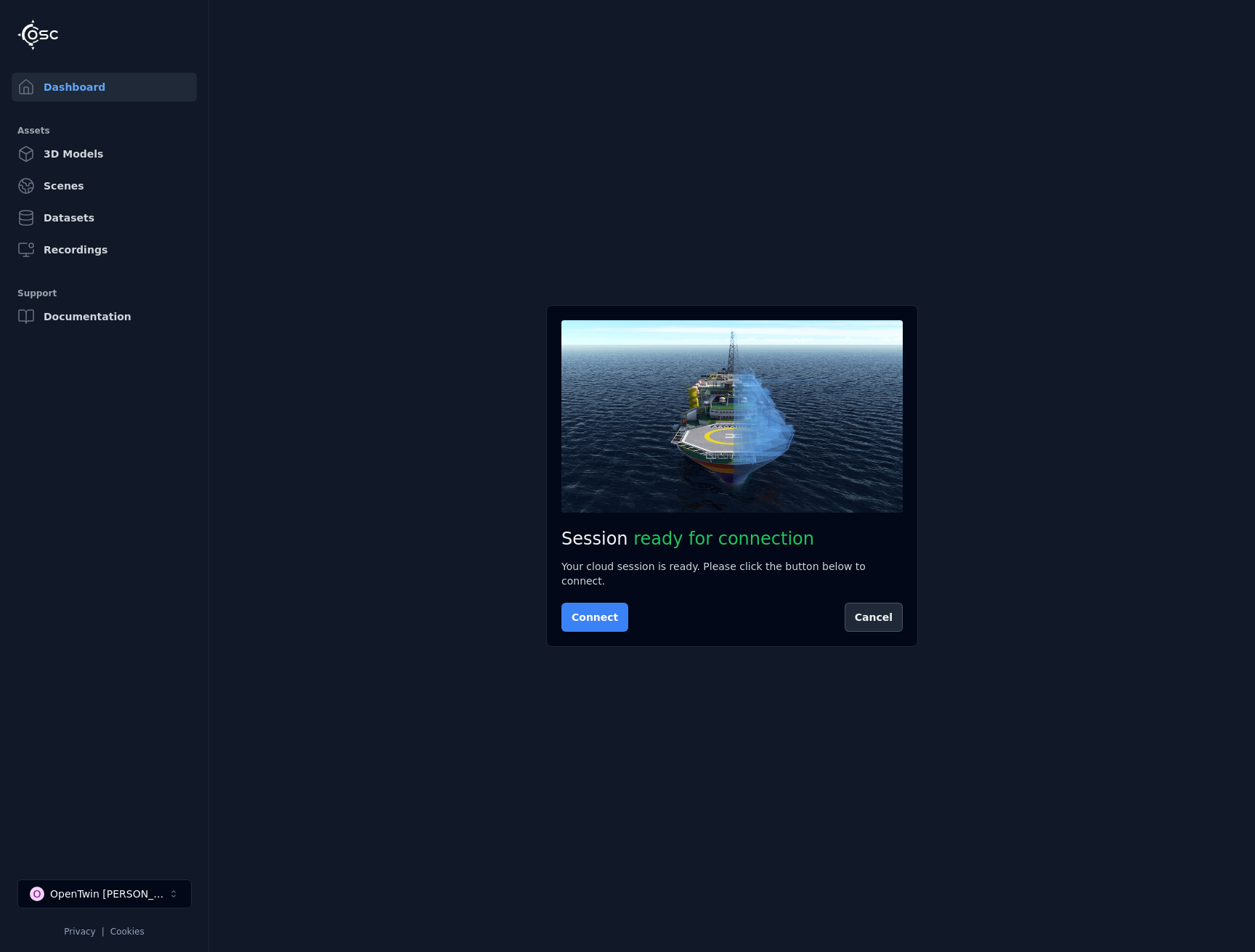
click at [589, 617] on button "Connect" at bounding box center [595, 618] width 67 height 29
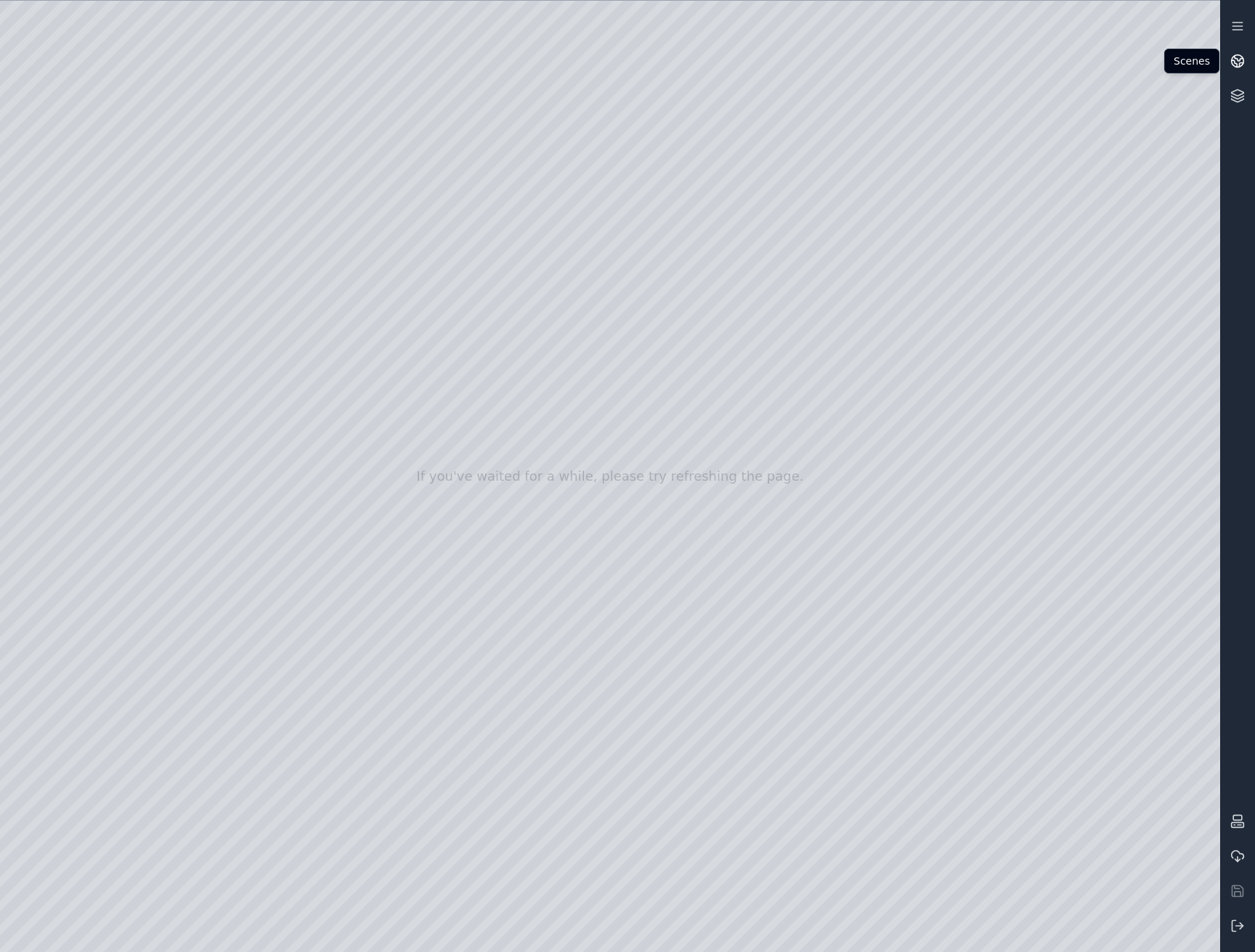
click at [1232, 61] on icon at bounding box center [1237, 60] width 14 height 14
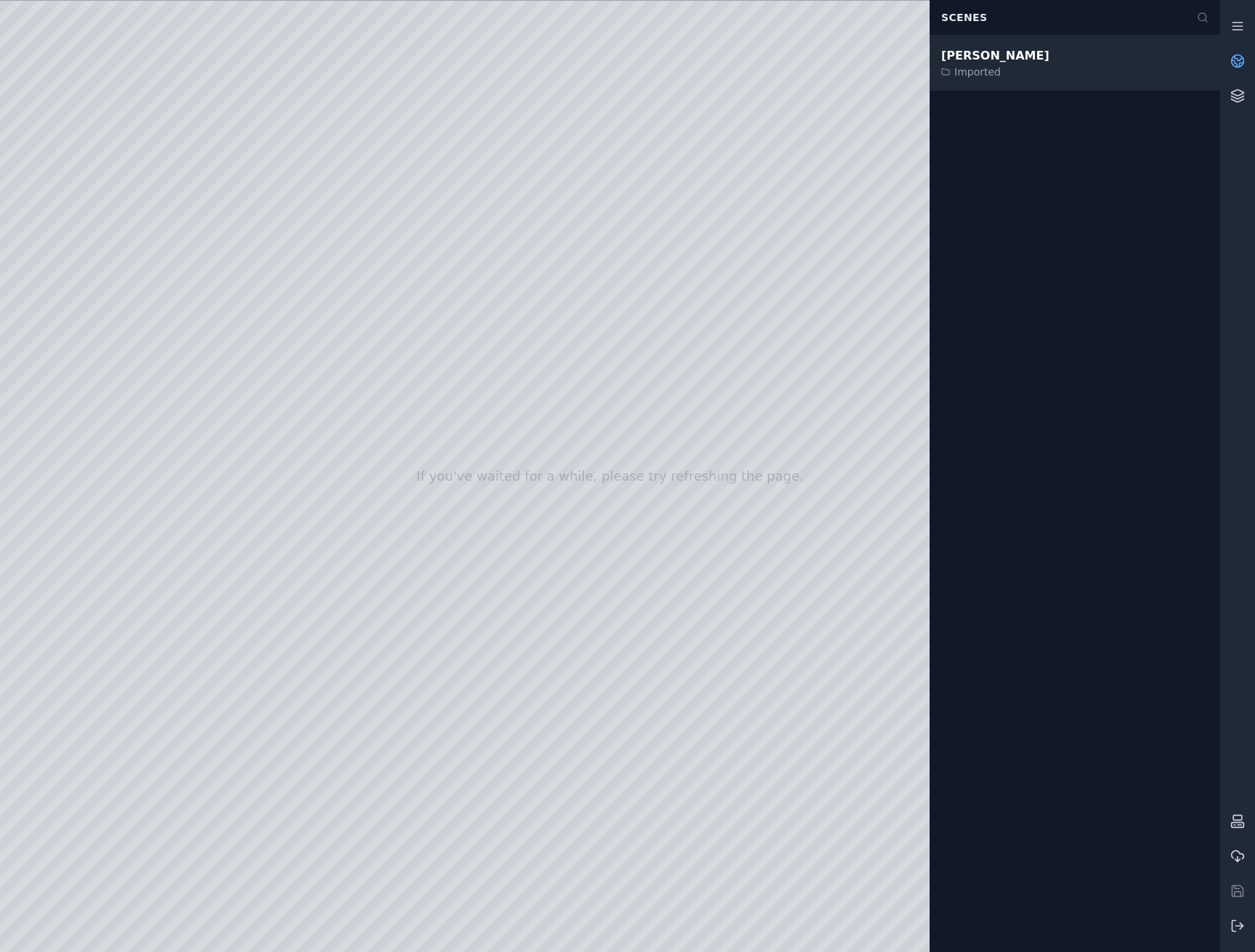
click at [981, 66] on div "Imported" at bounding box center [996, 71] width 109 height 14
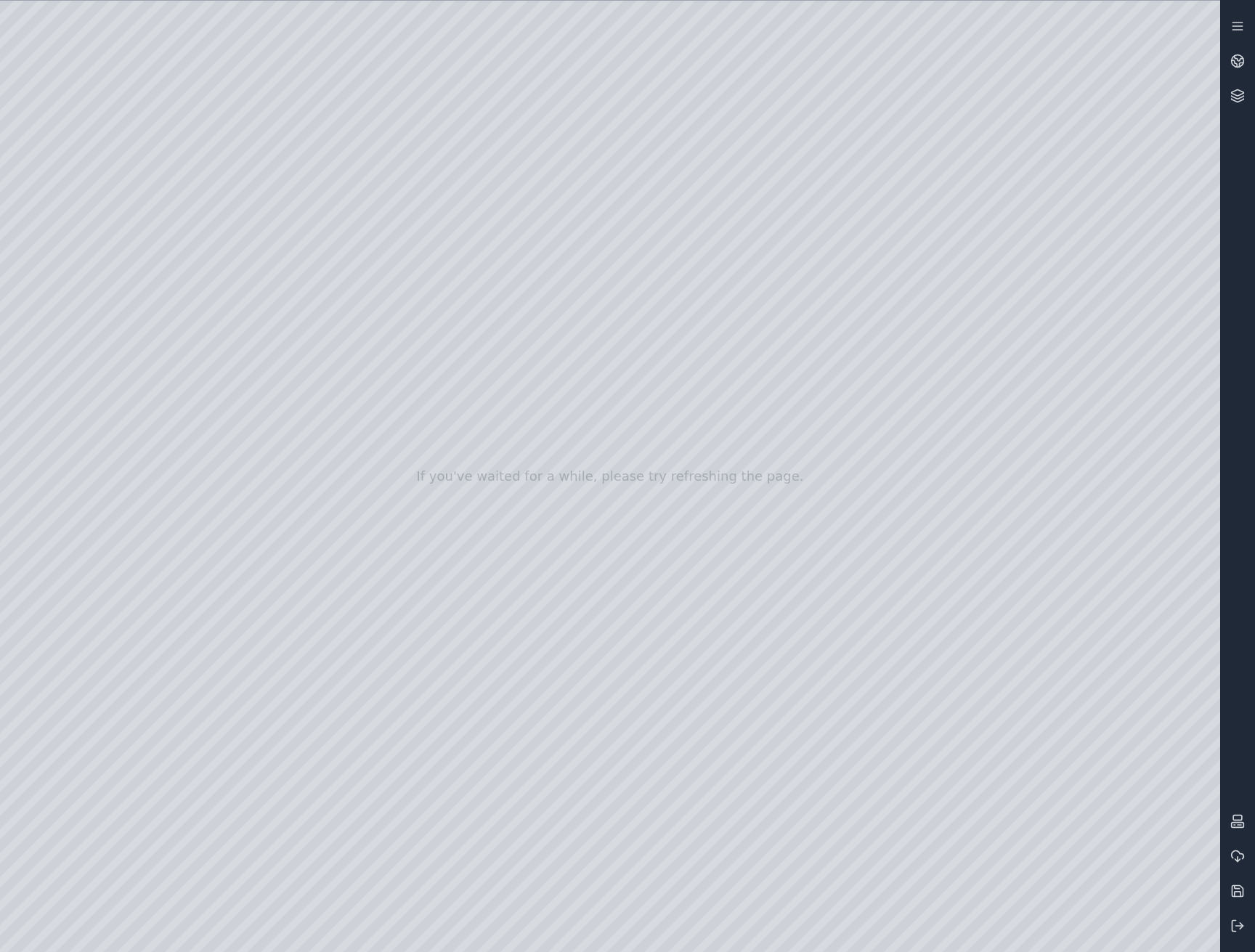
click at [1190, 928] on div at bounding box center [610, 476] width 1220 height 951
click at [926, 629] on div at bounding box center [610, 476] width 1220 height 951
click at [1049, 807] on div at bounding box center [610, 476] width 1220 height 951
click at [923, 630] on div at bounding box center [610, 476] width 1220 height 951
click at [1146, 874] on div at bounding box center [610, 476] width 1220 height 951
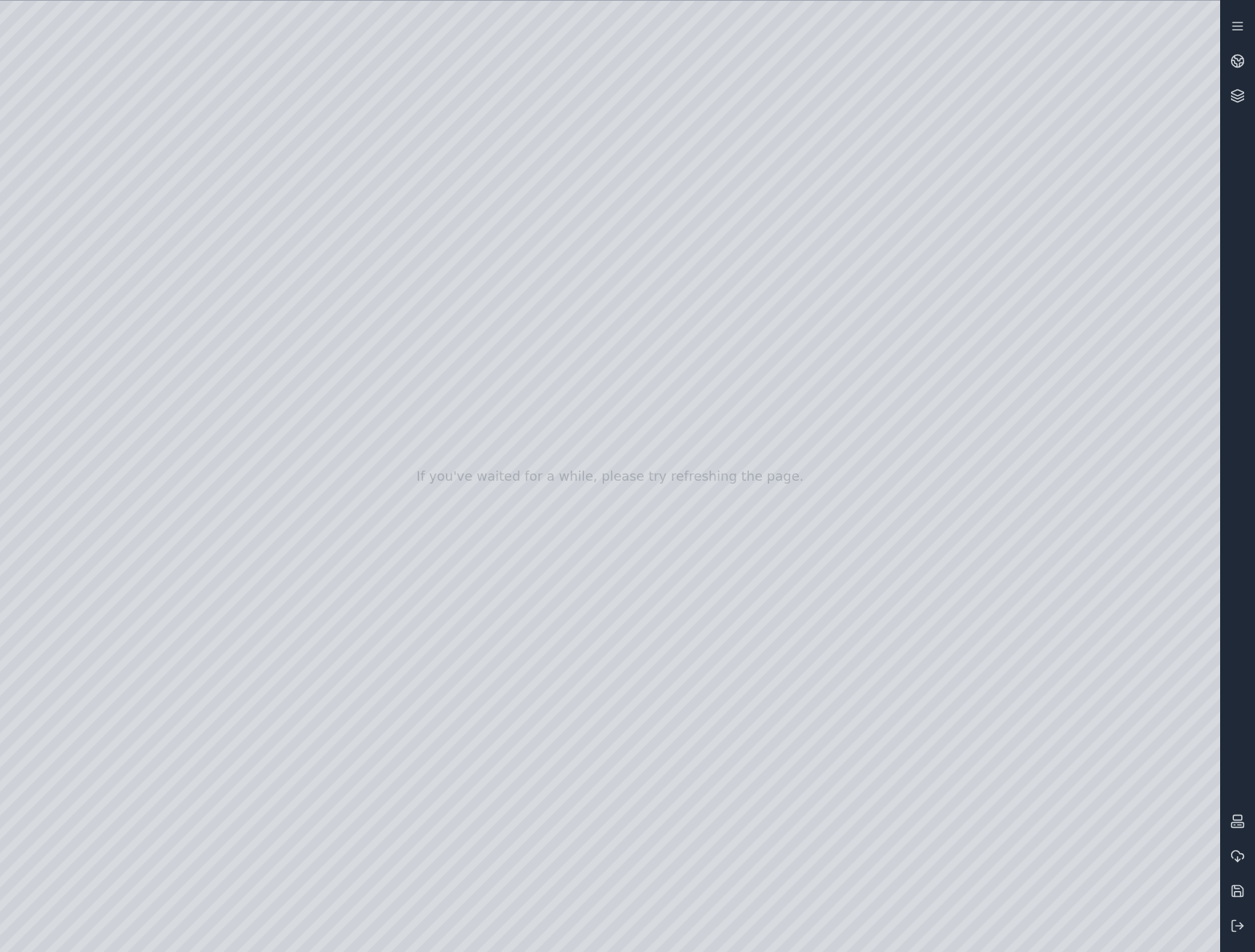
click at [1183, 875] on div at bounding box center [610, 476] width 1220 height 951
click at [1144, 875] on div at bounding box center [610, 476] width 1220 height 951
click at [1182, 876] on div at bounding box center [610, 476] width 1220 height 951
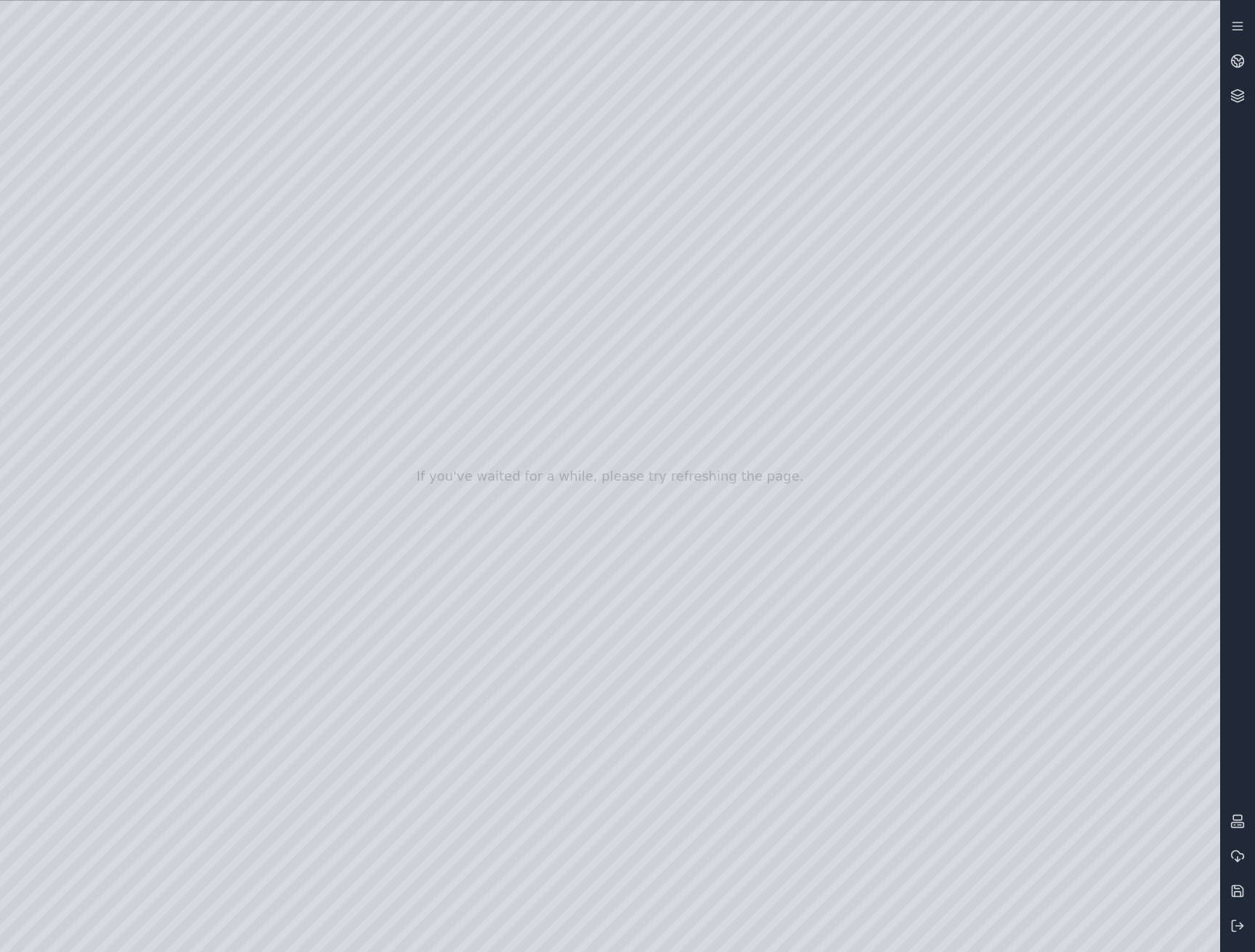
click at [957, 635] on div at bounding box center [610, 476] width 1220 height 951
click at [88, 207] on div at bounding box center [610, 476] width 1220 height 951
click at [108, 228] on div at bounding box center [610, 476] width 1220 height 951
click at [270, 320] on div at bounding box center [610, 476] width 1220 height 951
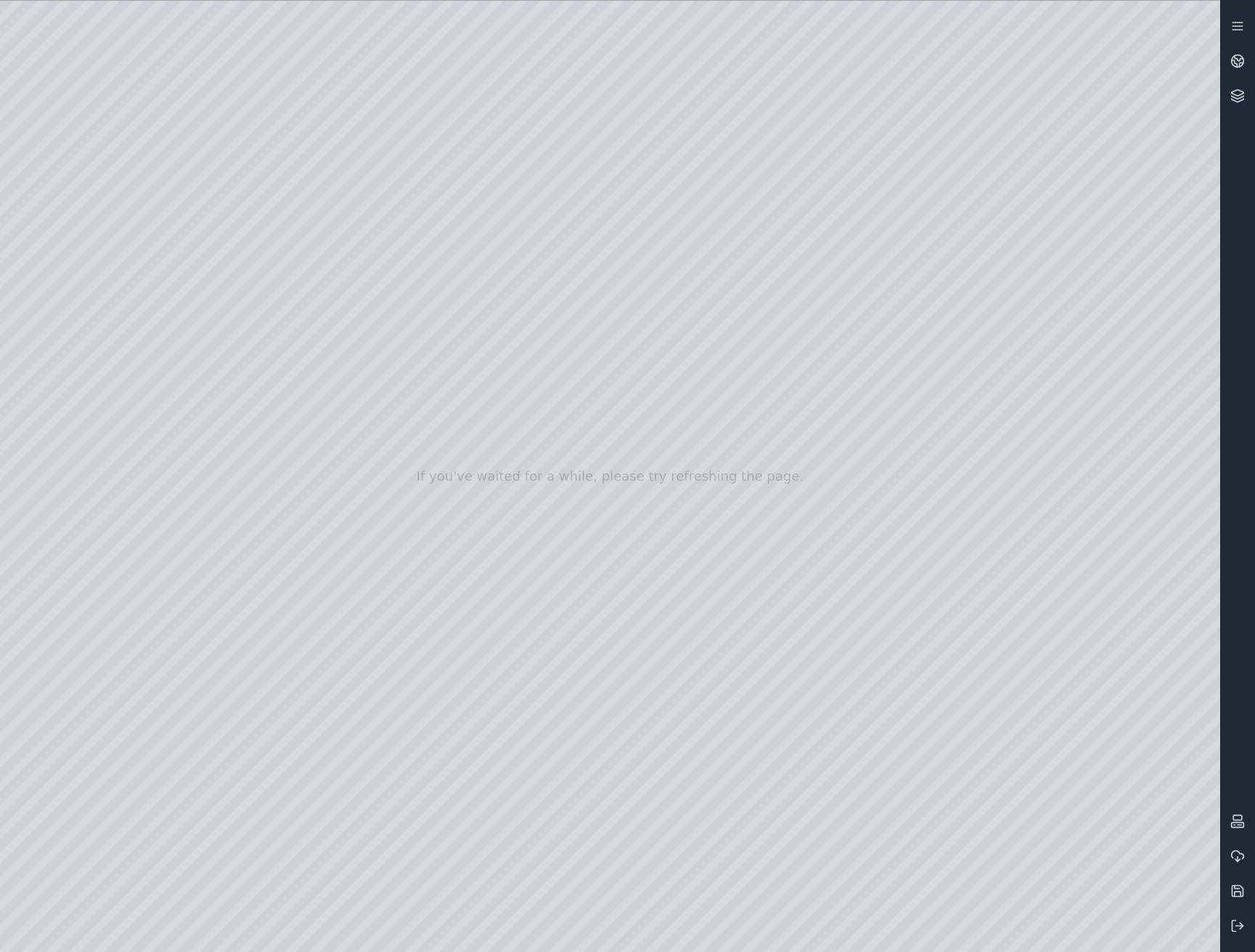
click at [273, 240] on div at bounding box center [610, 476] width 1220 height 951
click at [307, 534] on div at bounding box center [610, 476] width 1220 height 951
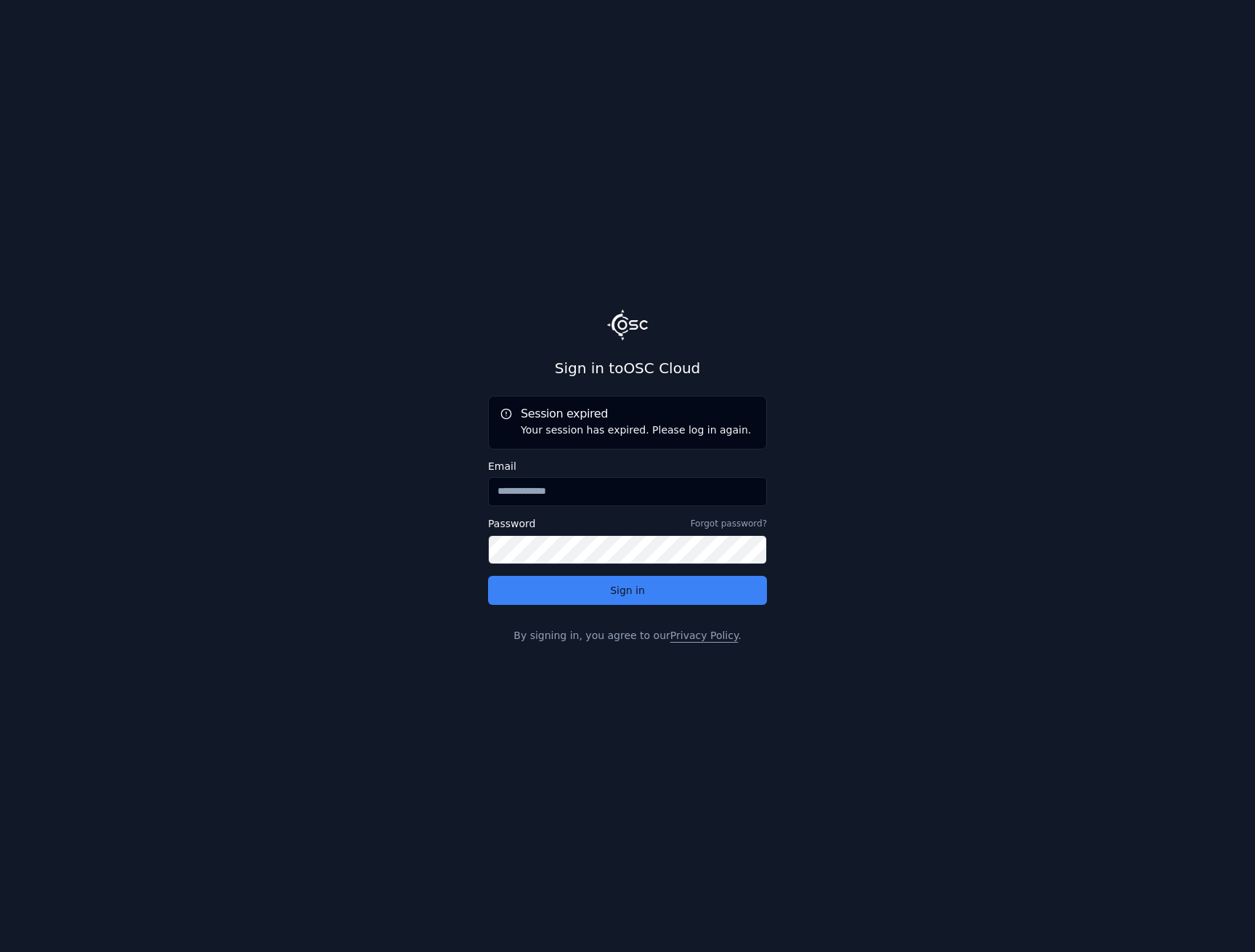
type input "**********"
click at [307, 533] on main "**********" at bounding box center [627, 476] width 1255 height 952
